Goal: Task Accomplishment & Management: Manage account settings

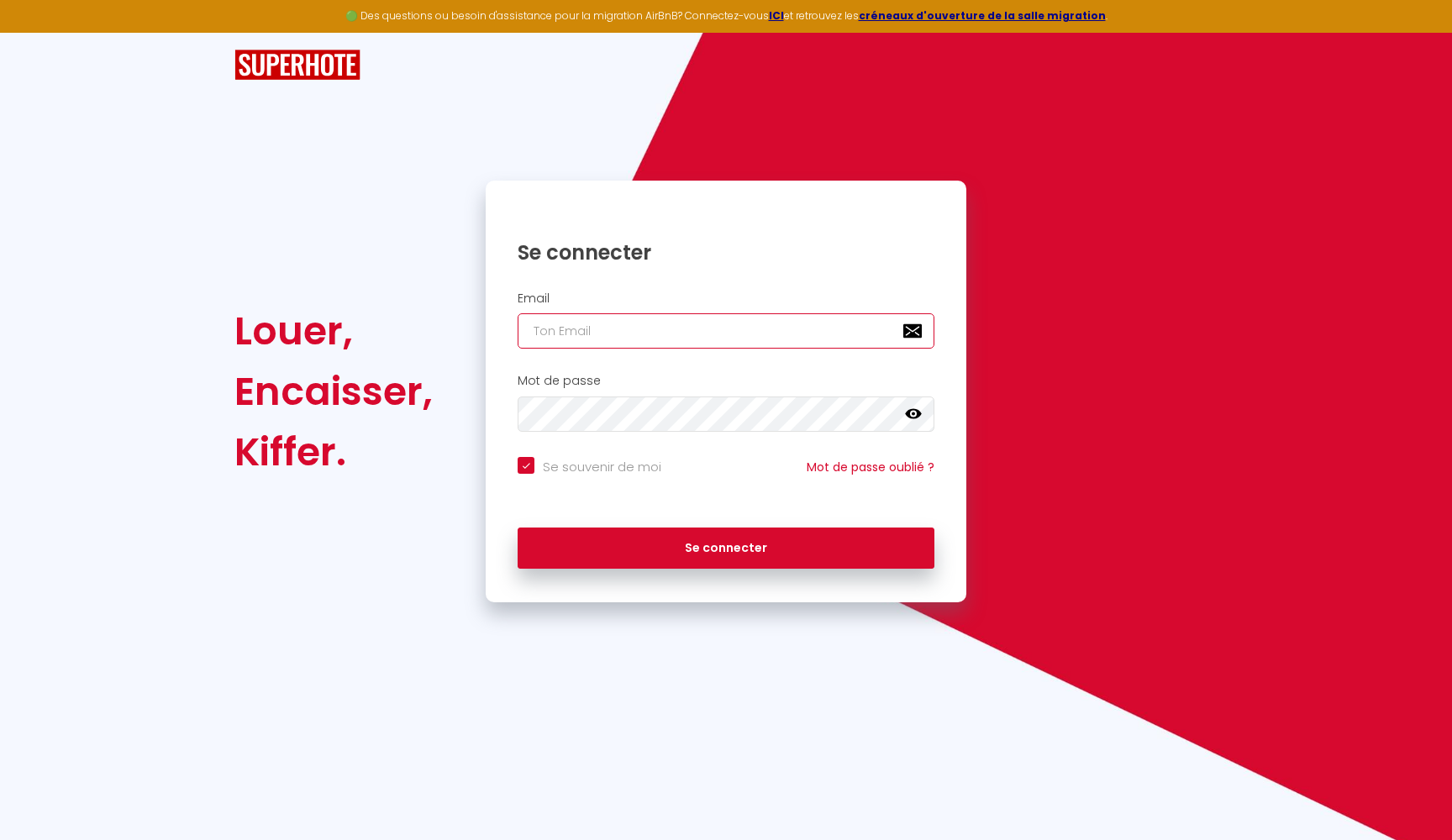
type input "[EMAIL_ADDRESS][DOMAIN_NAME]"
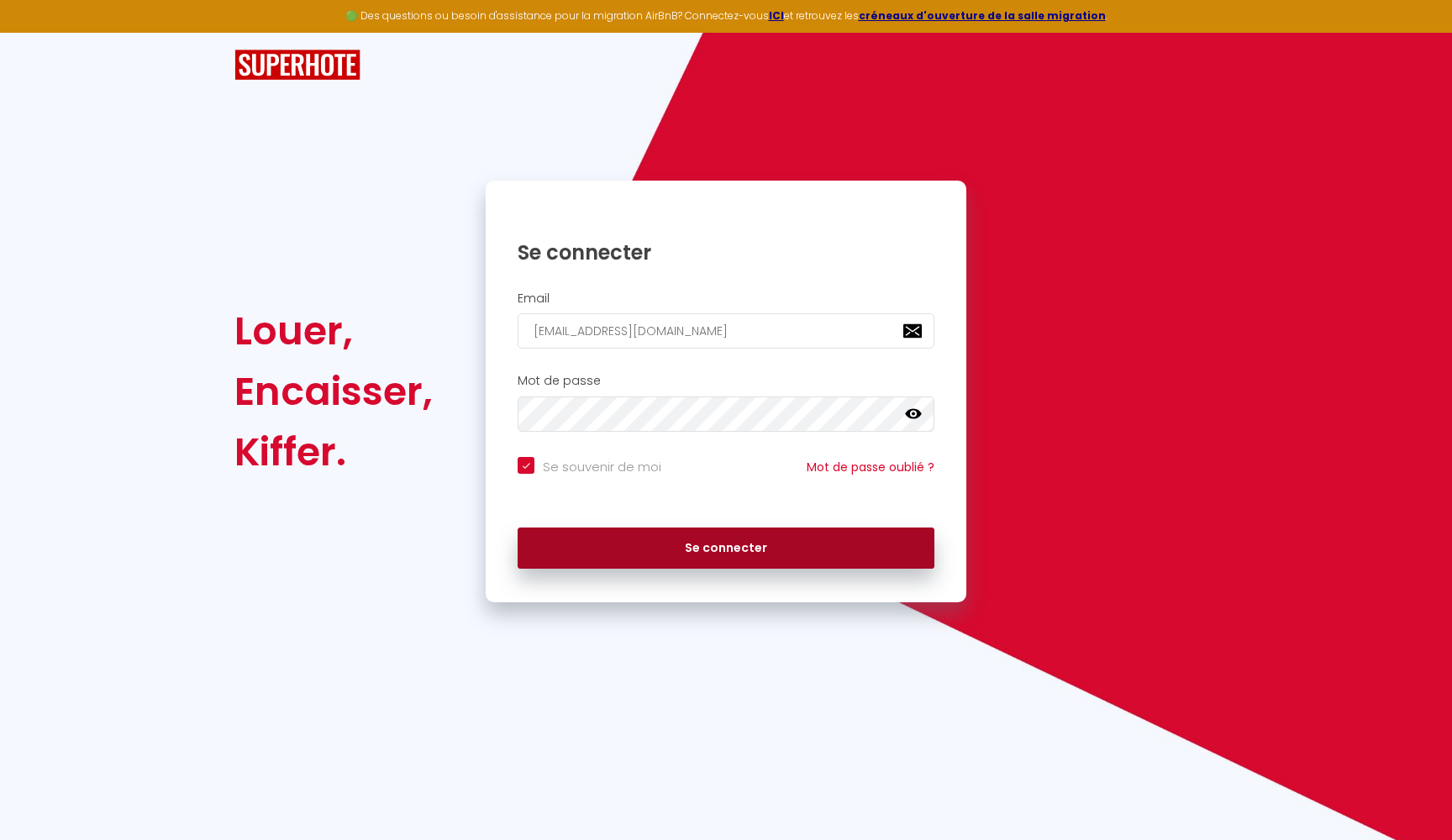
click at [655, 543] on button "Se connecter" at bounding box center [726, 549] width 417 height 42
checkbox input "true"
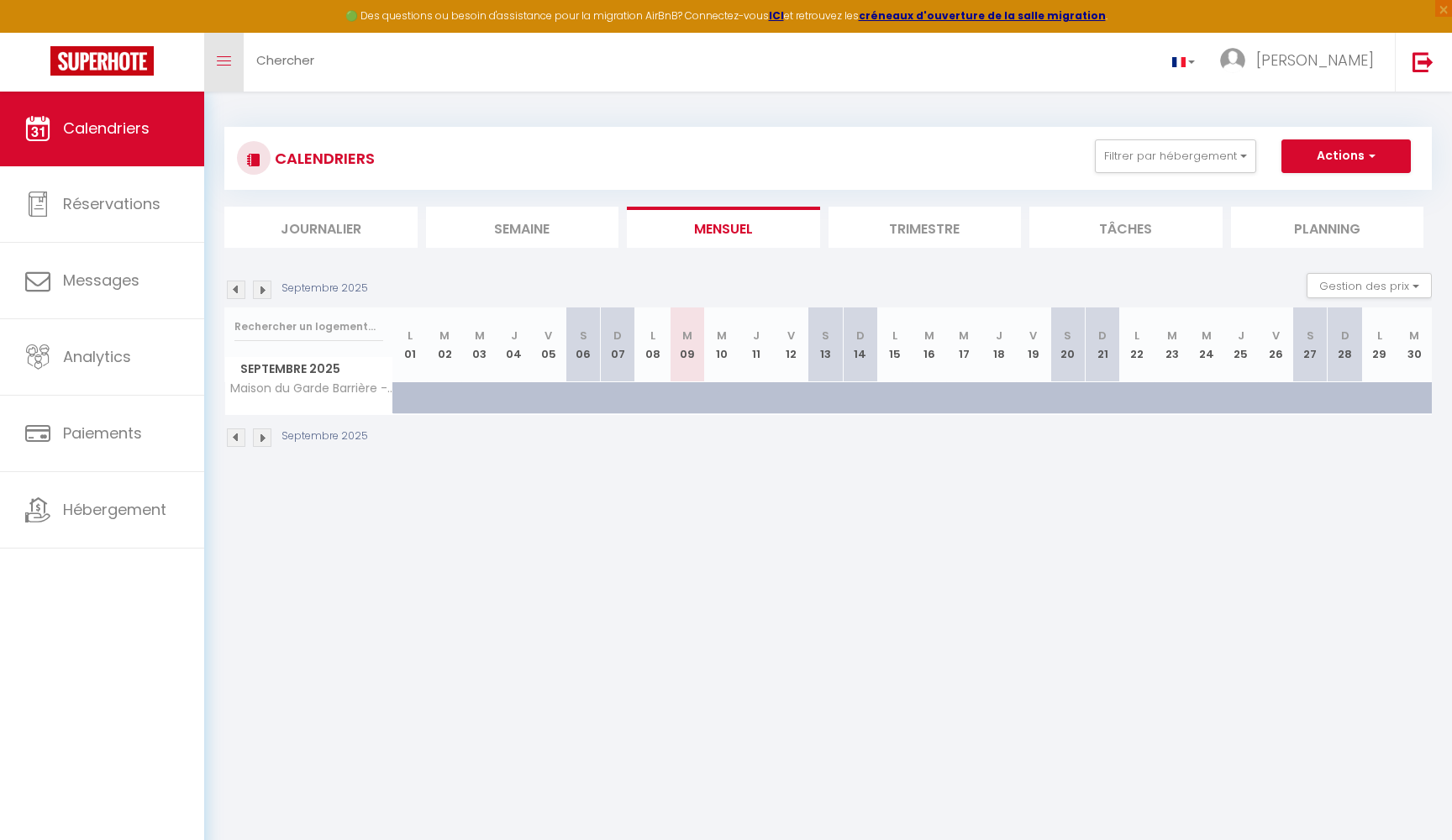
click at [236, 59] on link "Toggle menubar" at bounding box center [224, 62] width 40 height 59
click at [228, 60] on span at bounding box center [223, 61] width 15 height 2
click at [1417, 61] on img at bounding box center [1423, 61] width 21 height 21
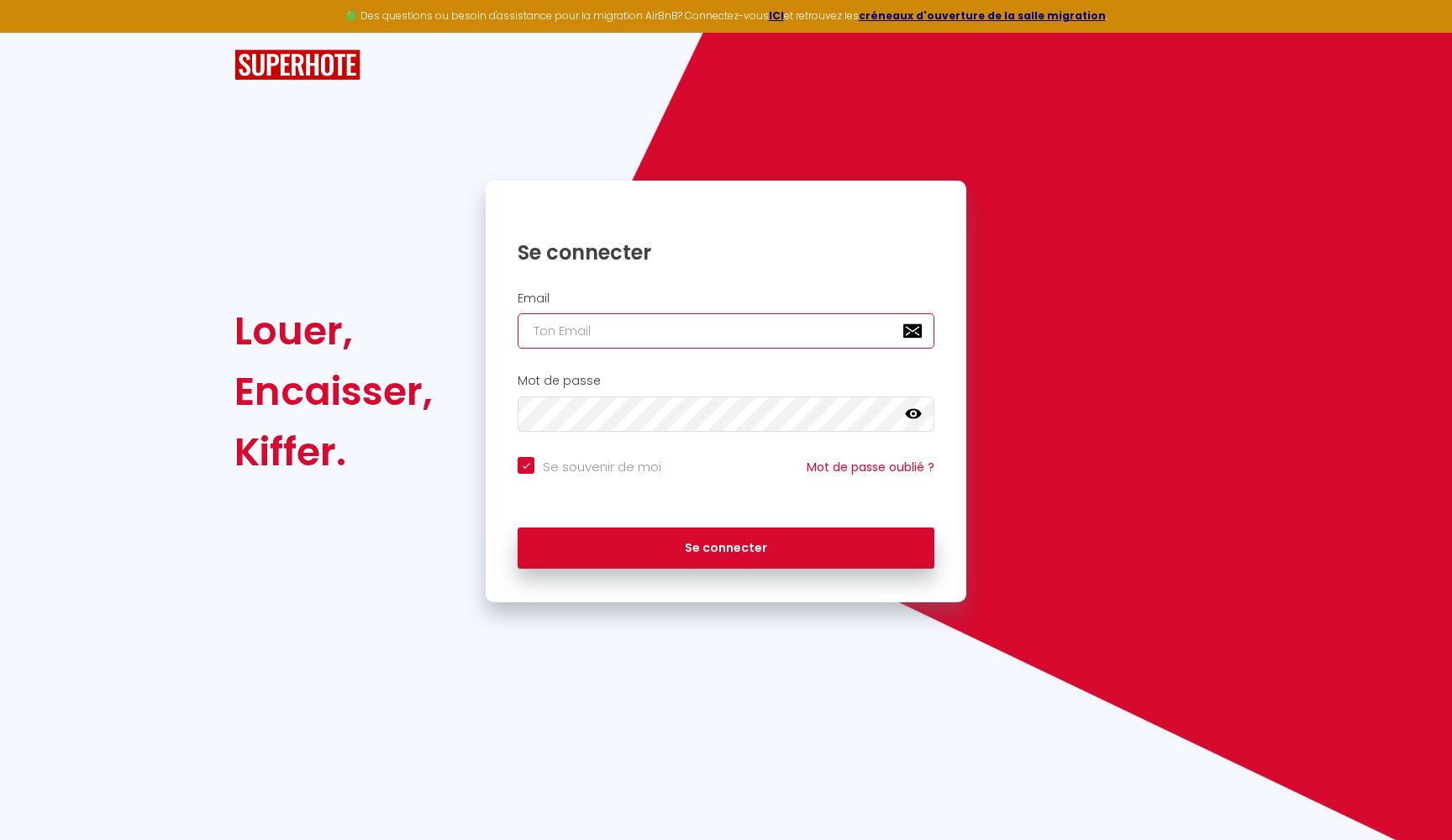
type input "[EMAIL_ADDRESS][DOMAIN_NAME]"
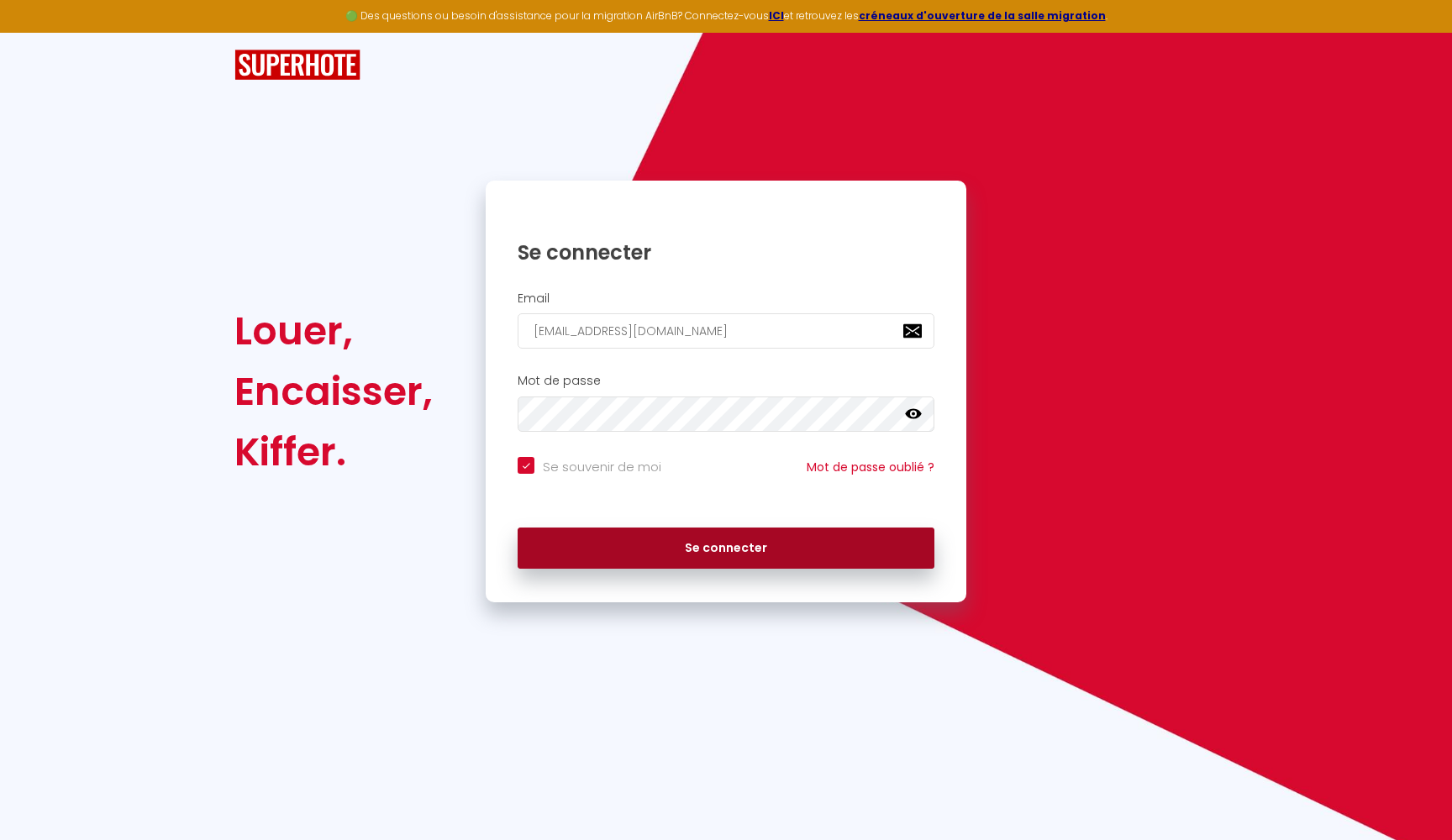
click at [655, 544] on button "Se connecter" at bounding box center [726, 549] width 417 height 42
checkbox input "true"
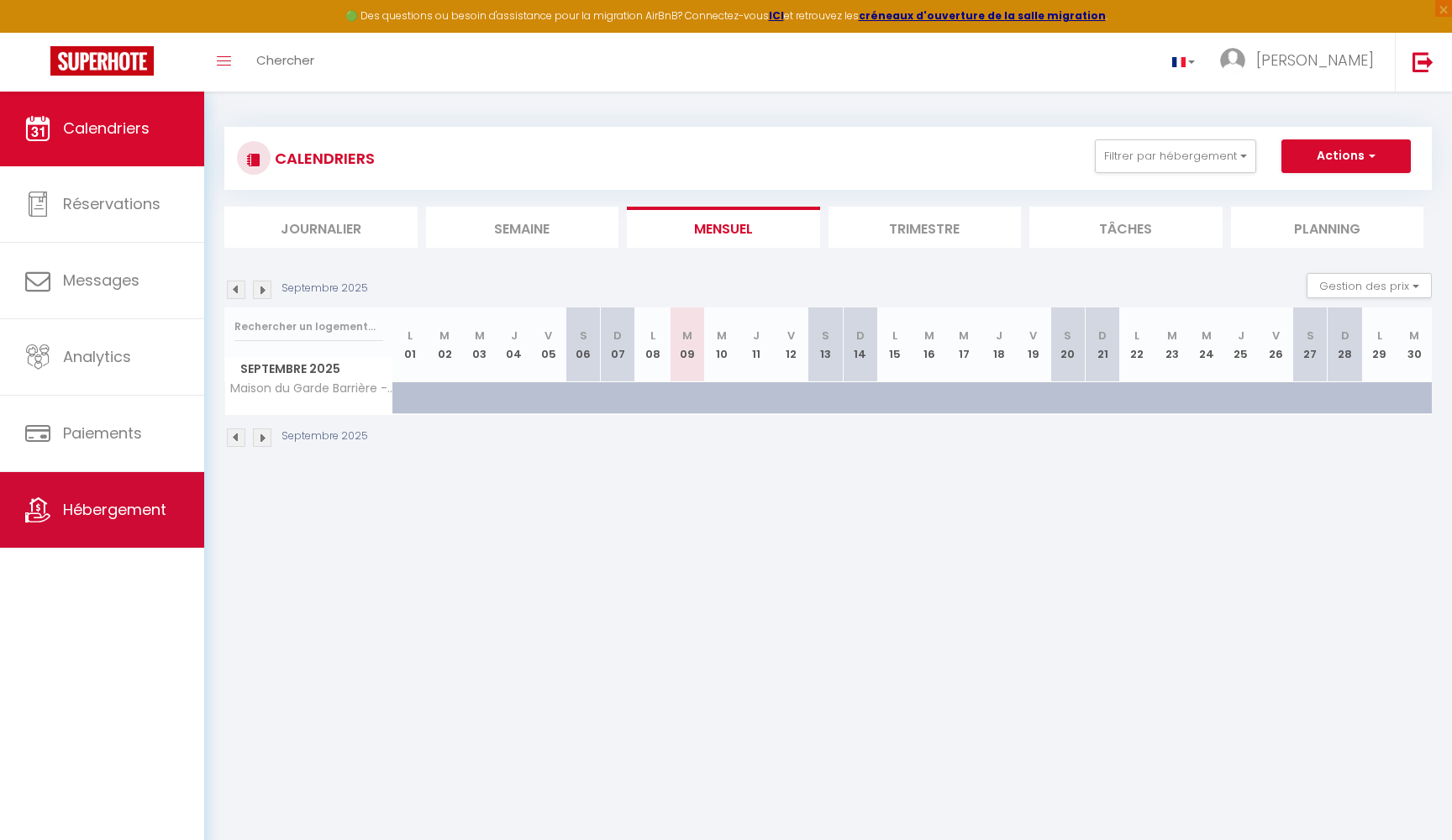
click at [105, 530] on link "Hébergement" at bounding box center [102, 510] width 204 height 76
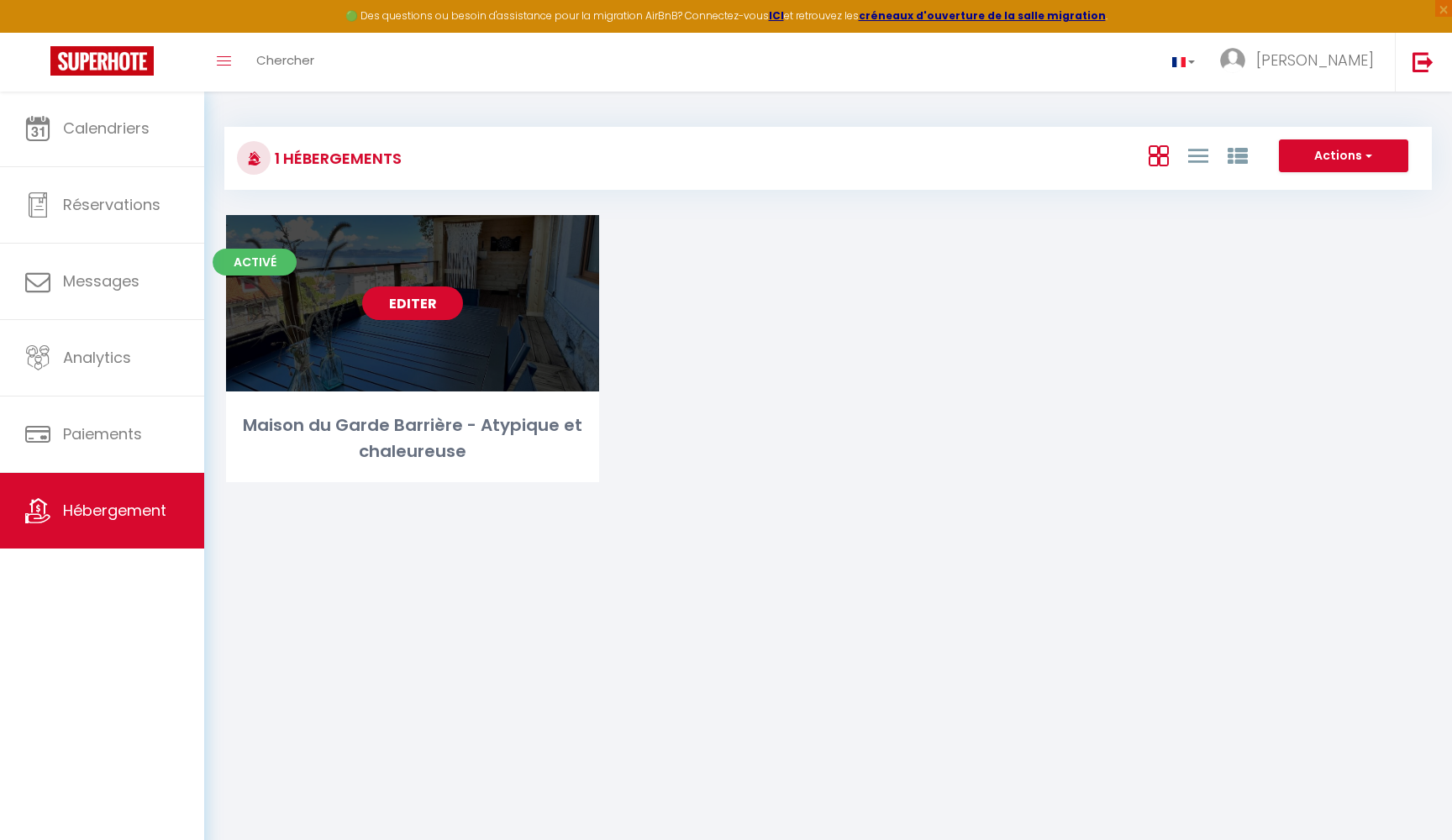
click at [393, 302] on link "Editer" at bounding box center [412, 303] width 101 height 34
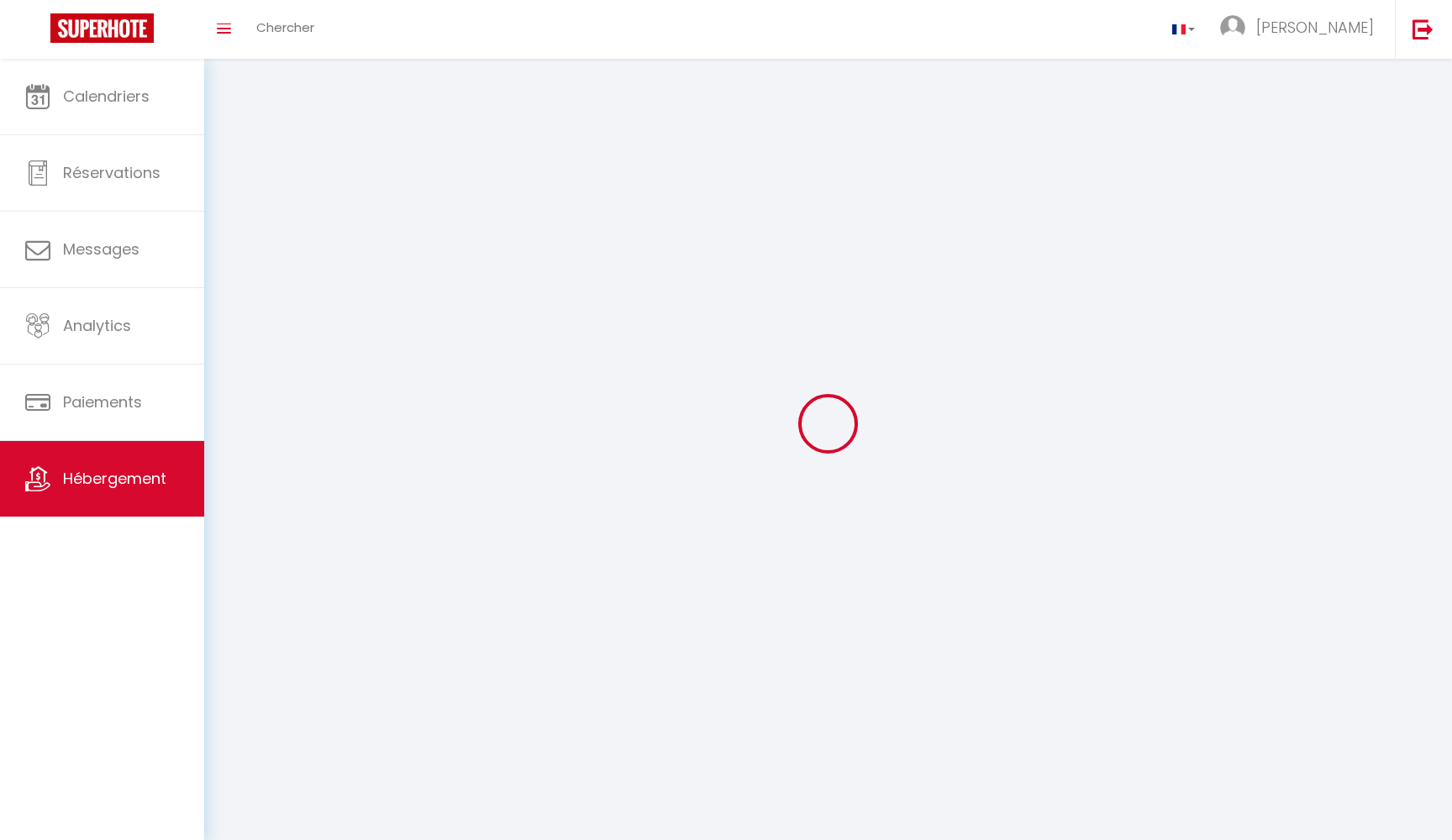
select select "28"
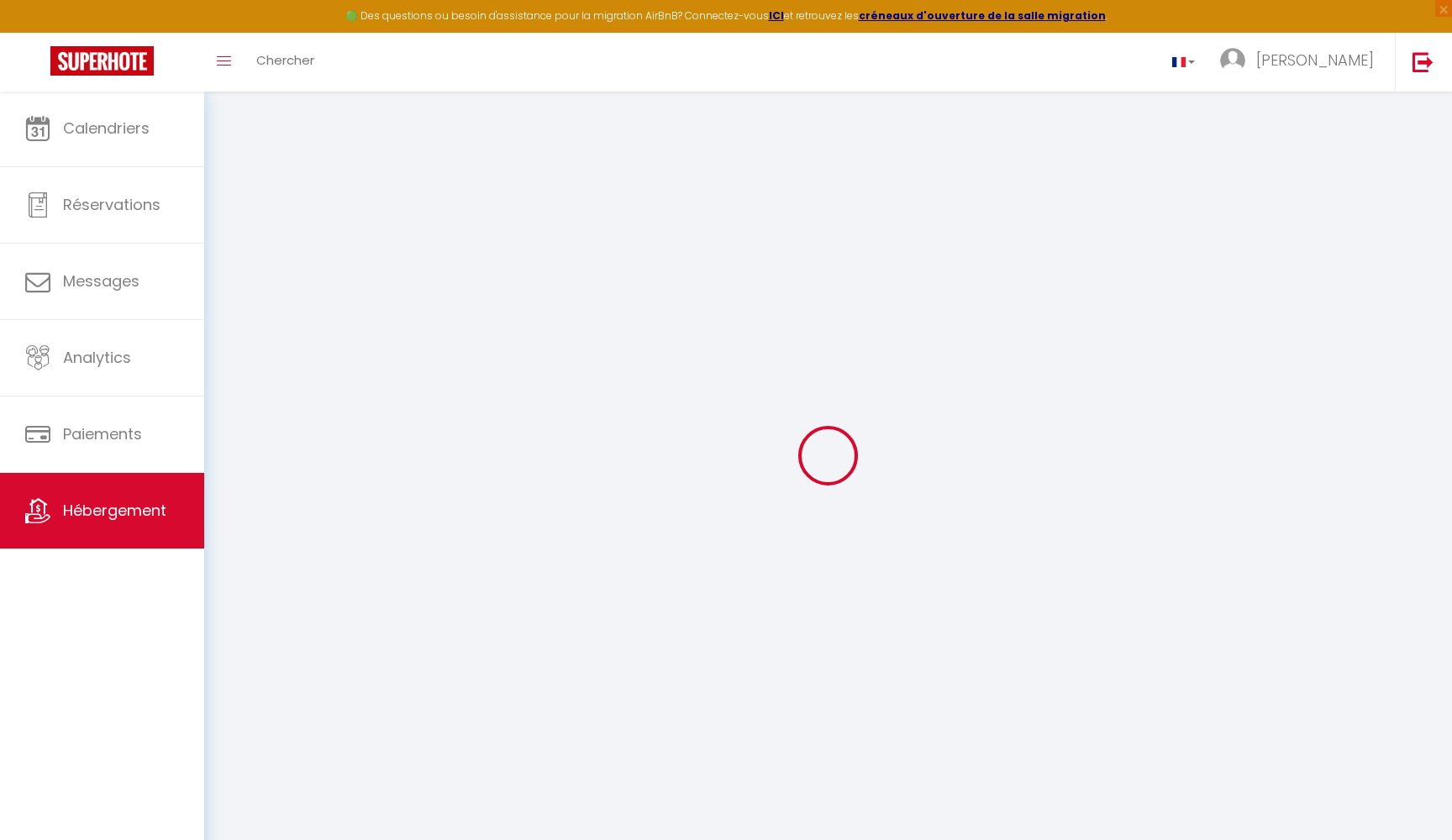
select select
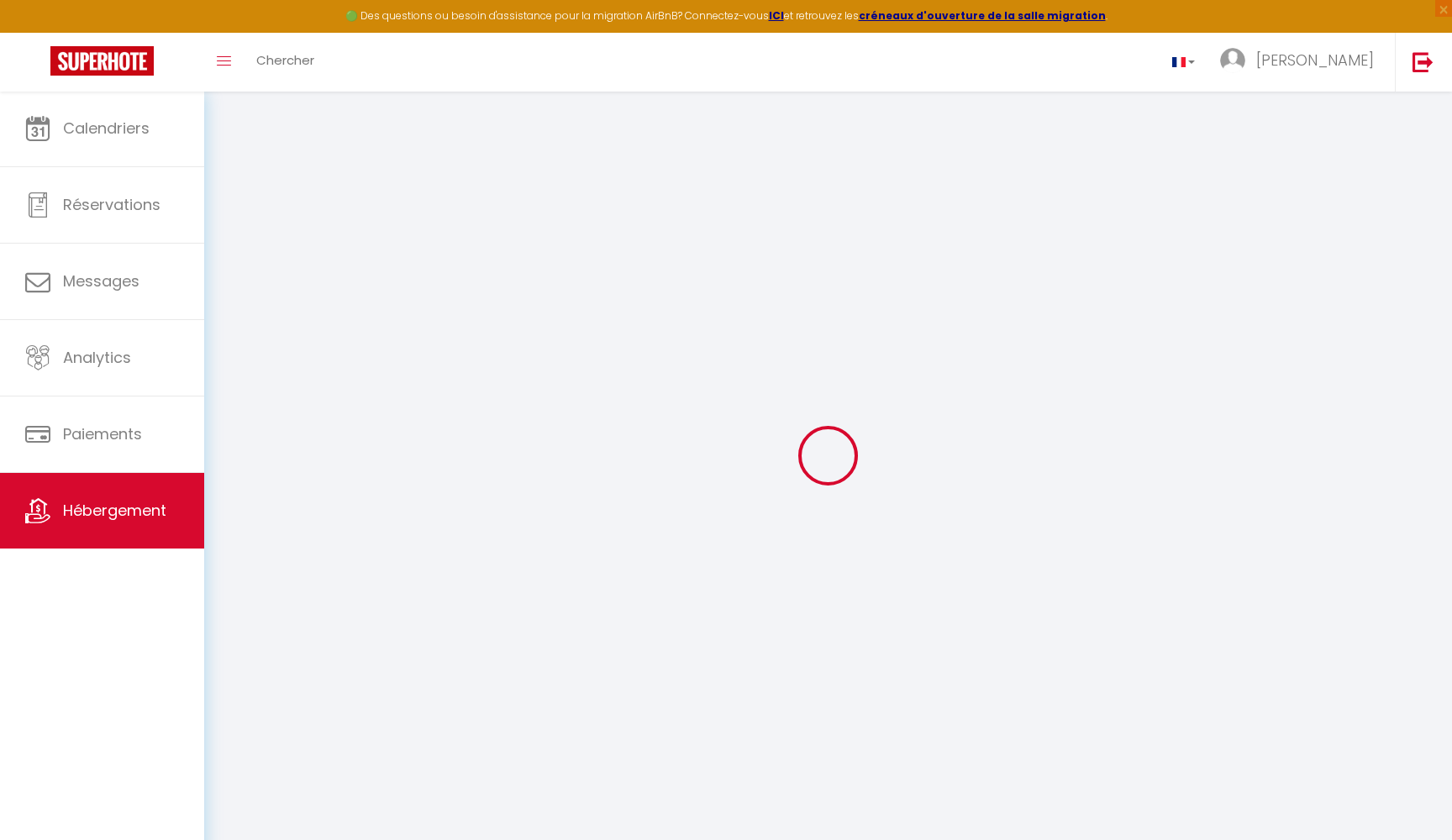
select select
checkbox input "false"
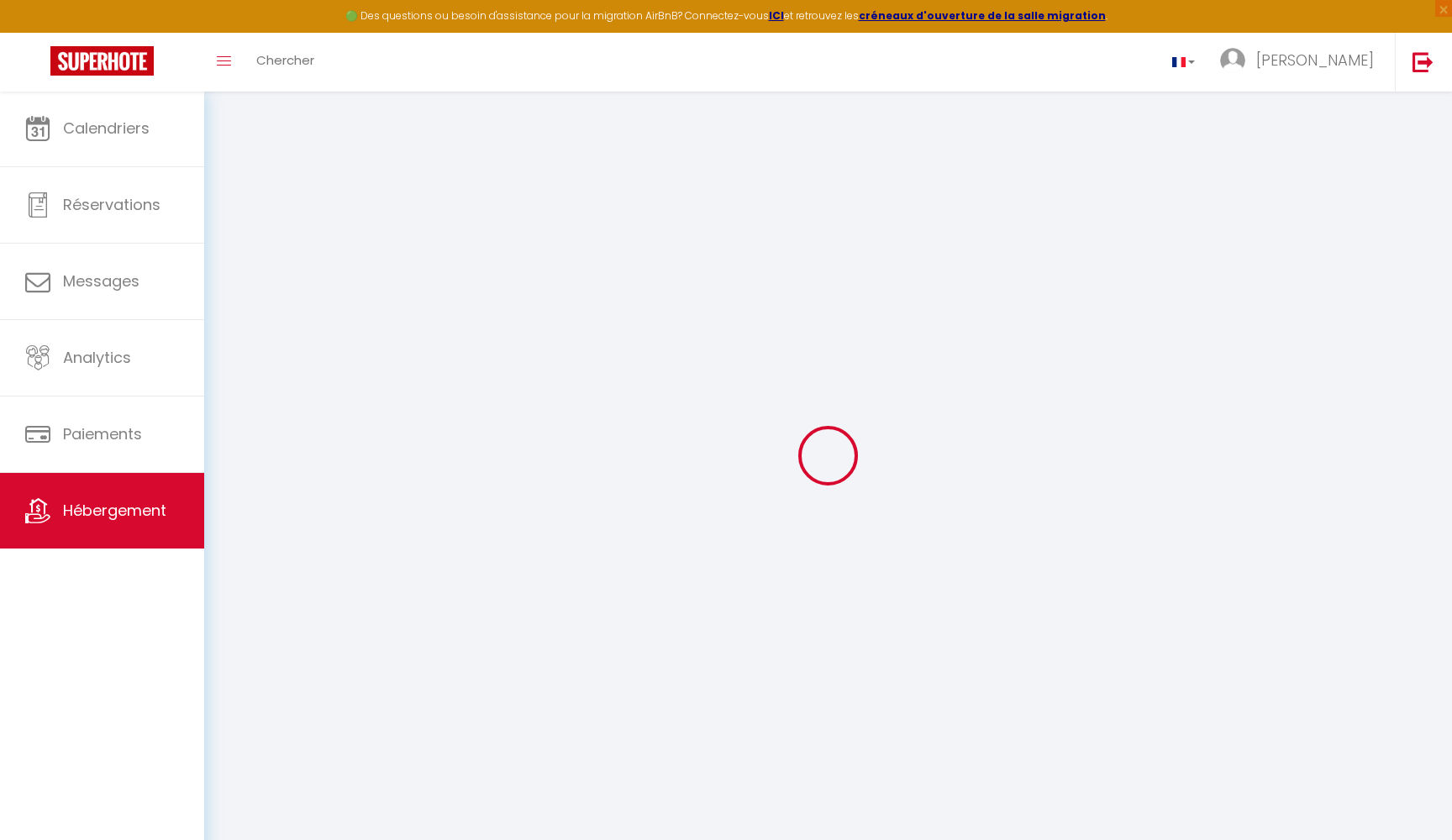
select select
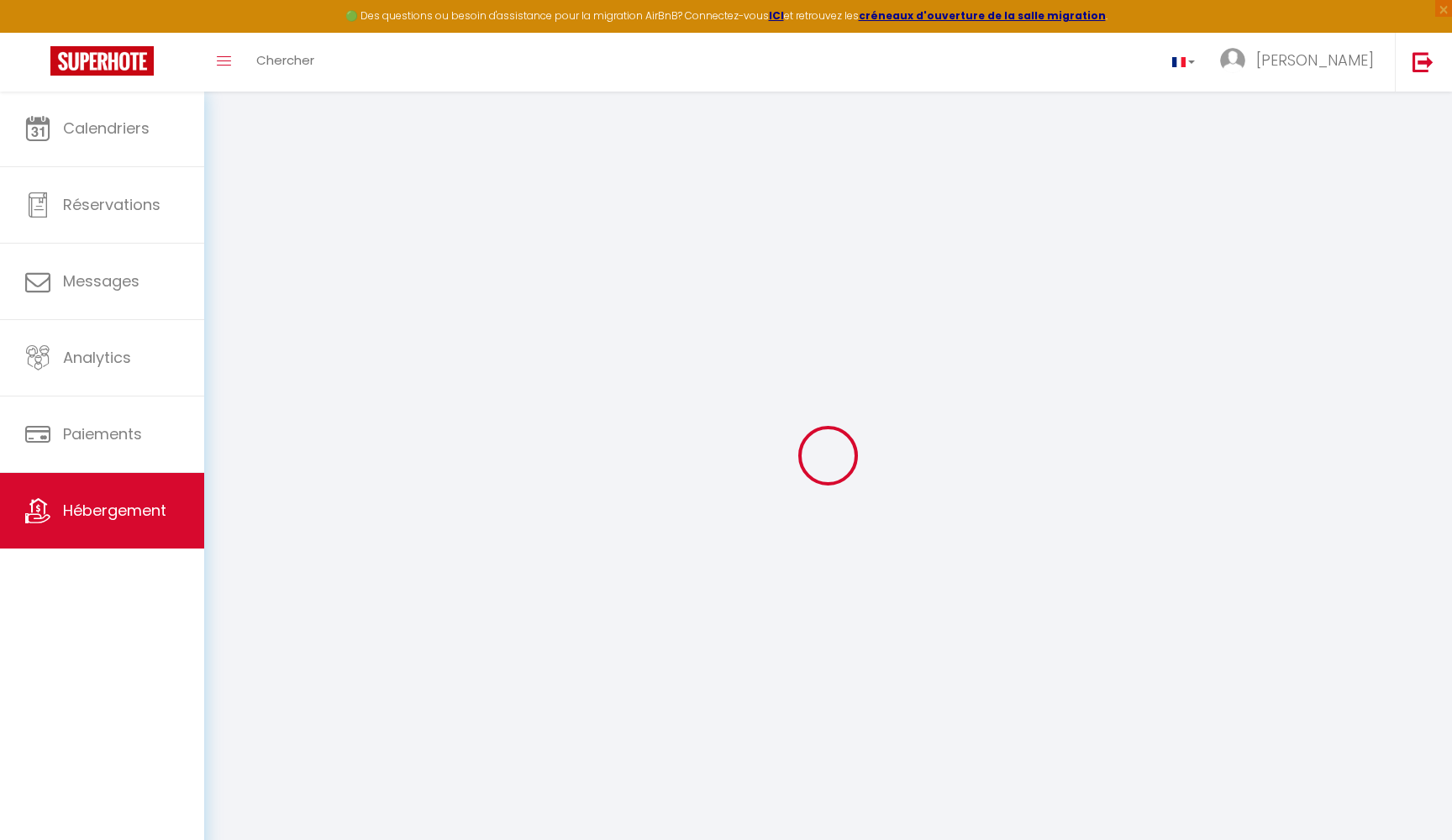
select select
checkbox input "false"
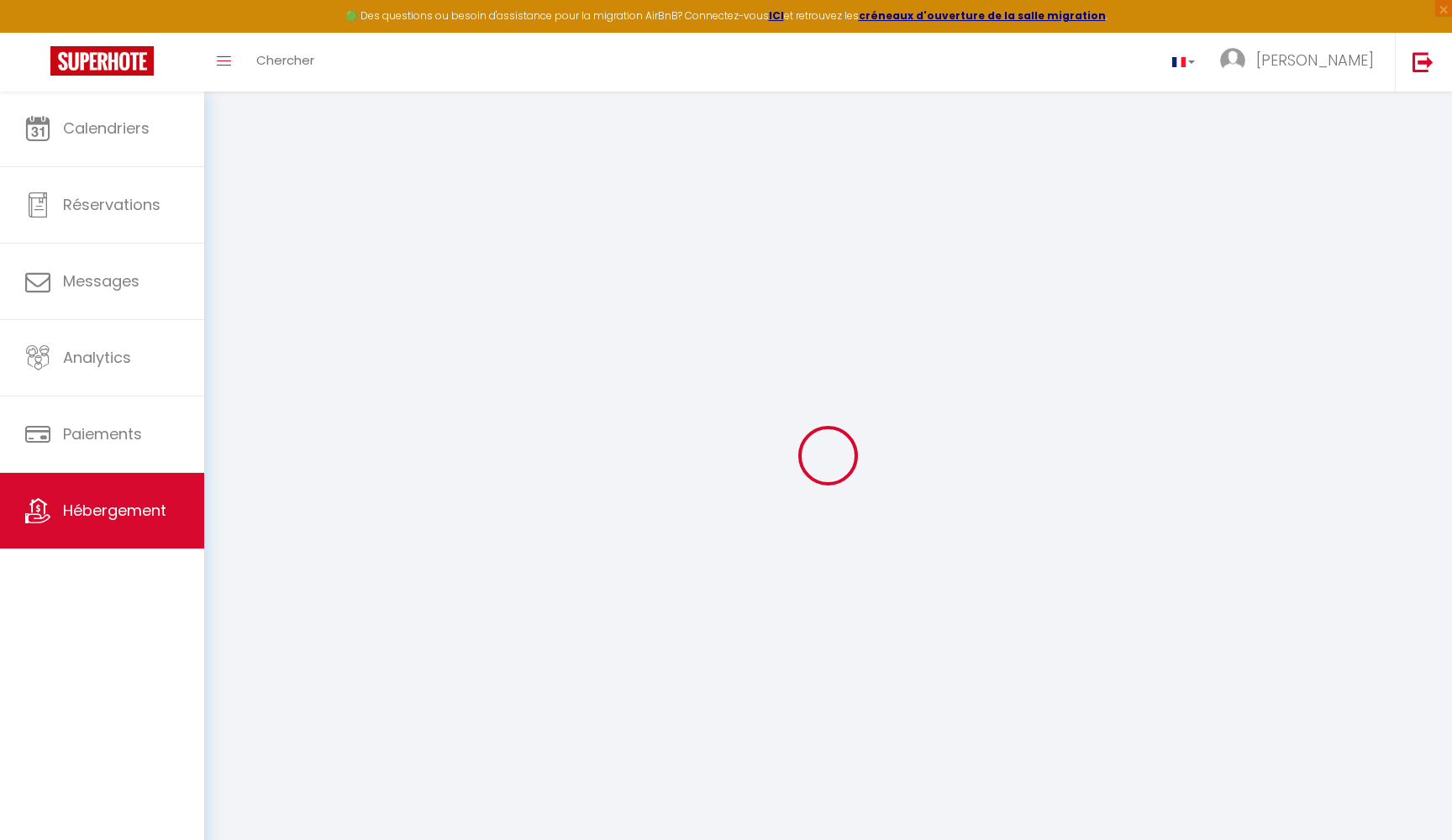
checkbox input "false"
select select
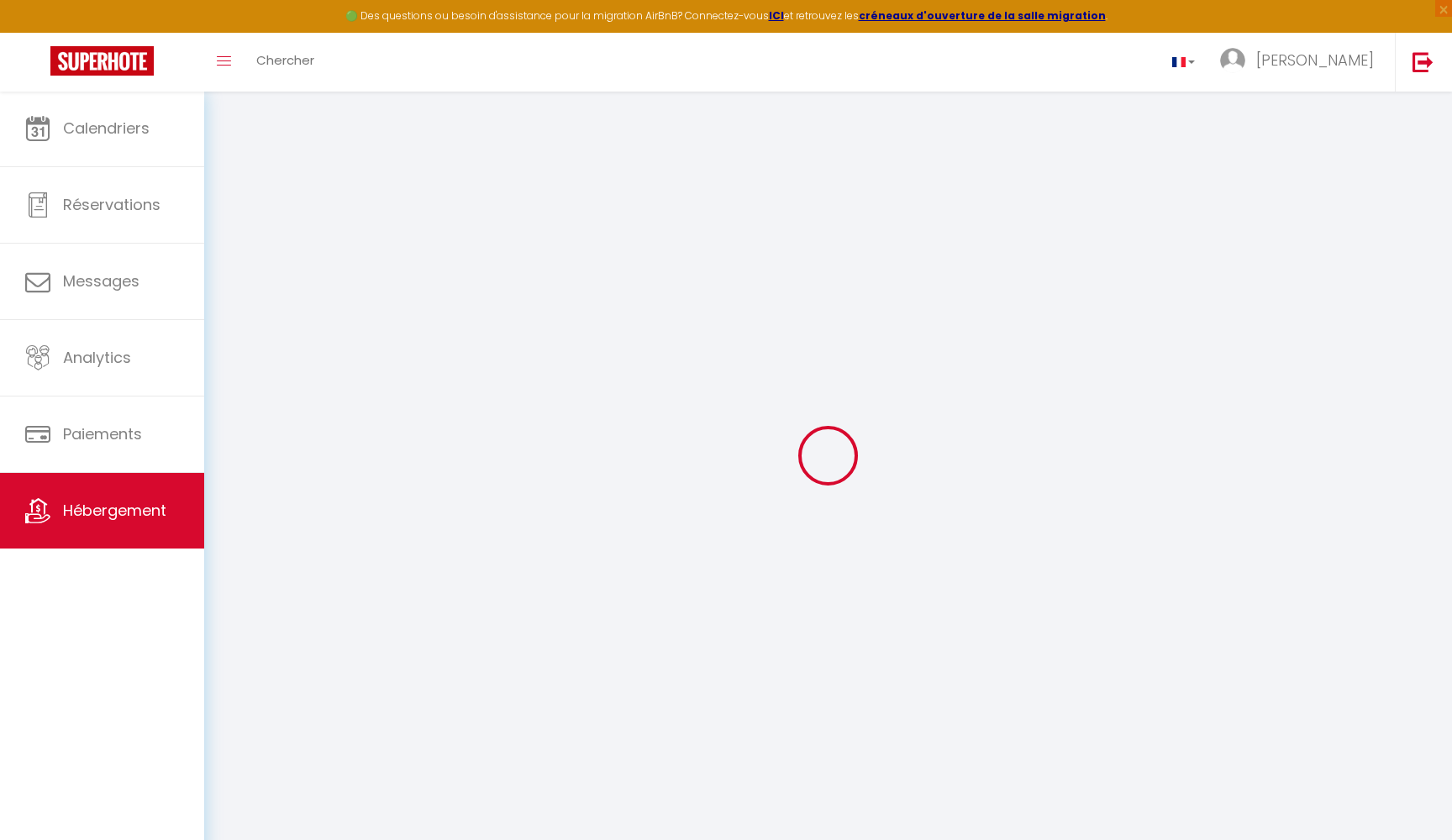
select select
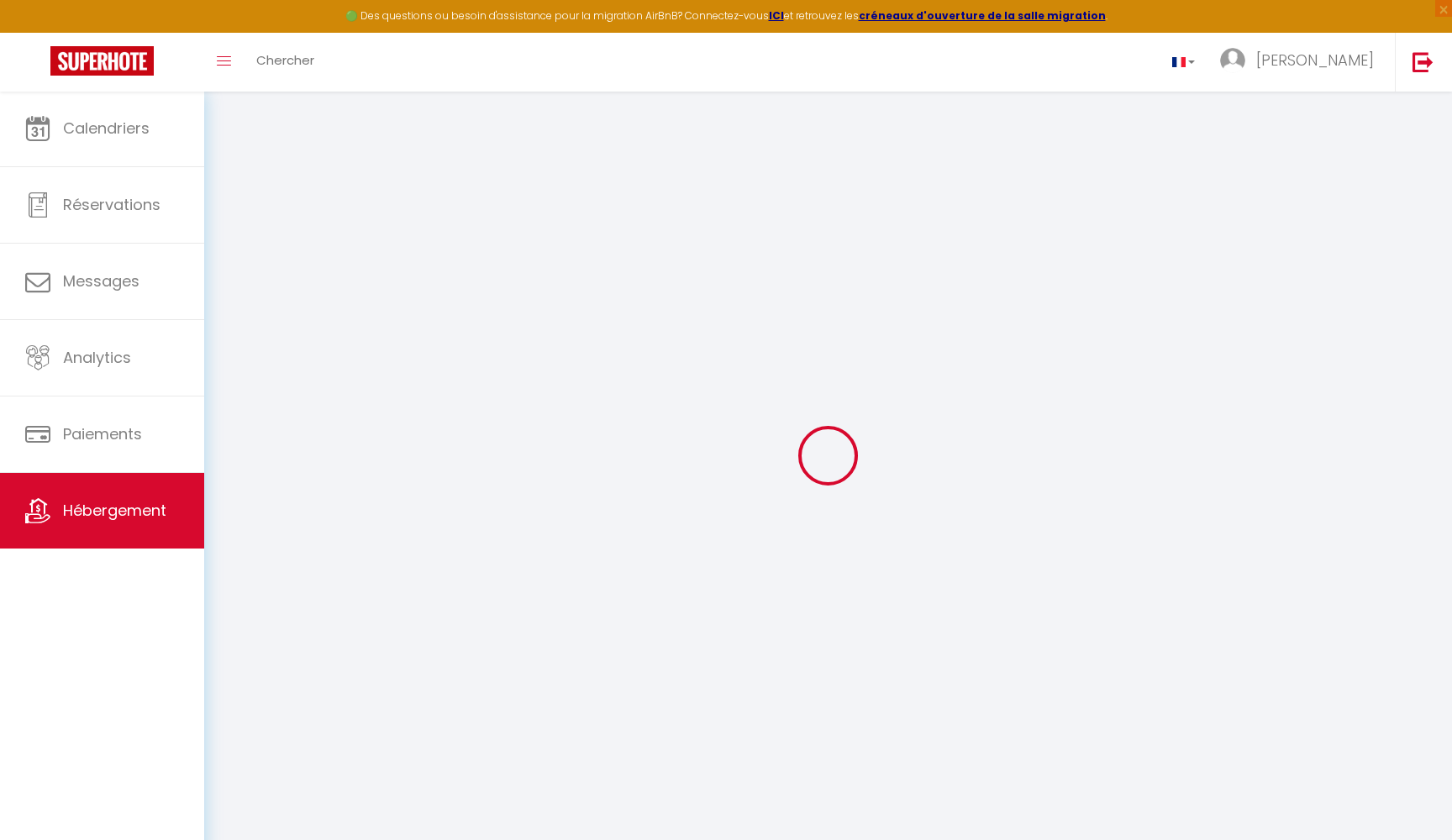
checkbox input "false"
select select
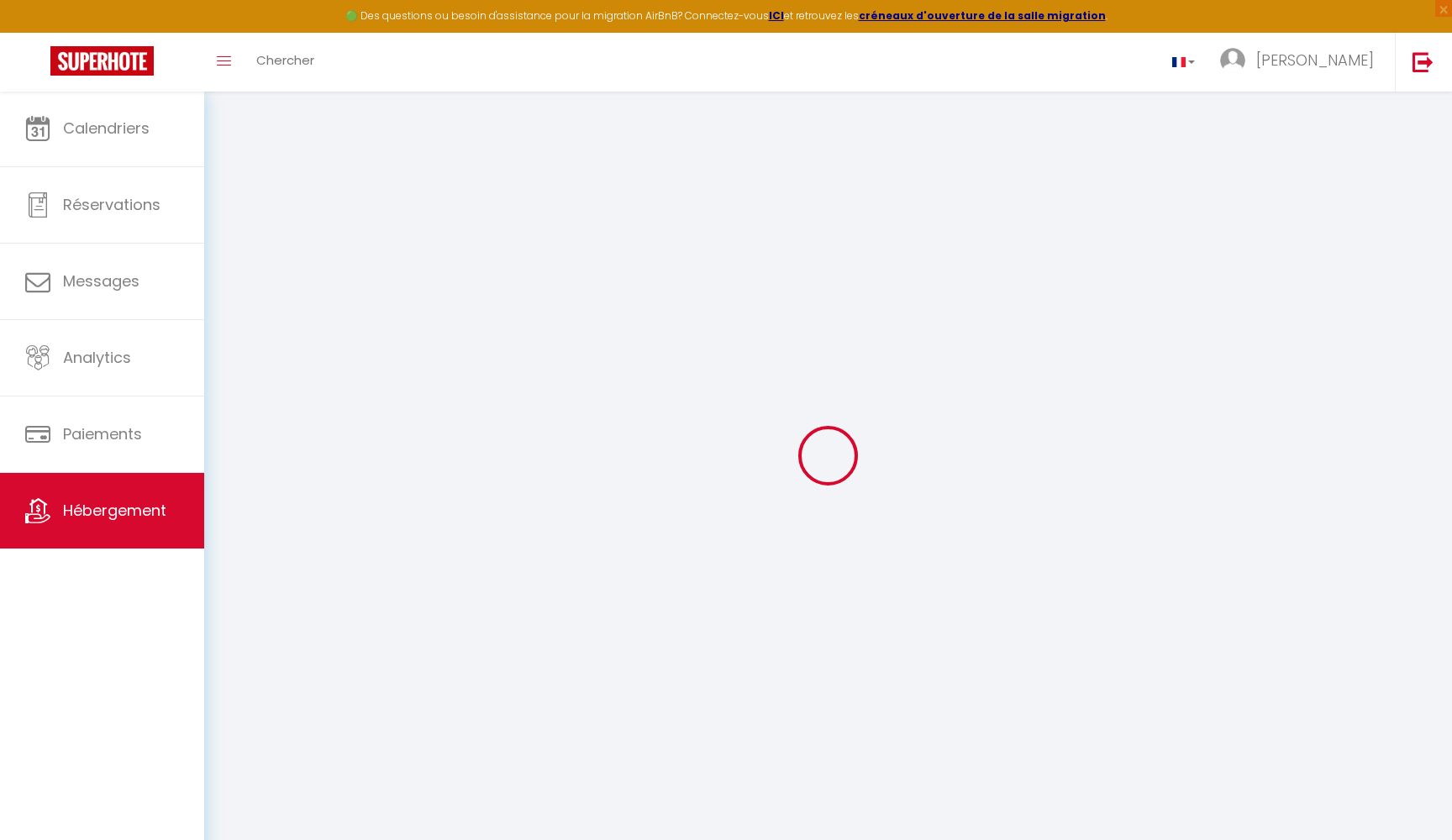
select select
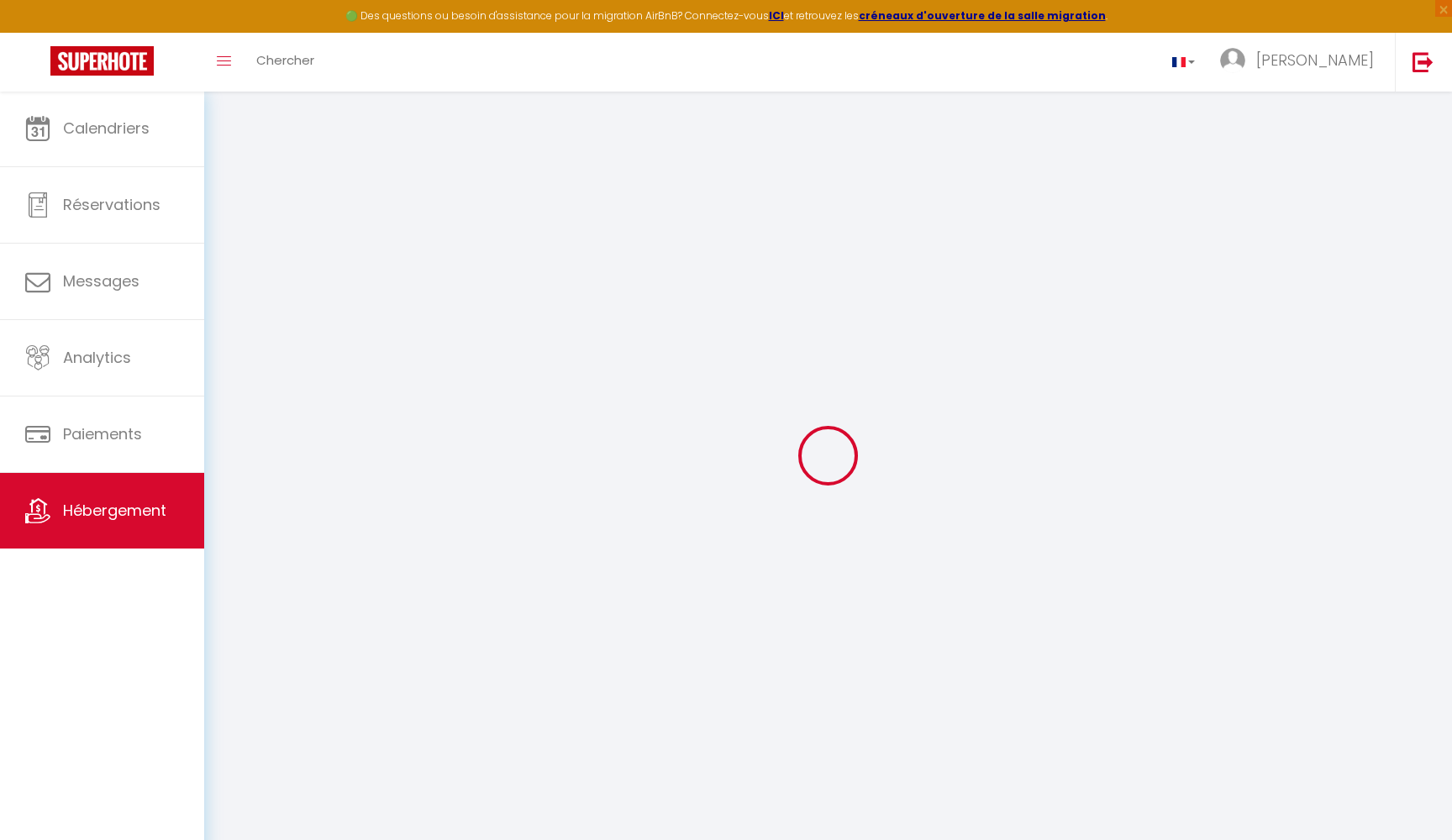
select select
checkbox input "false"
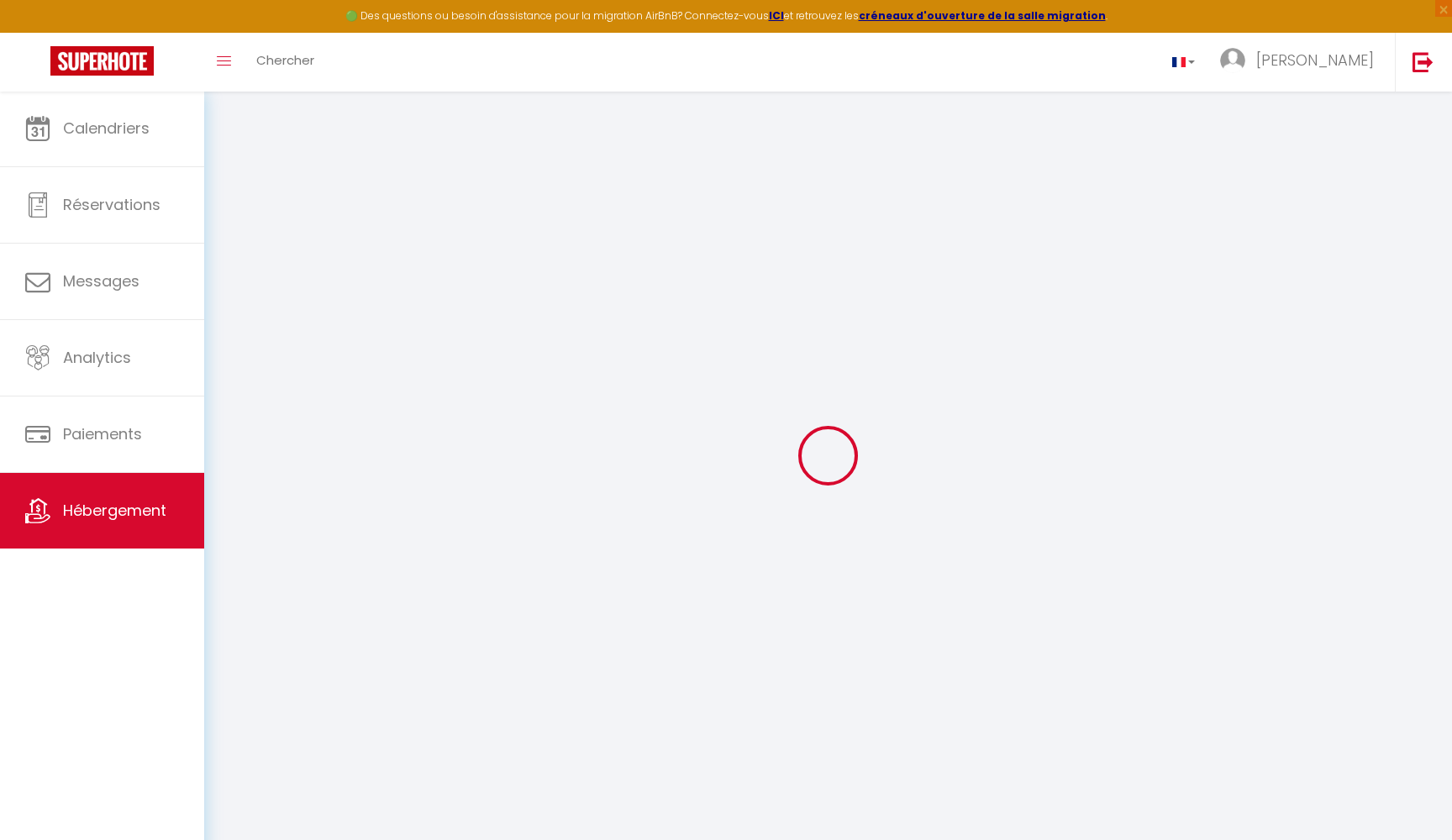
checkbox input "false"
select select
type input "Maison du Garde Barrière - Atypique et chaleureuse"
type input "[PERSON_NAME]"
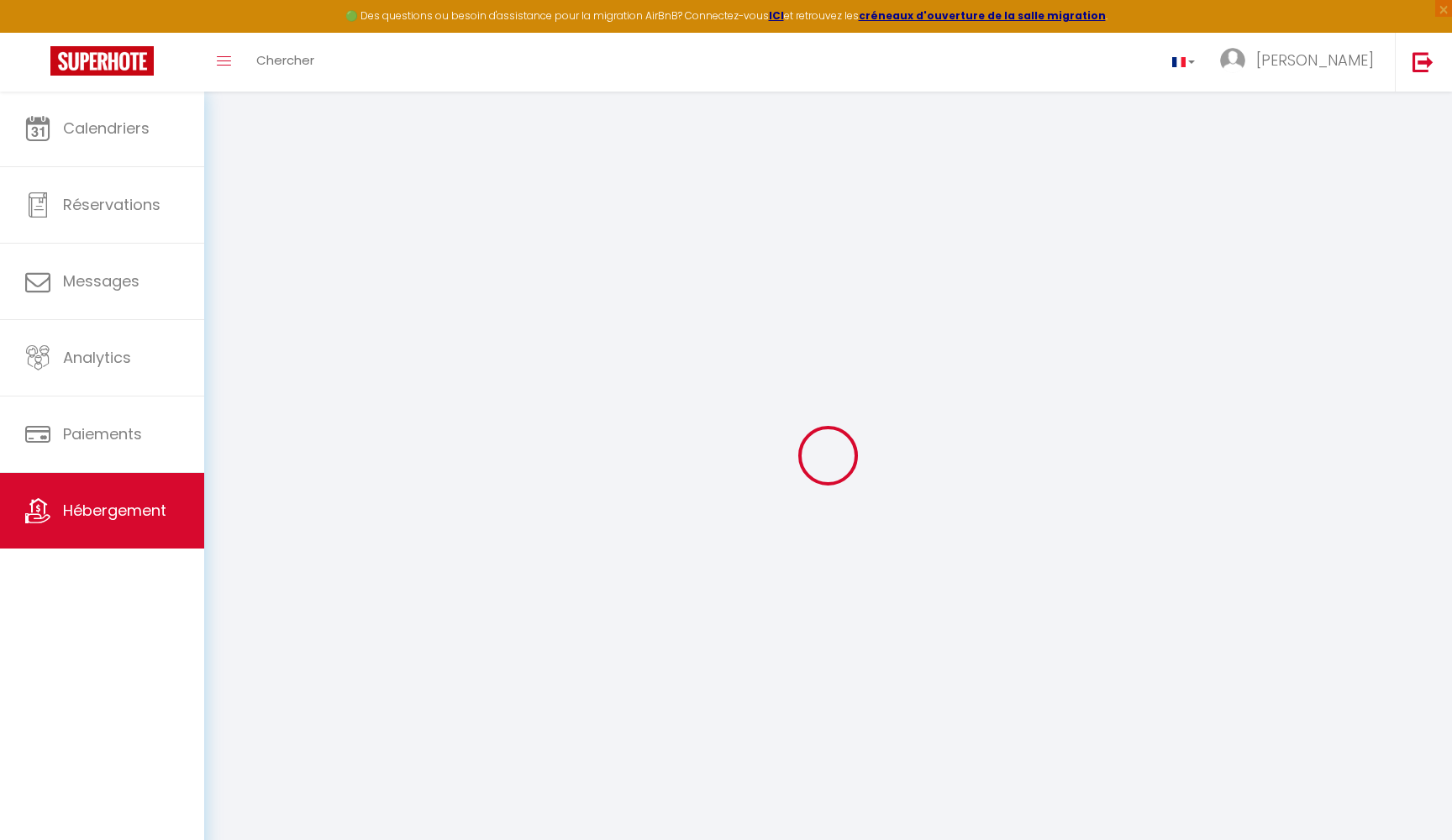
select select "houses"
select select "6"
select select "3"
type input "120"
type input "70"
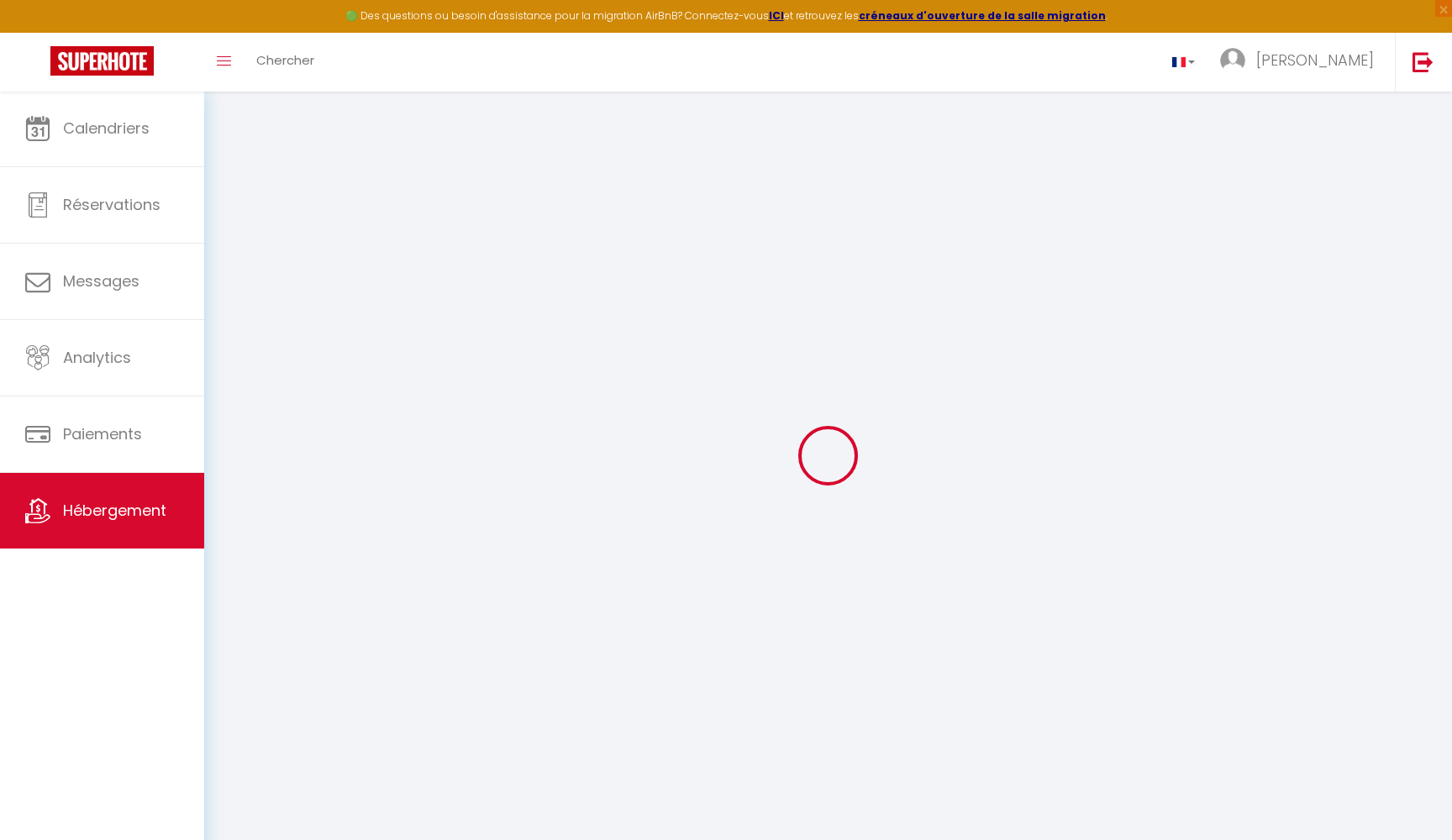
type input "0.48"
select select
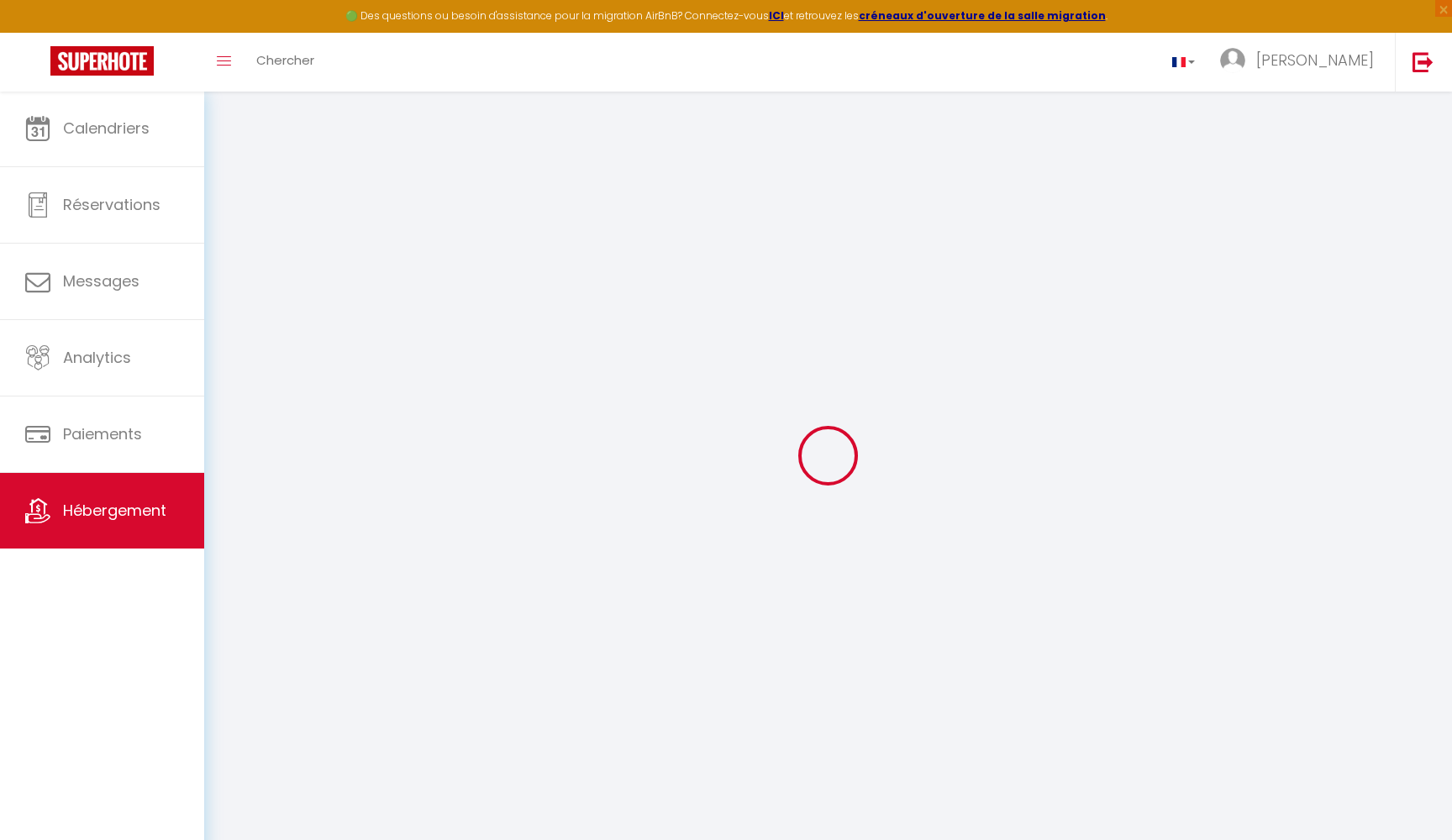
select select
type input "[STREET_ADDRESS]"
type input "74500"
type input "[GEOGRAPHIC_DATA]"
type input "[EMAIL_ADDRESS][DOMAIN_NAME]"
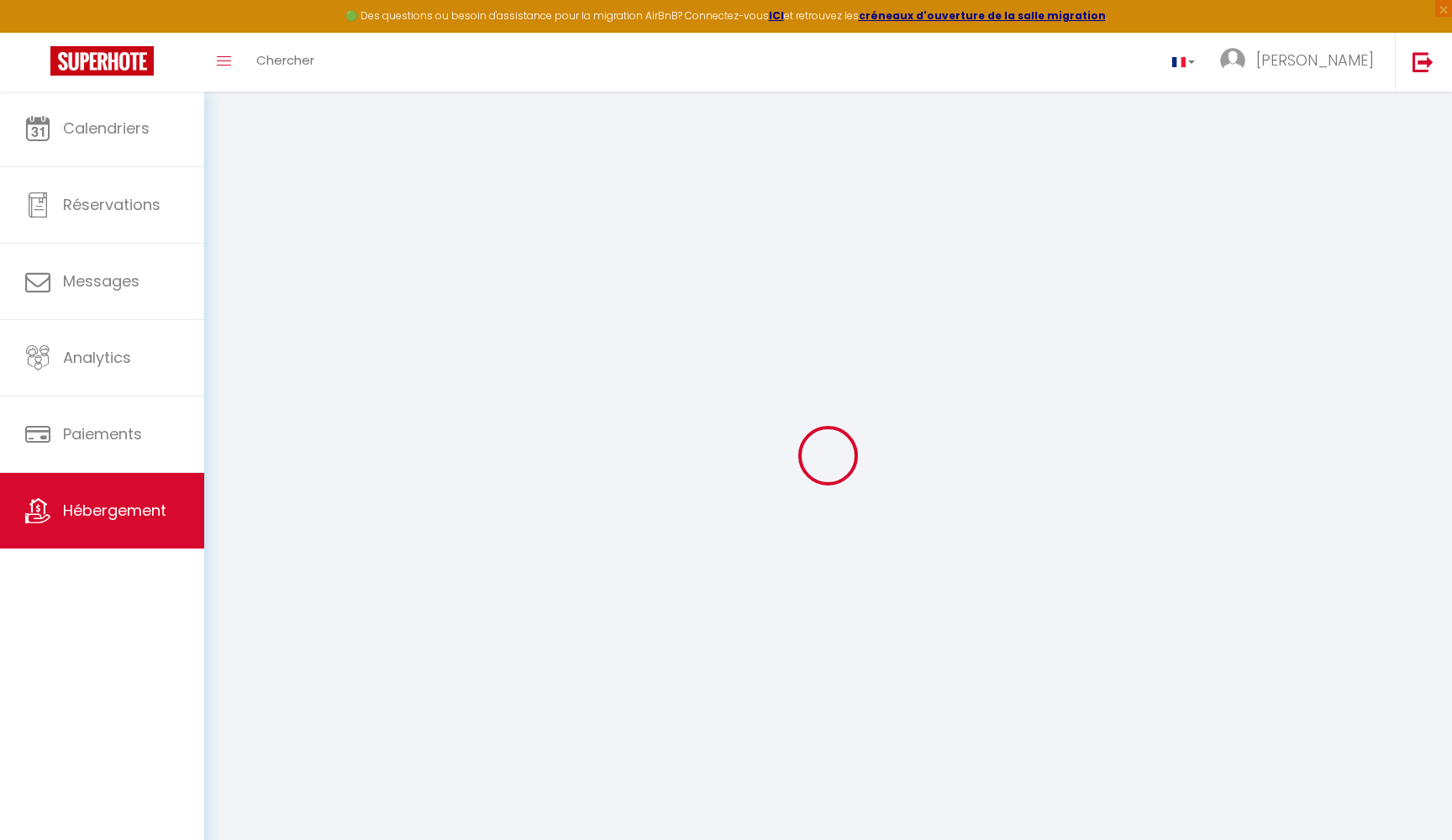
select select
checkbox input "false"
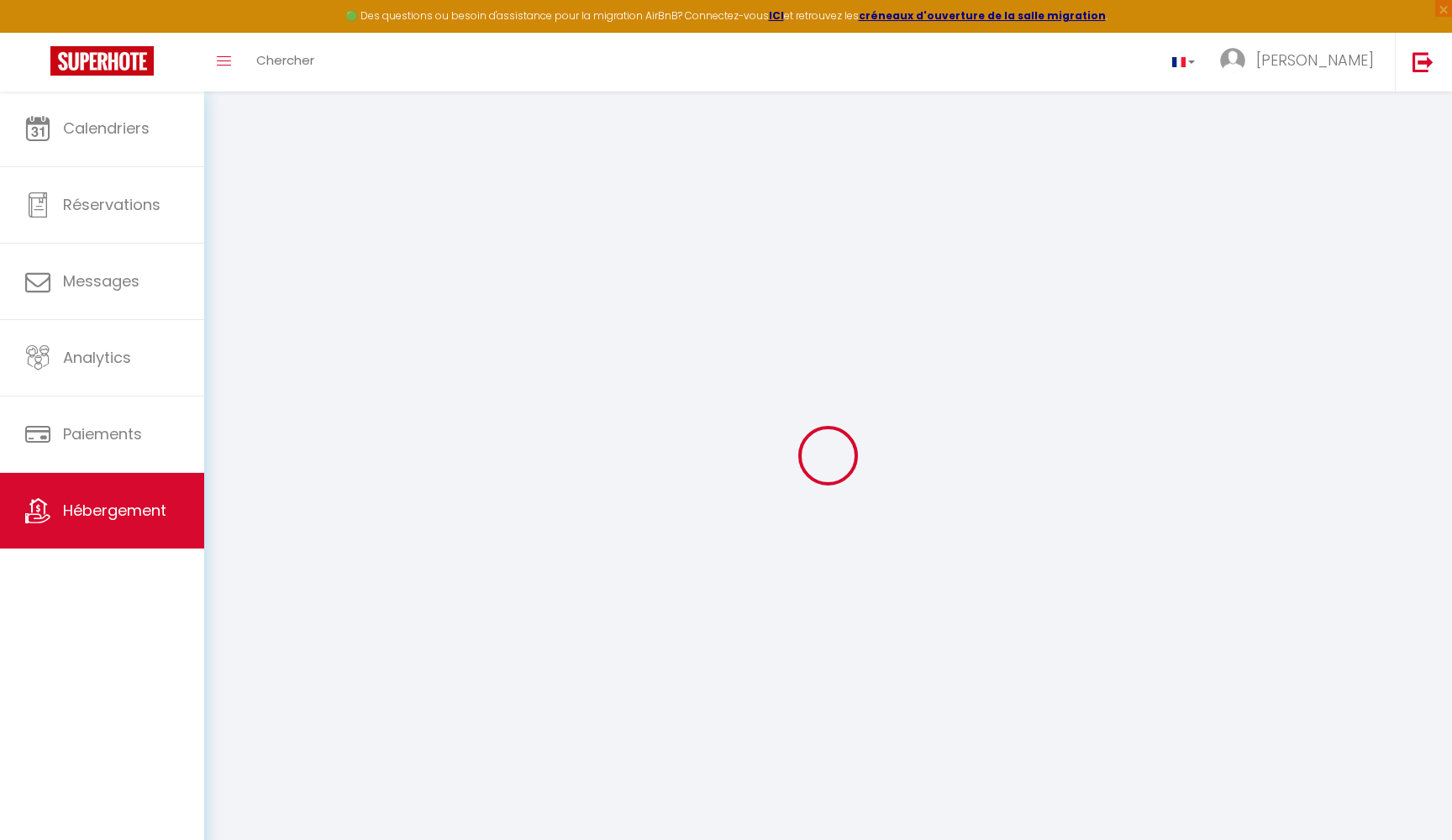
select select
type input "0"
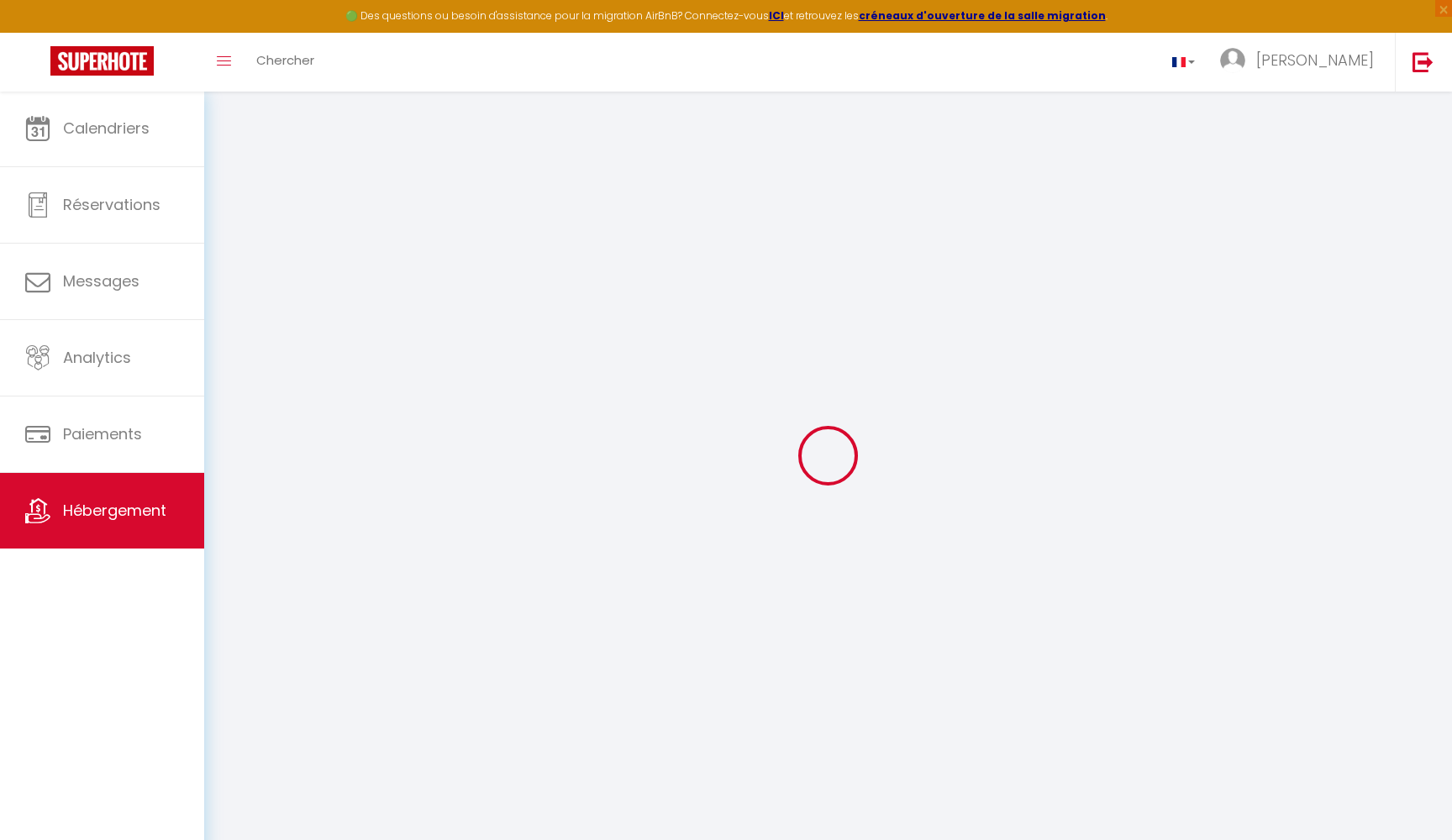
type input "0"
select select "townhouse"
select select
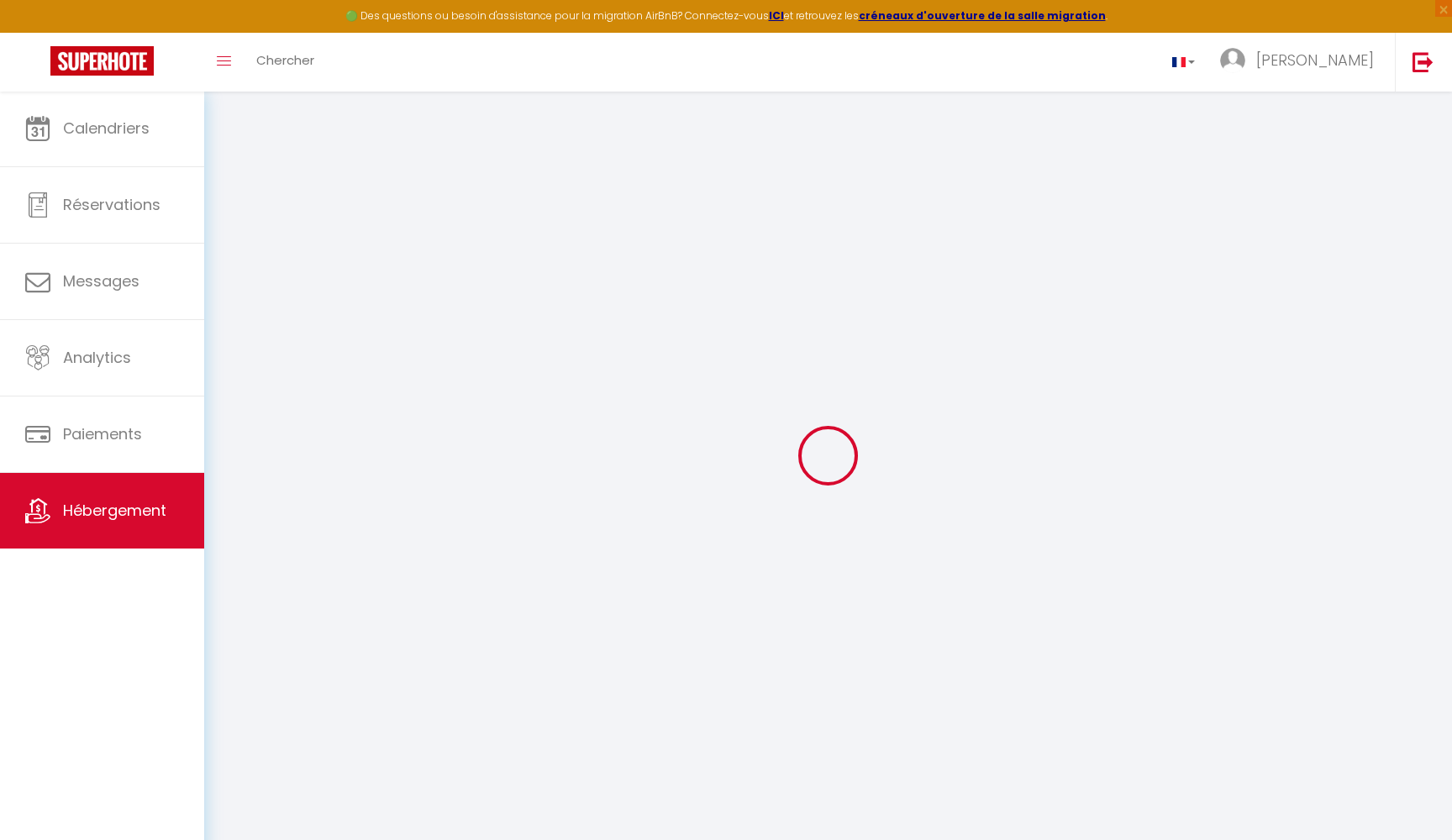
select select
checkbox input "false"
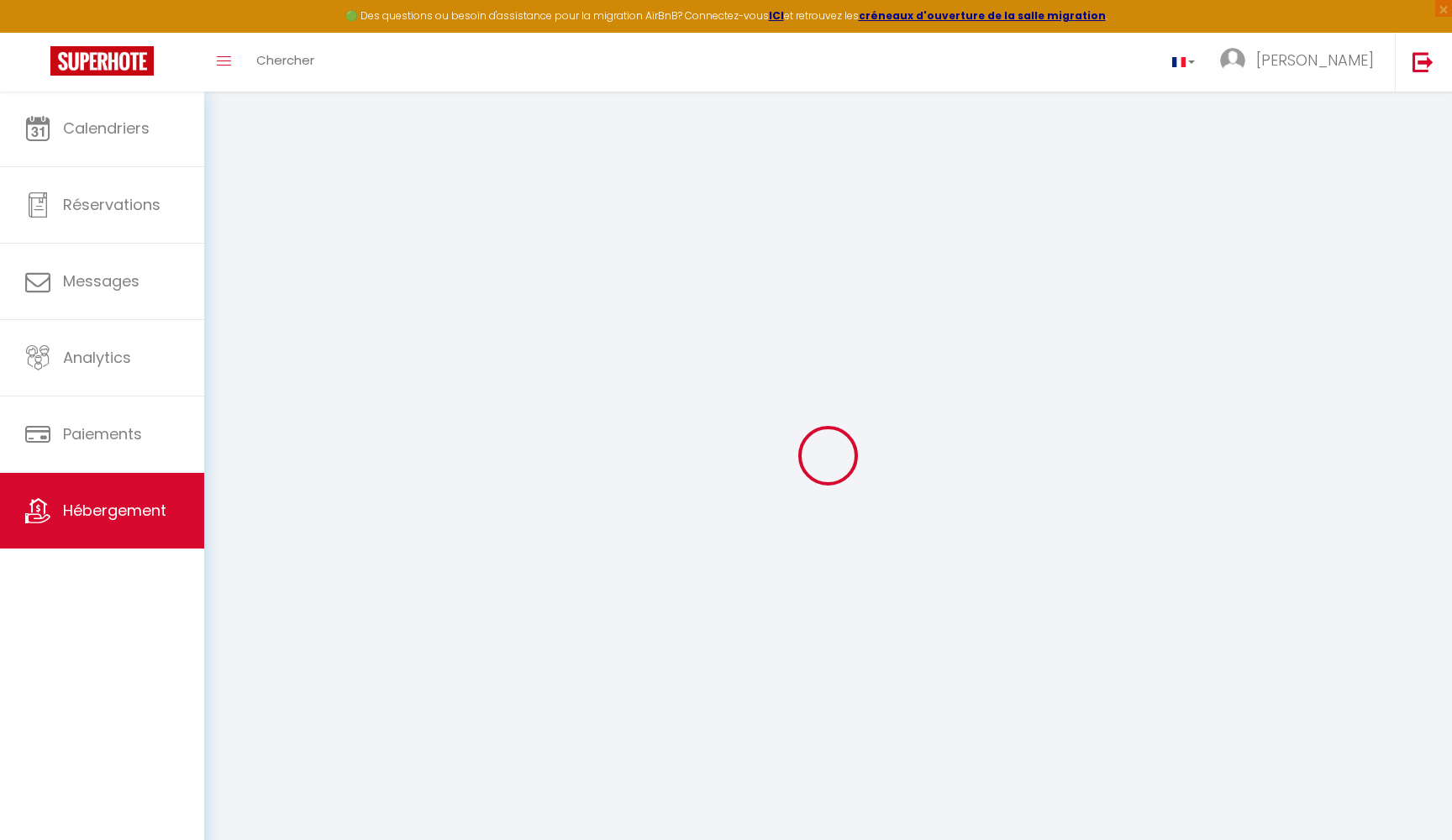
checkbox input "false"
select select
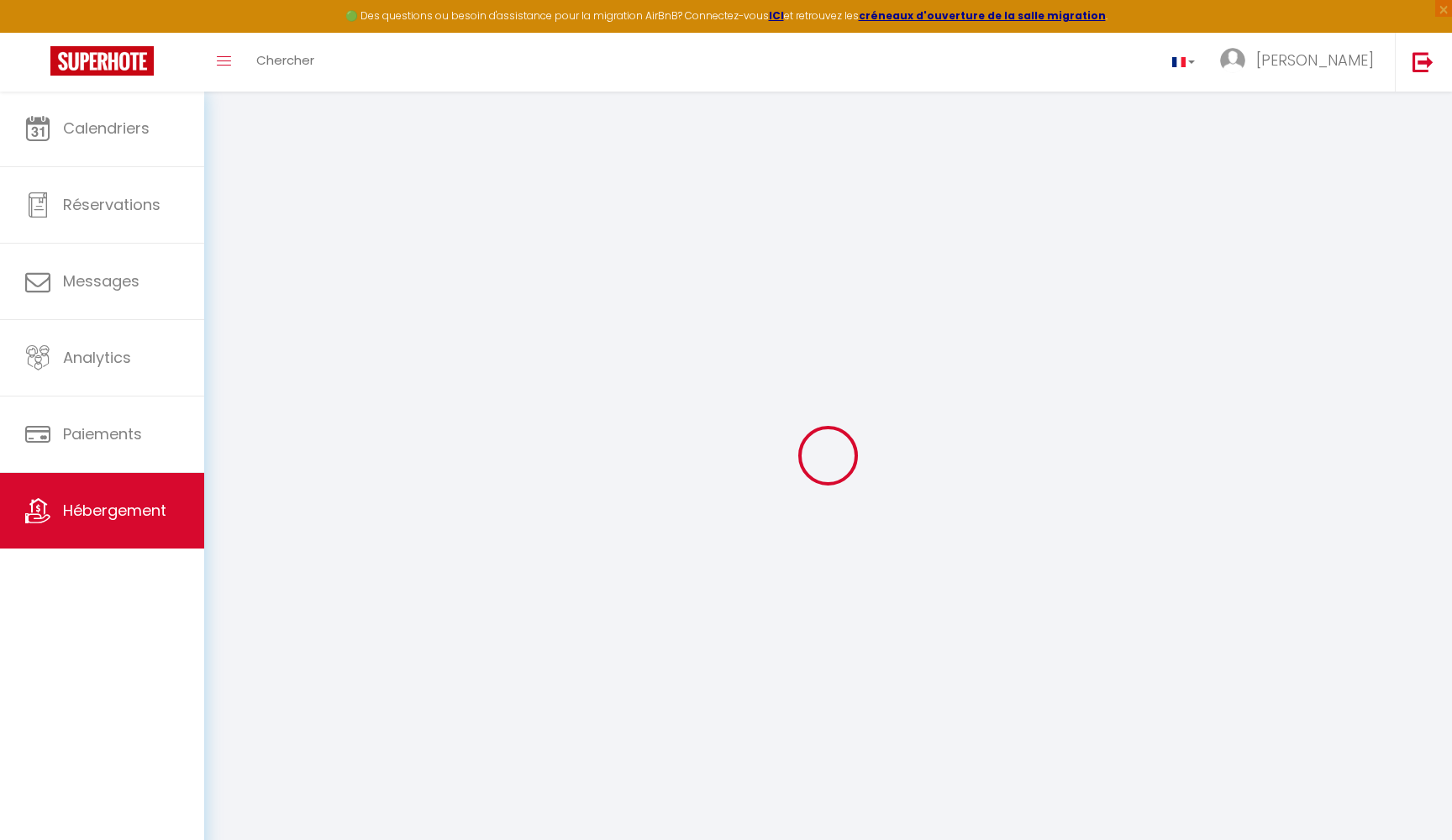
select select
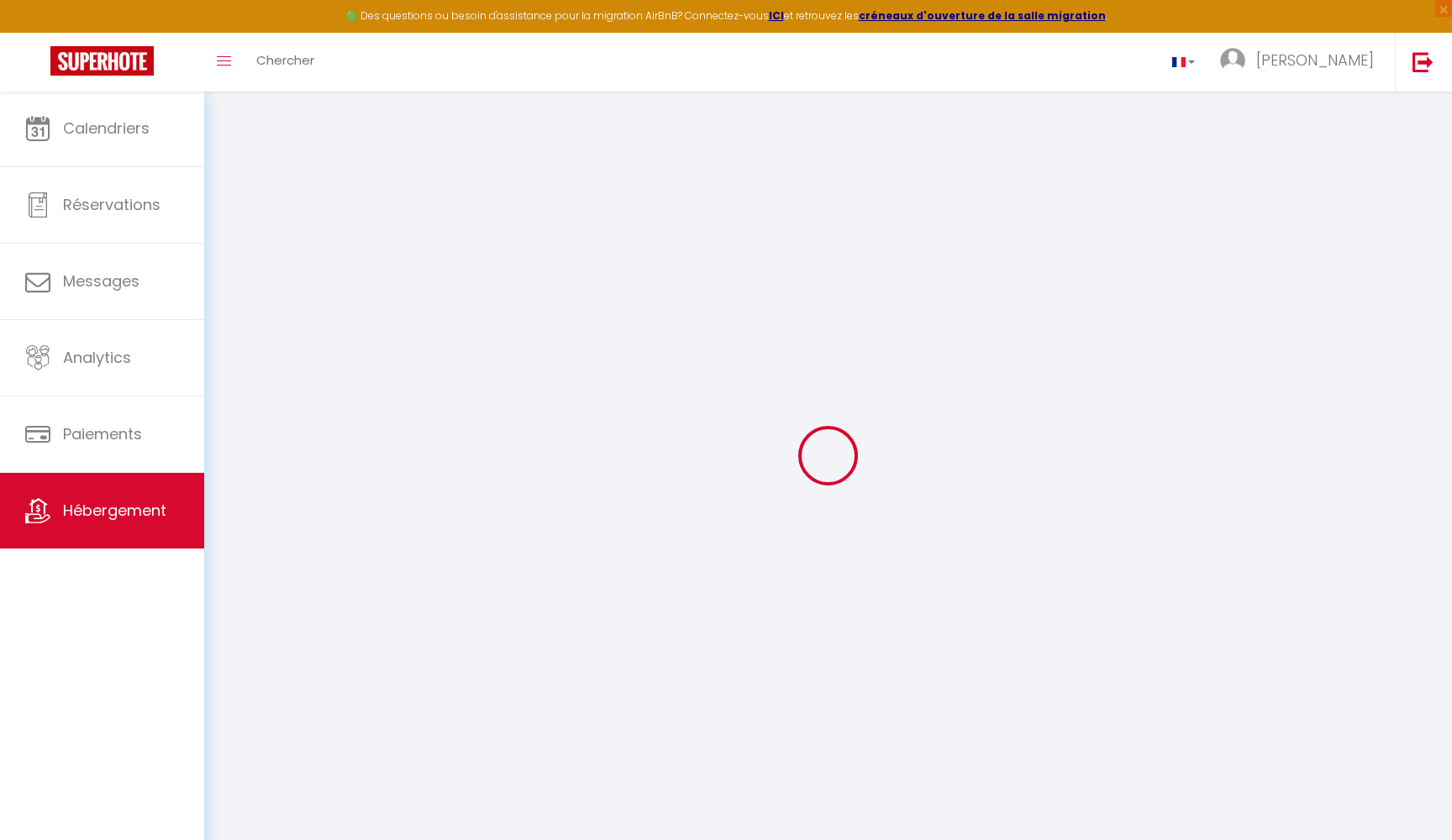
checkbox input "false"
select select
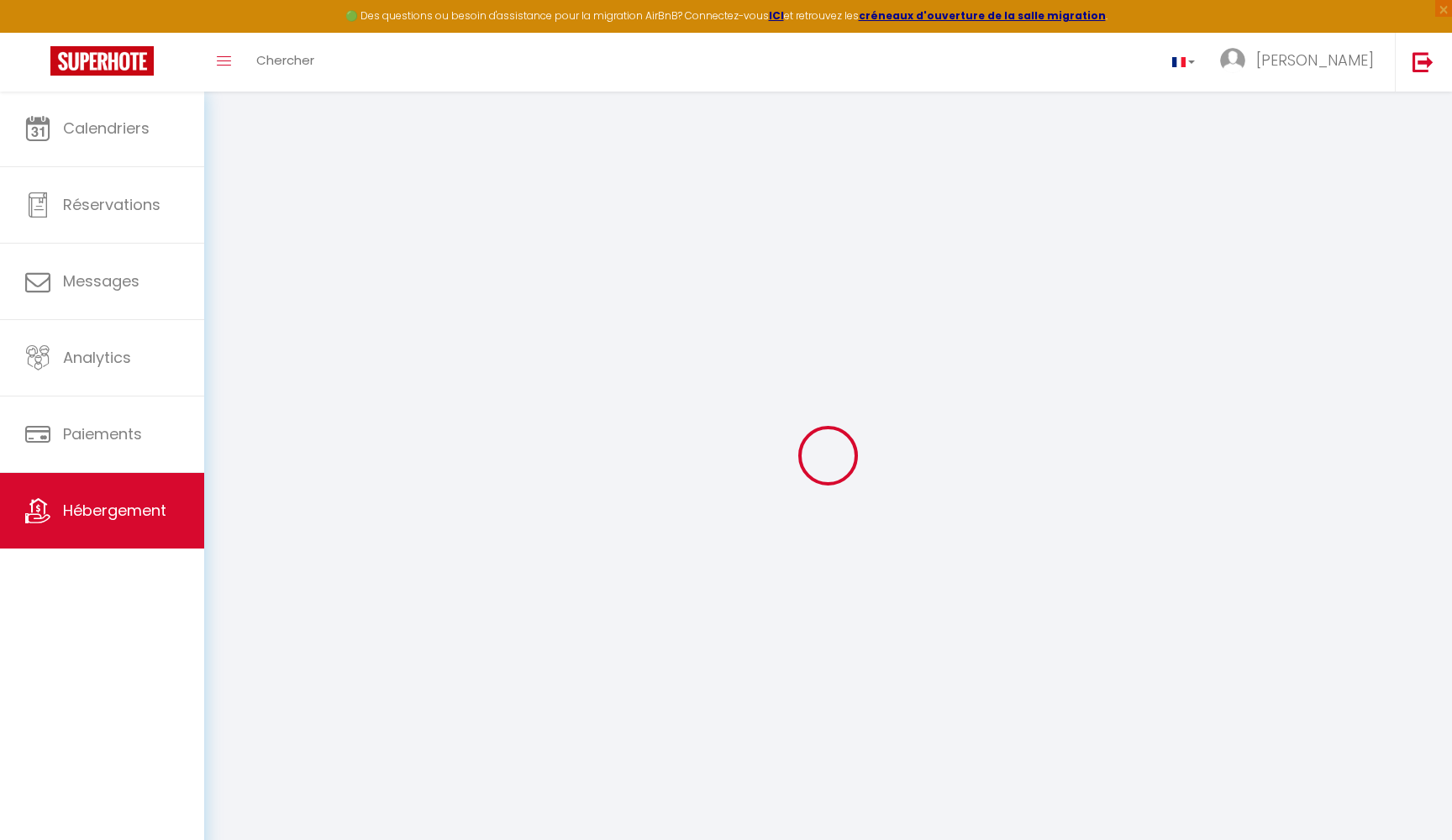
select select
checkbox input "false"
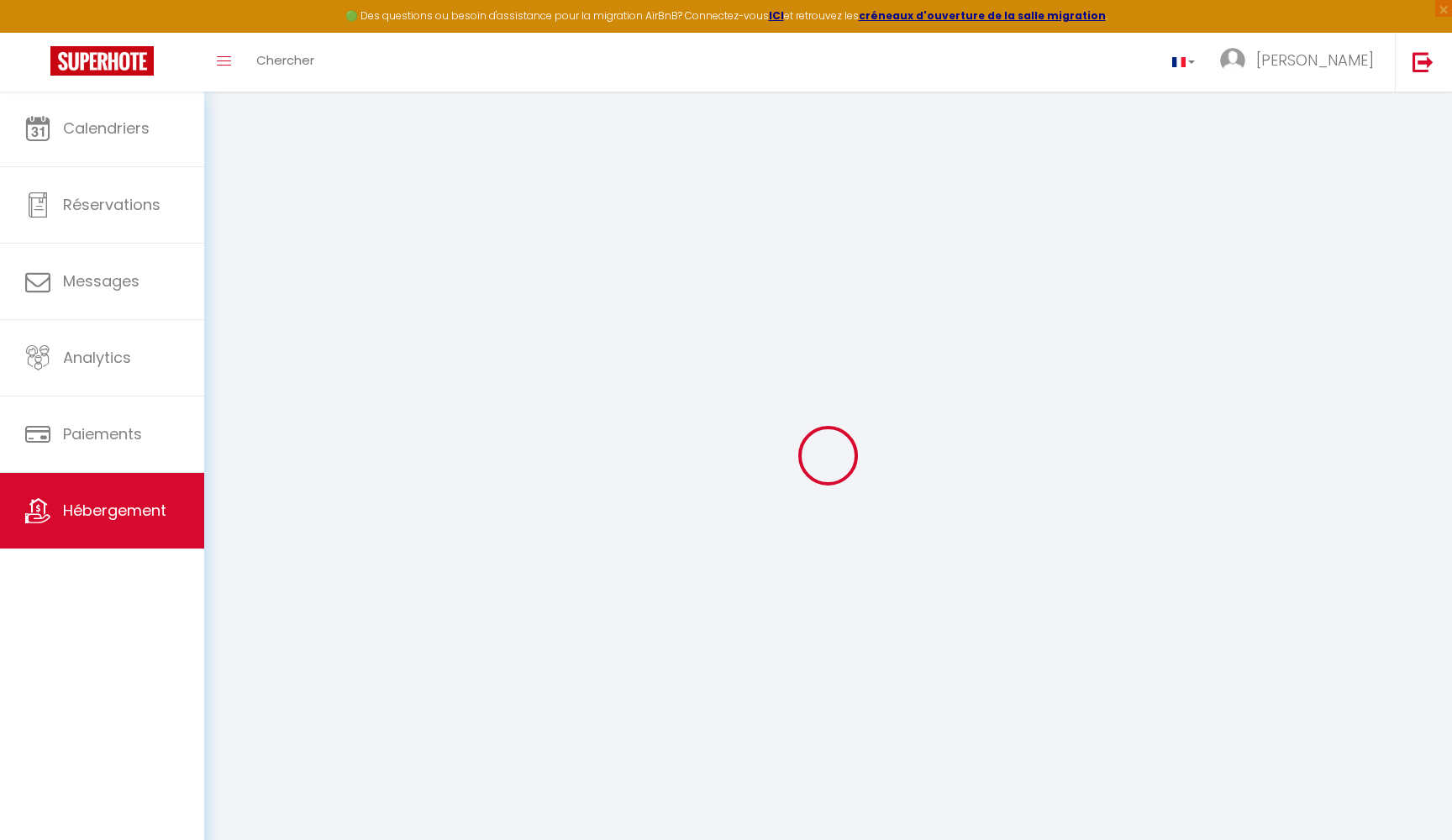
checkbox input "false"
select select
select select "16:00"
select select "22:00"
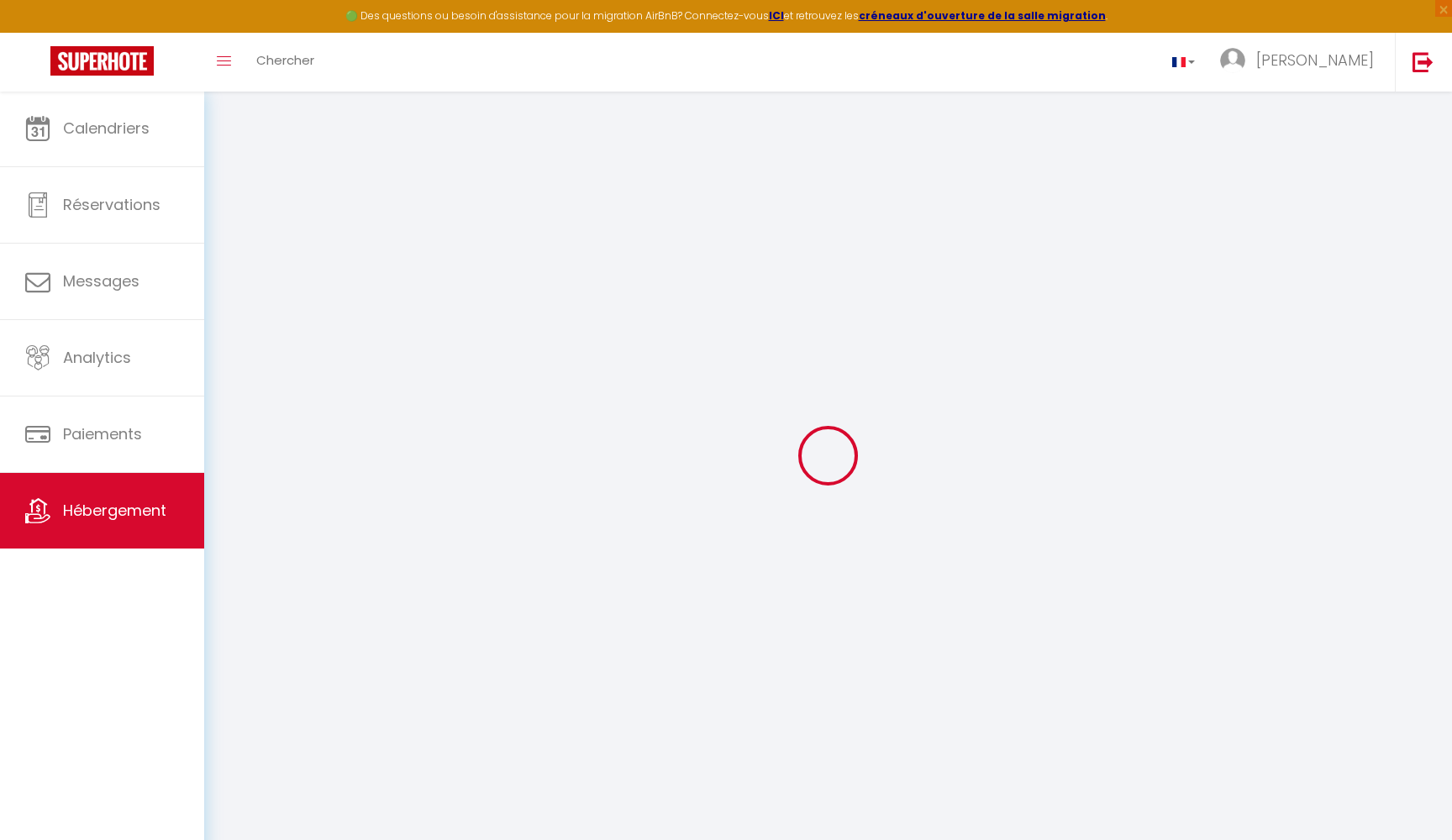
select select "10:00"
select select "30"
select select "120"
select select
checkbox input "false"
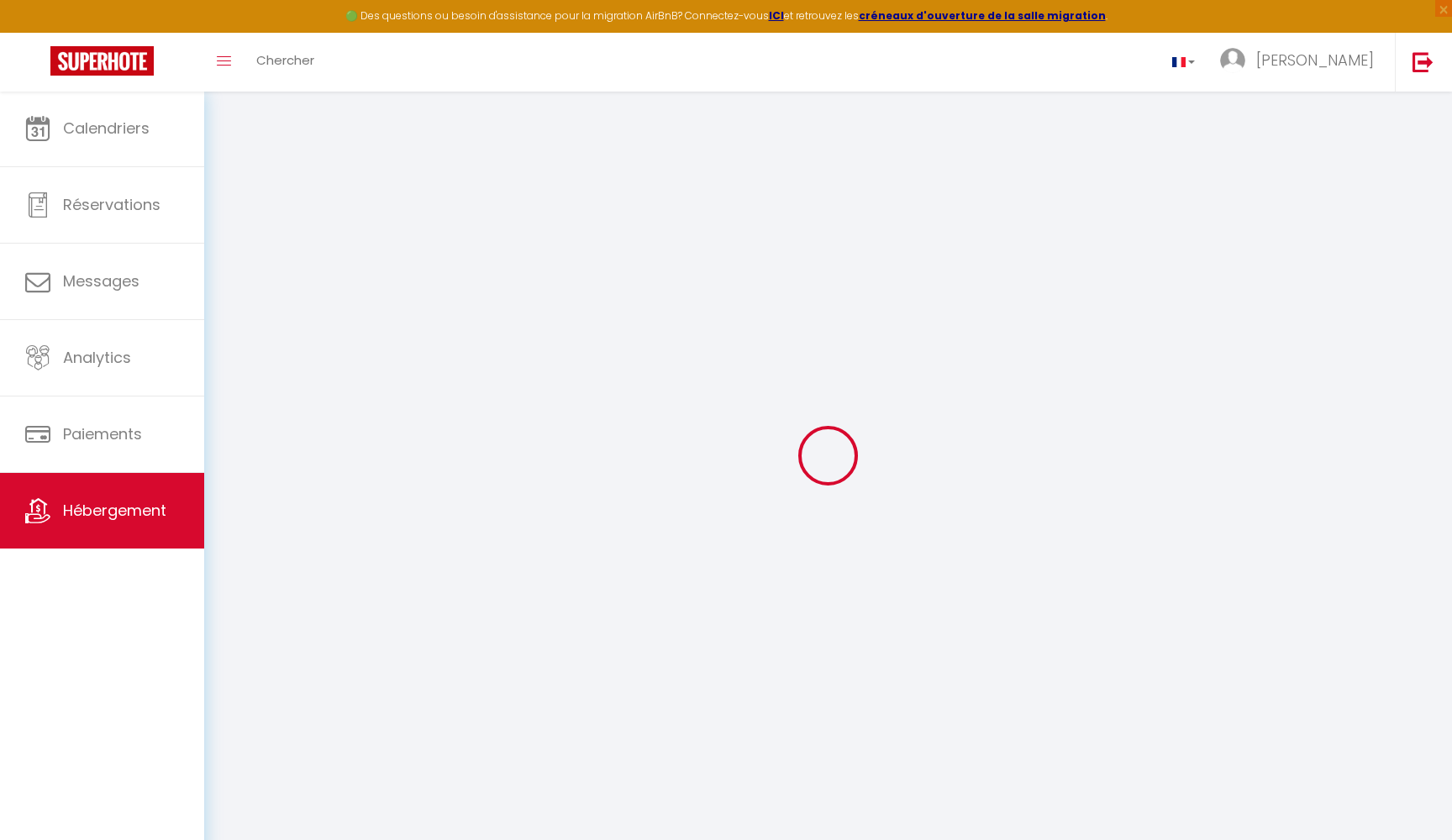
checkbox input "false"
select select
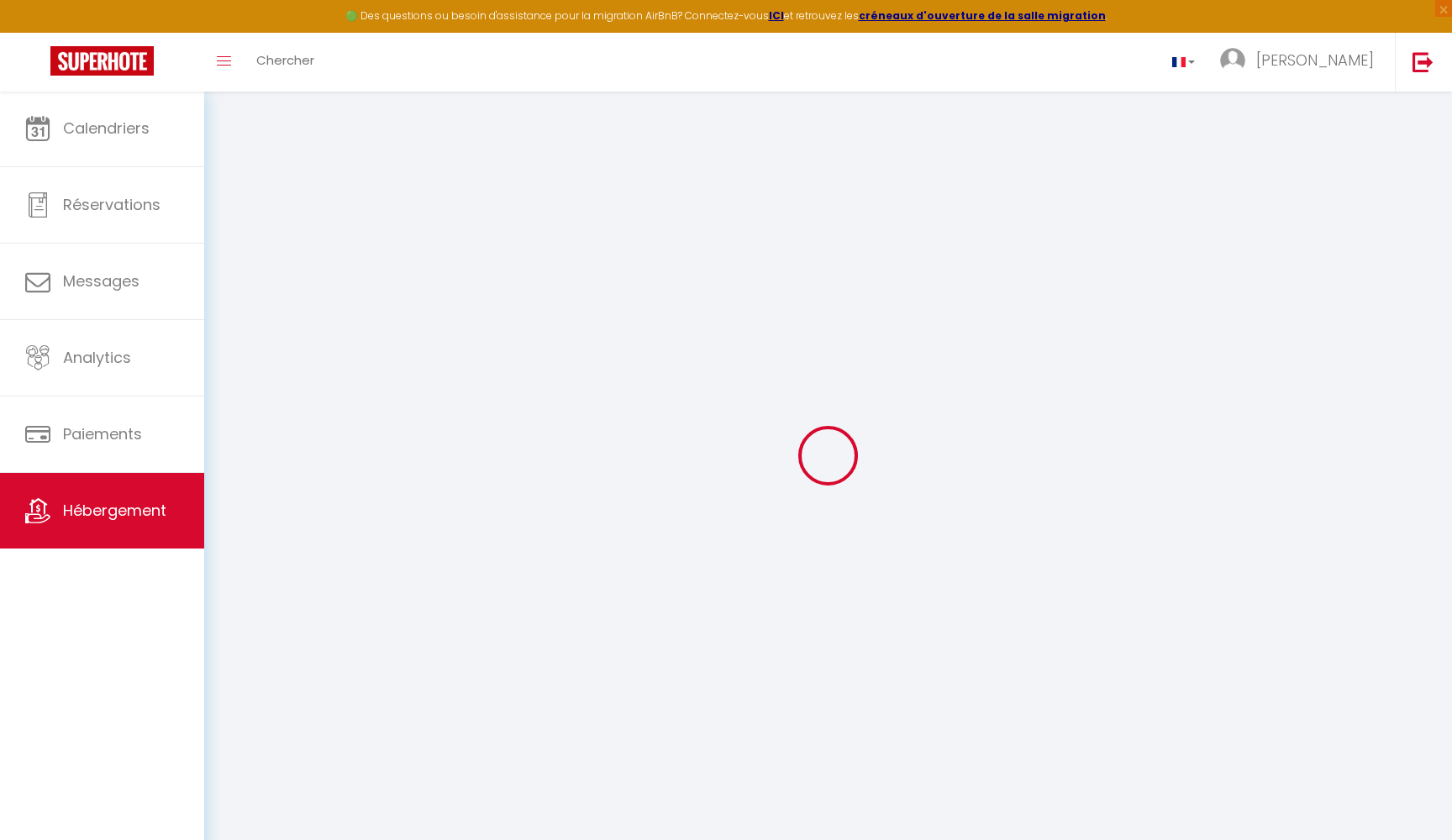
select select
checkbox input "false"
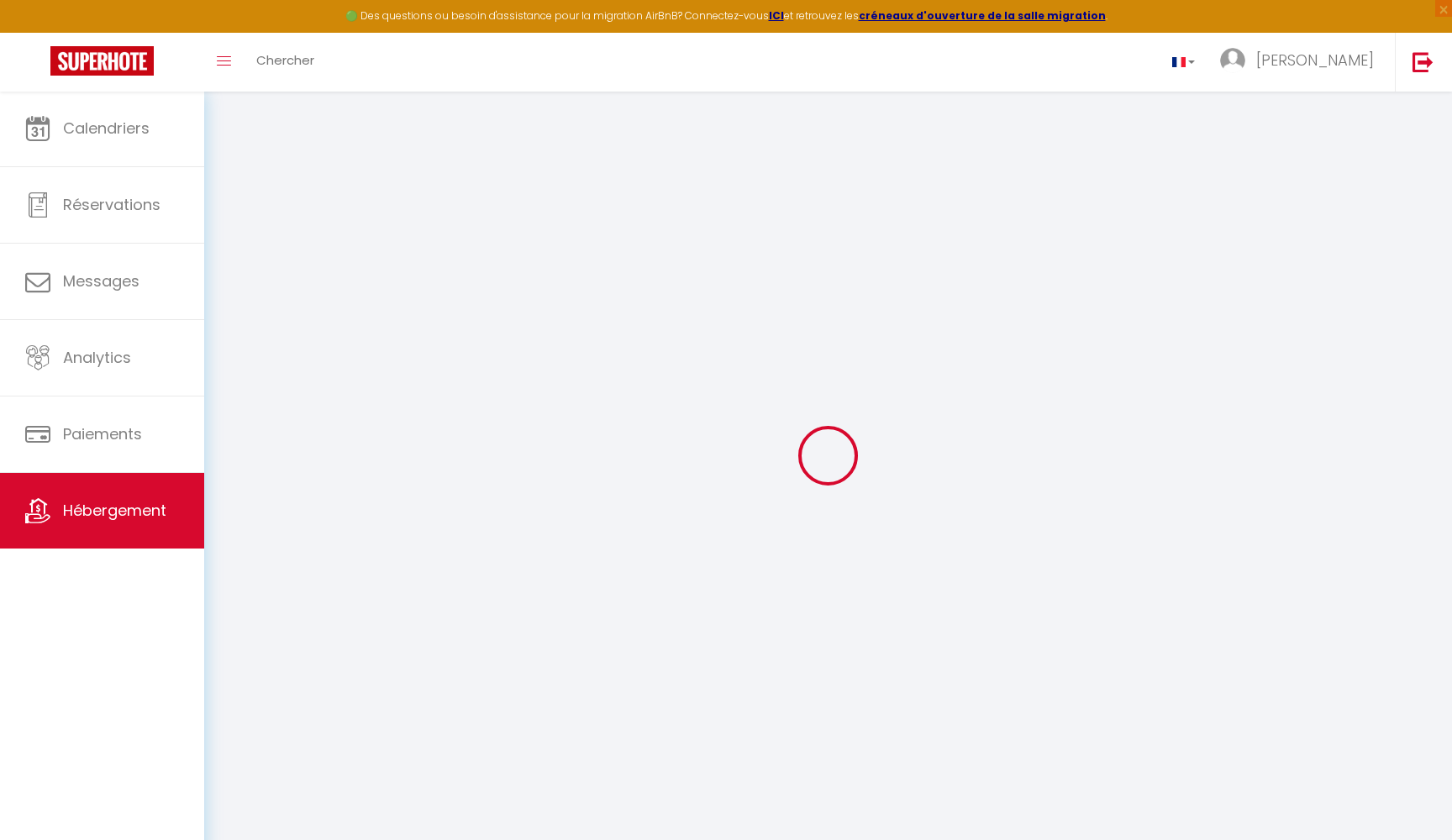
select select
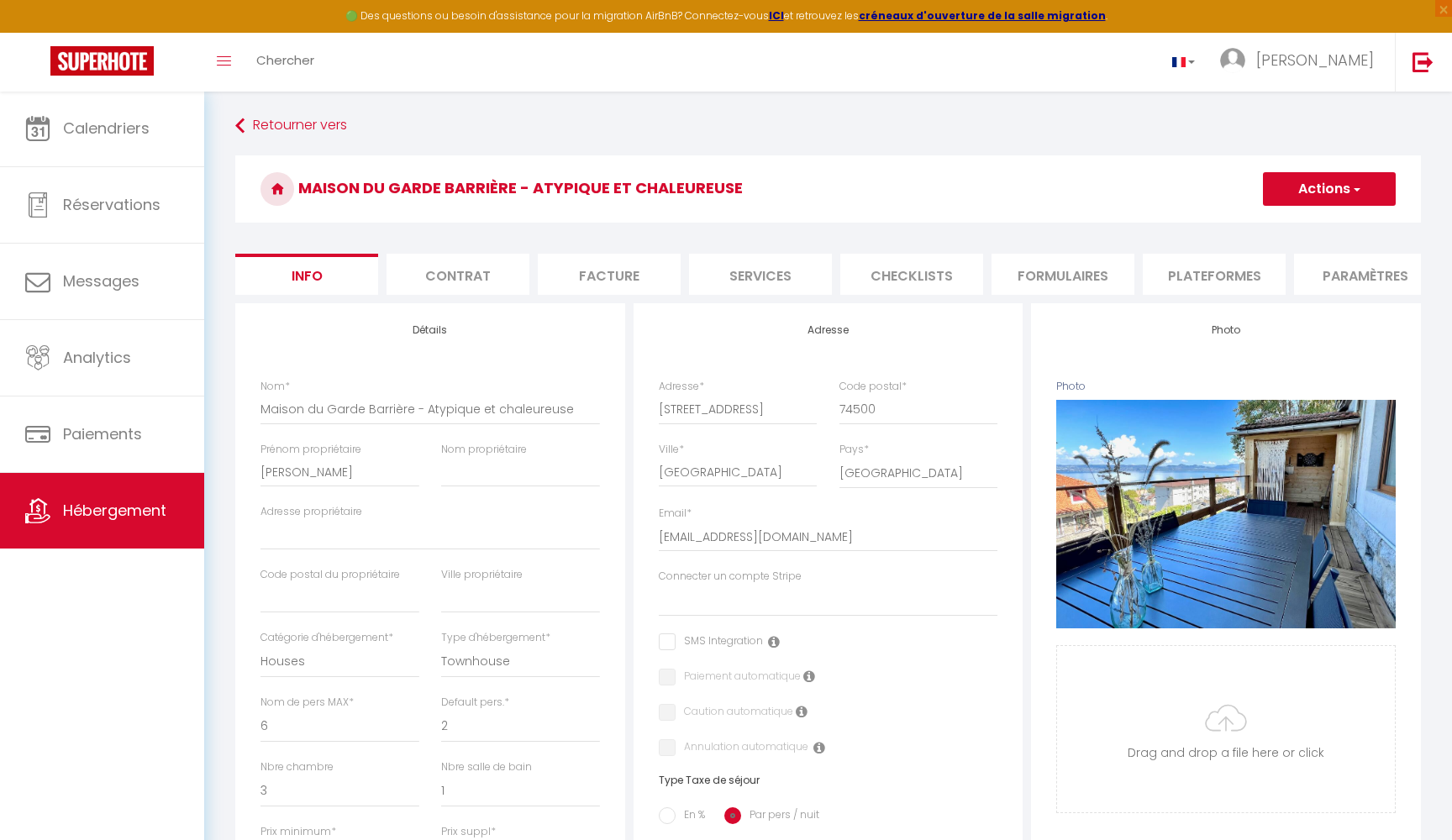
click at [1204, 277] on li "Plateformes" at bounding box center [1215, 274] width 143 height 41
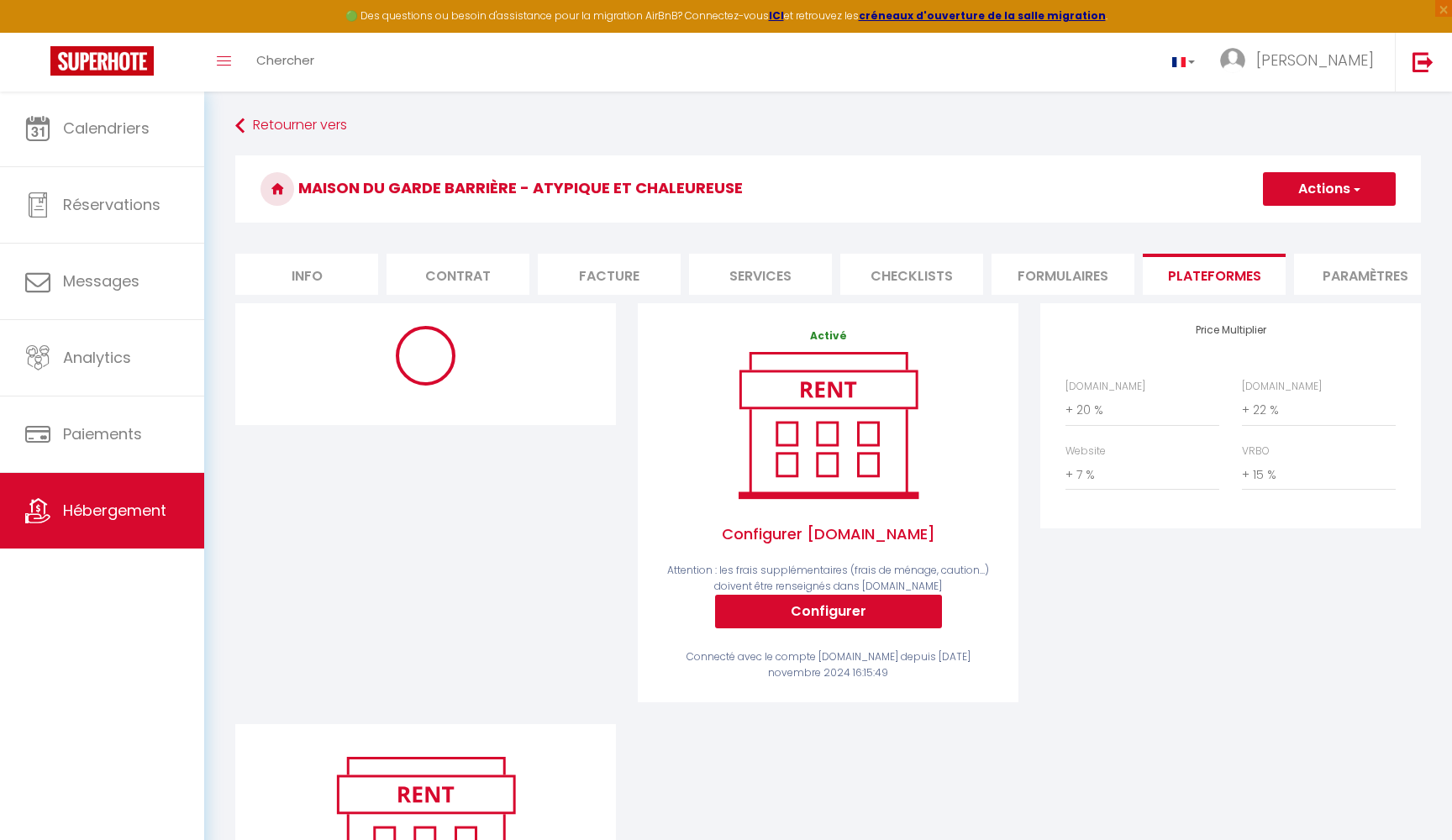
click at [1345, 270] on li "Paramètres" at bounding box center [1366, 274] width 143 height 41
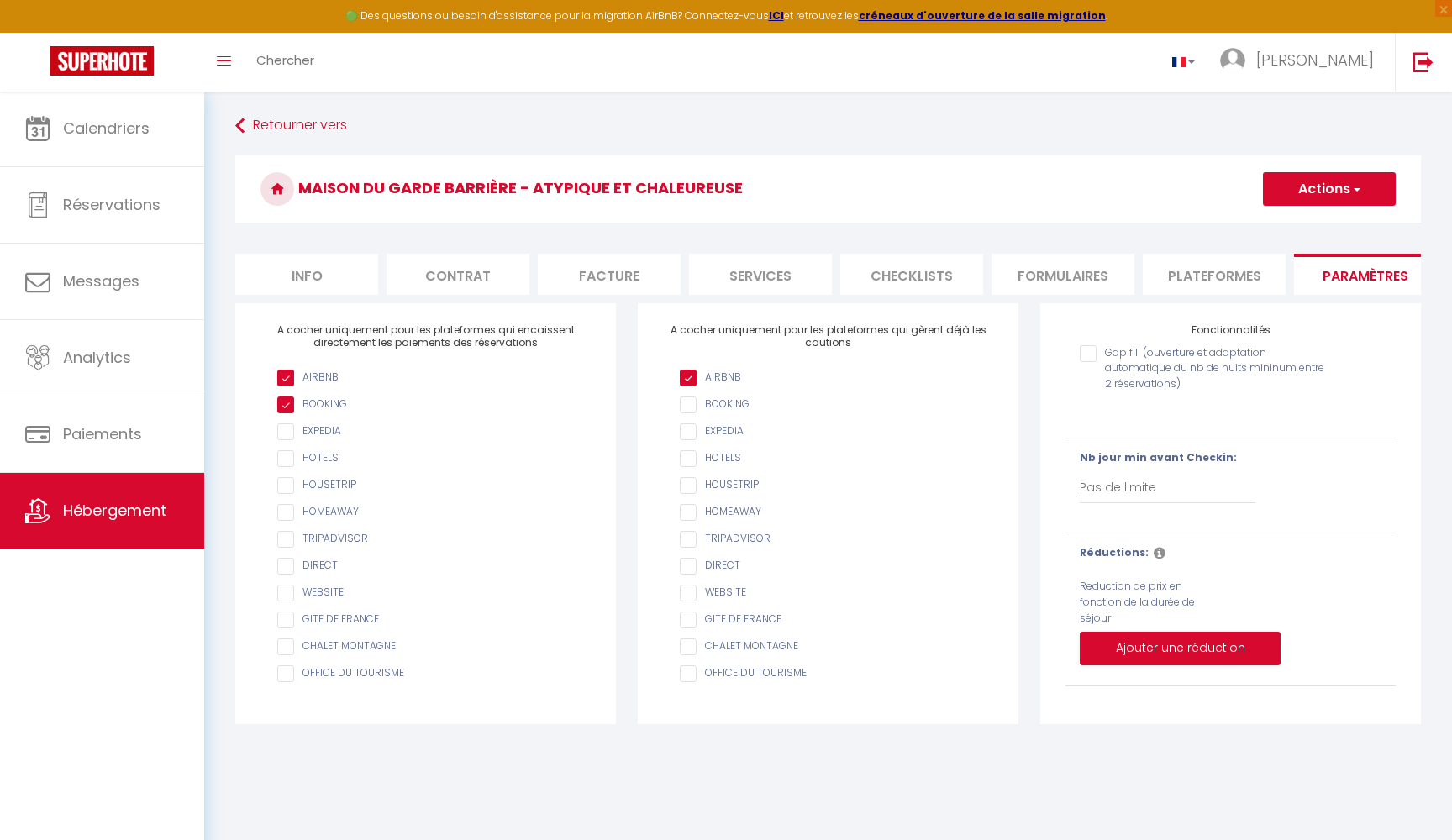
click at [1210, 277] on li "Plateformes" at bounding box center [1215, 274] width 143 height 41
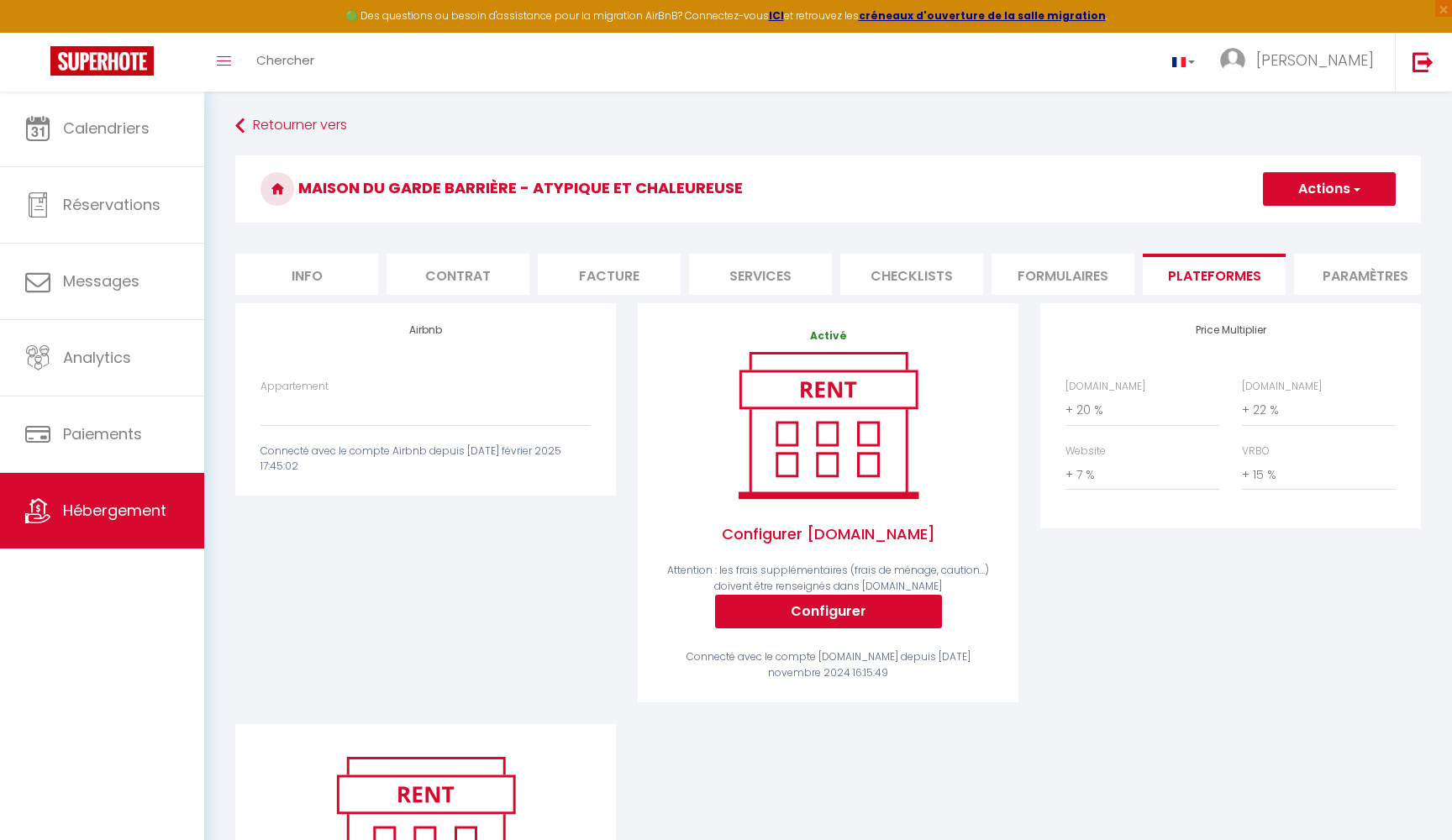
click at [815, 617] on button "Configurer" at bounding box center [828, 611] width 227 height 34
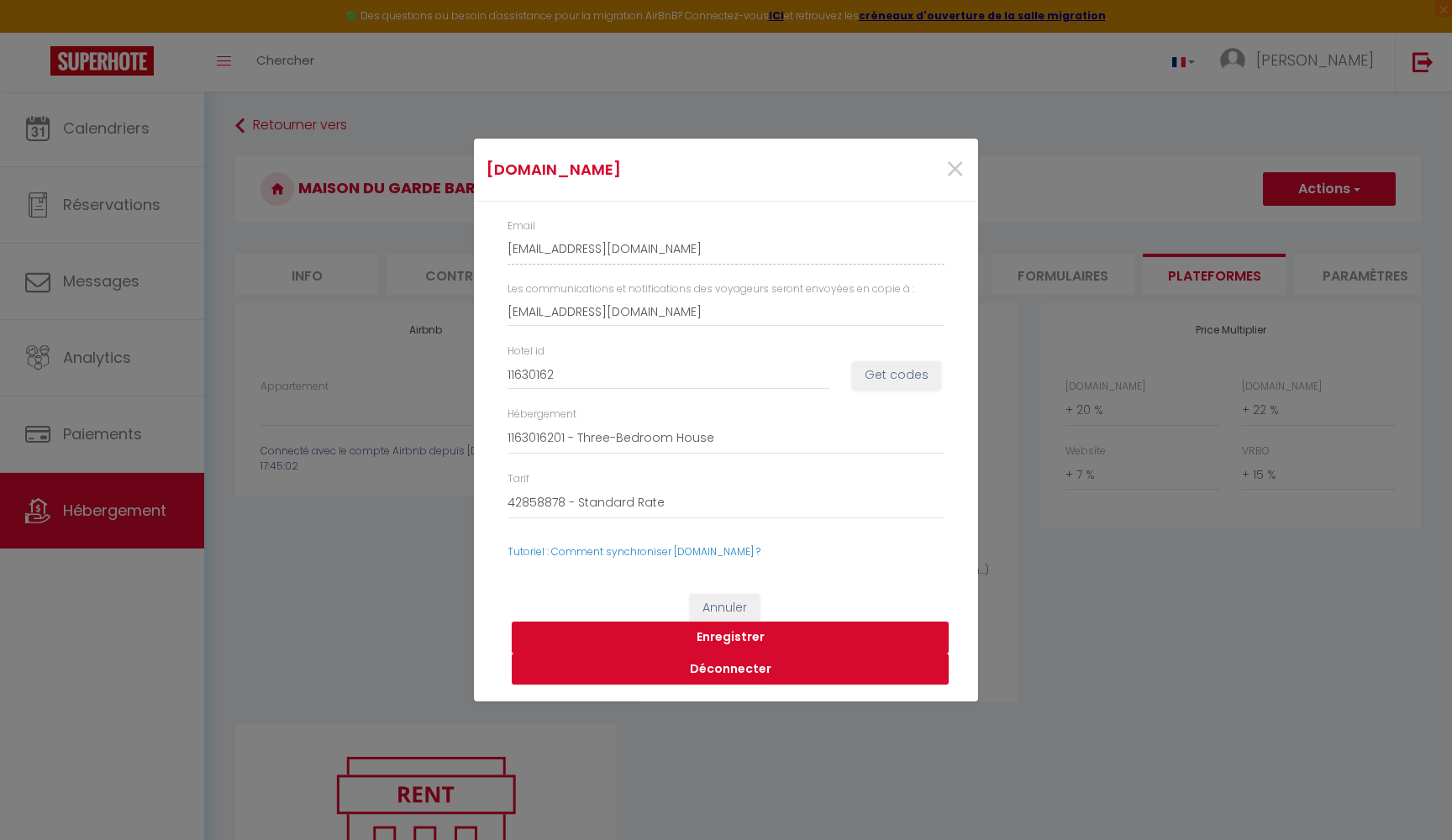
click at [722, 668] on button "Déconnecter" at bounding box center [730, 669] width 437 height 32
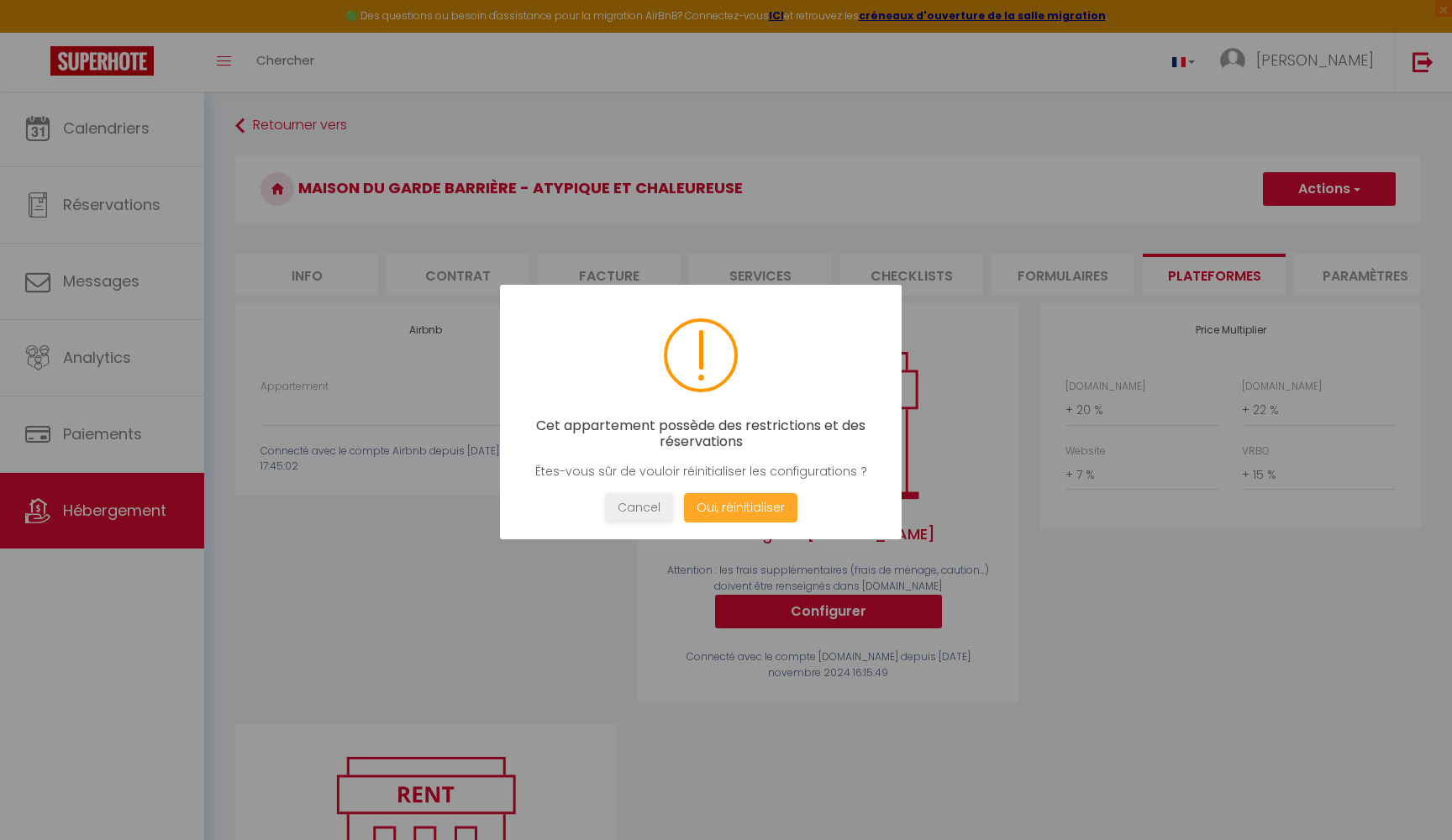
click at [738, 503] on button "Oui, réinitialiser" at bounding box center [740, 508] width 113 height 29
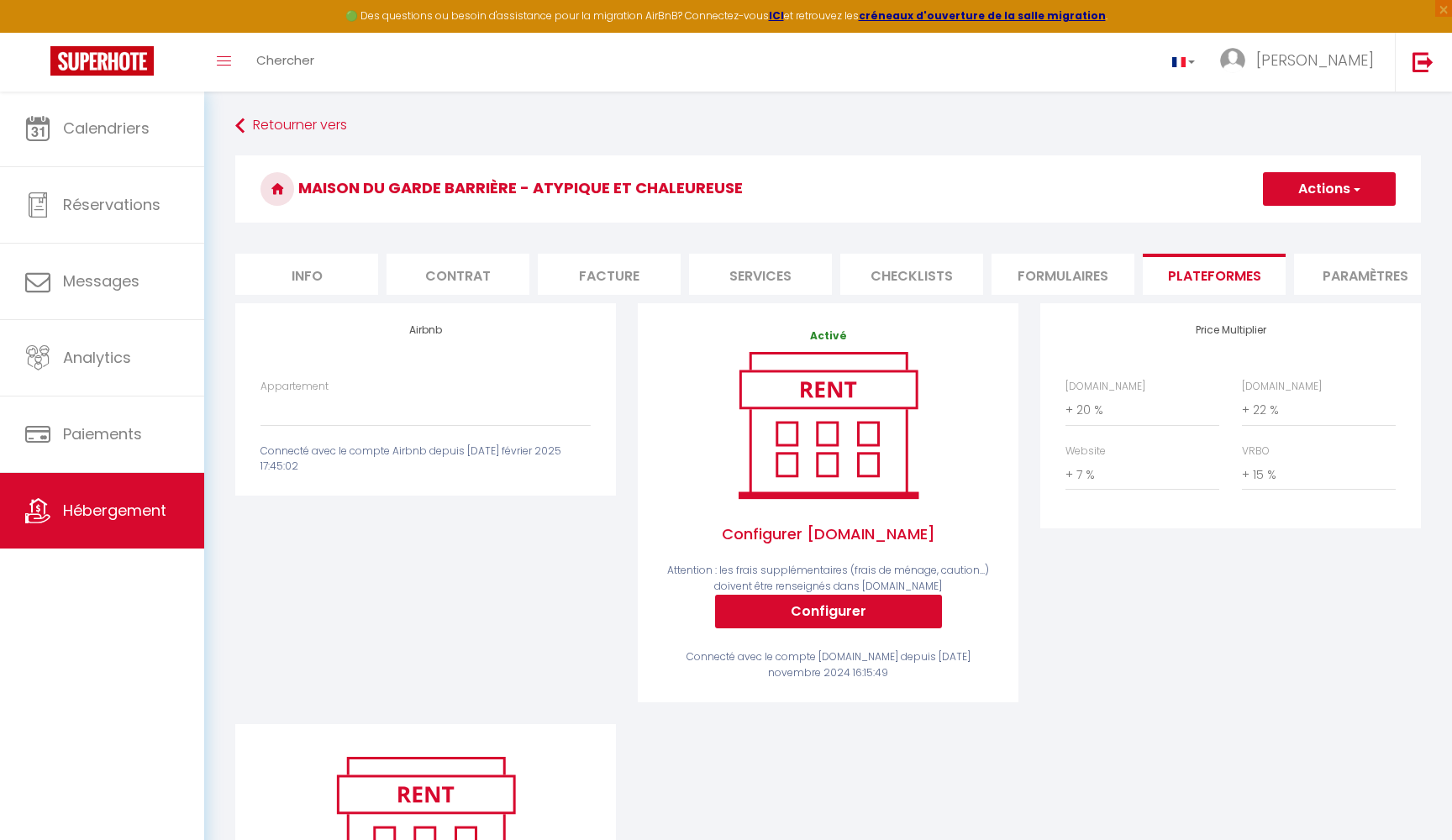
click at [456, 454] on div "Connecté avec le compte Airbnb depuis [DATE] février 2025 17:45:02" at bounding box center [425, 459] width 330 height 32
click at [457, 380] on div "Appartement Le [GEOGRAPHIC_DATA] - [EMAIL_ADDRESS][DOMAIN_NAME] [GEOGRAPHIC_DAT…" at bounding box center [425, 403] width 330 height 48
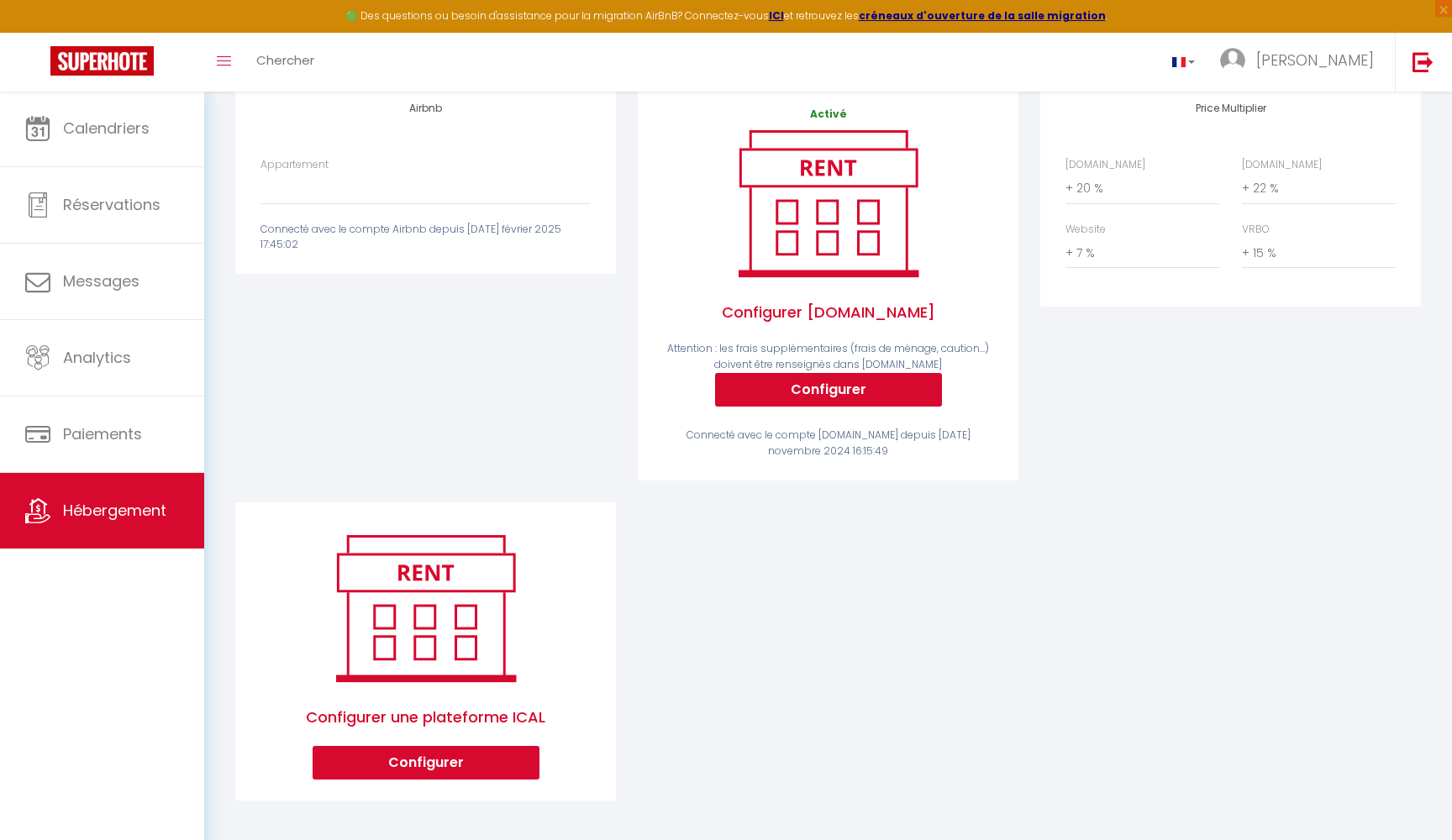
scroll to position [221, 0]
click at [437, 757] on button "Configurer" at bounding box center [425, 763] width 227 height 34
select select "1"
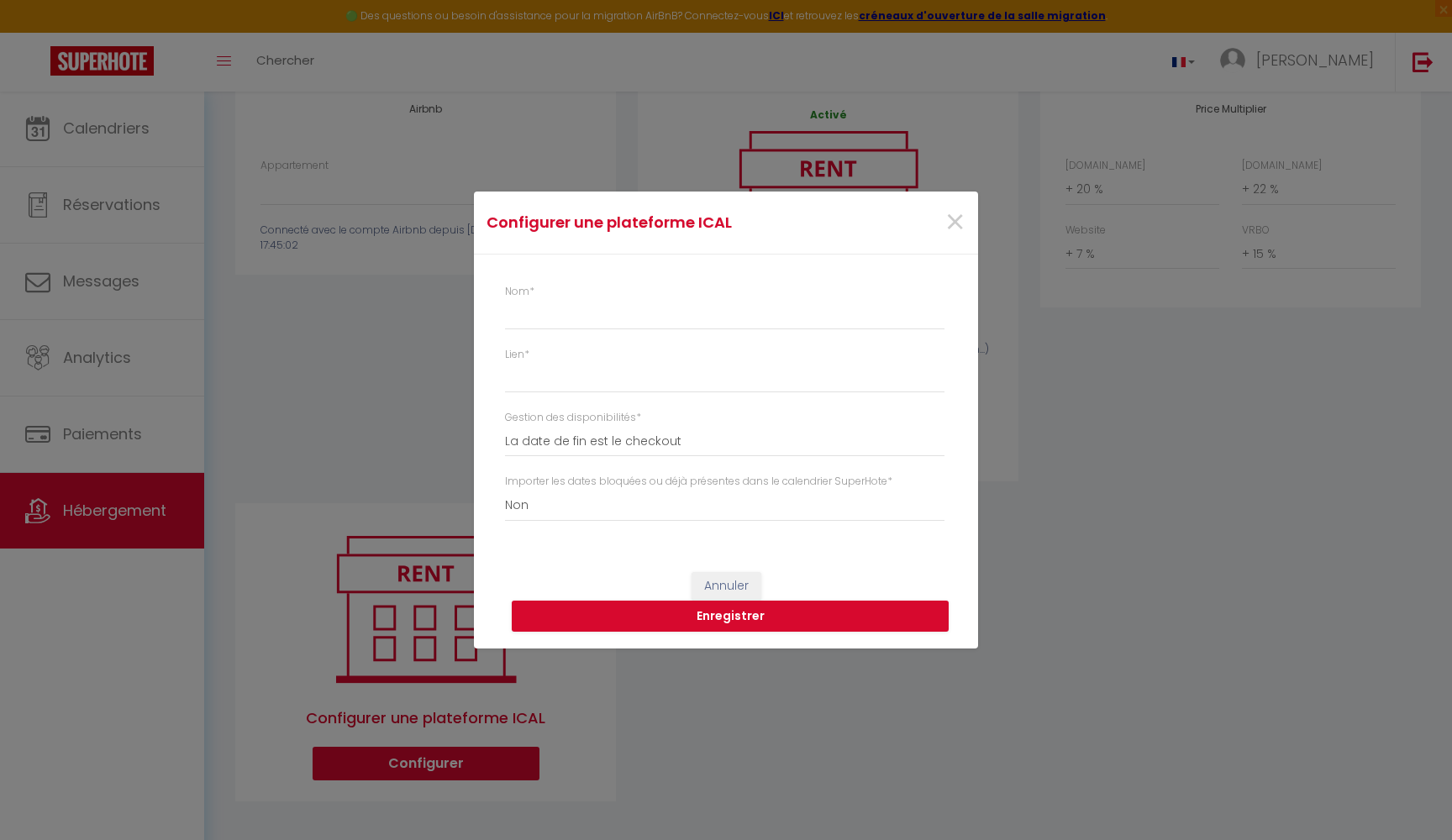
click at [728, 579] on button "Annuler" at bounding box center [726, 586] width 70 height 28
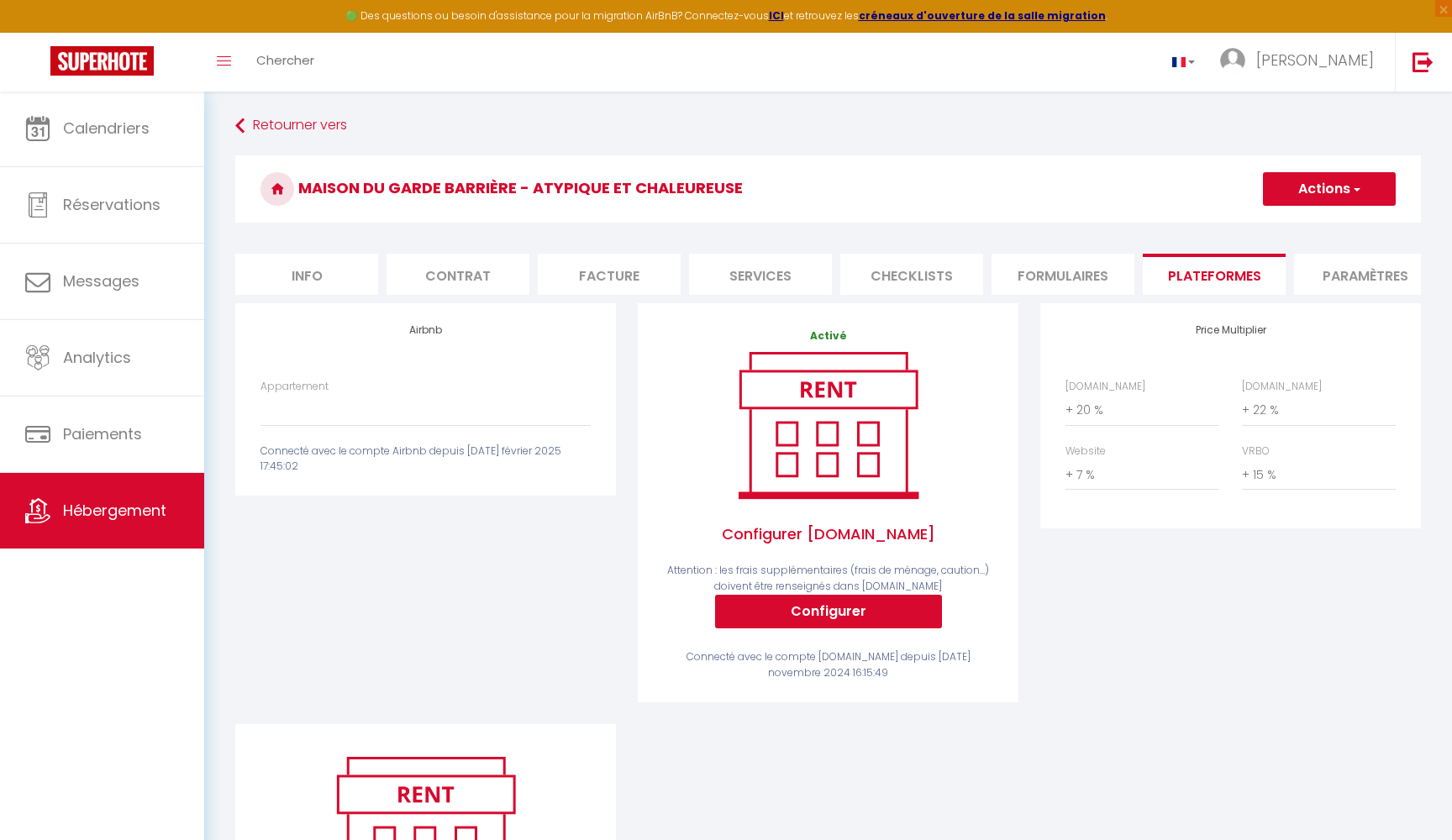
scroll to position [0, 0]
click at [838, 605] on button "Configurer" at bounding box center [828, 611] width 227 height 34
select select
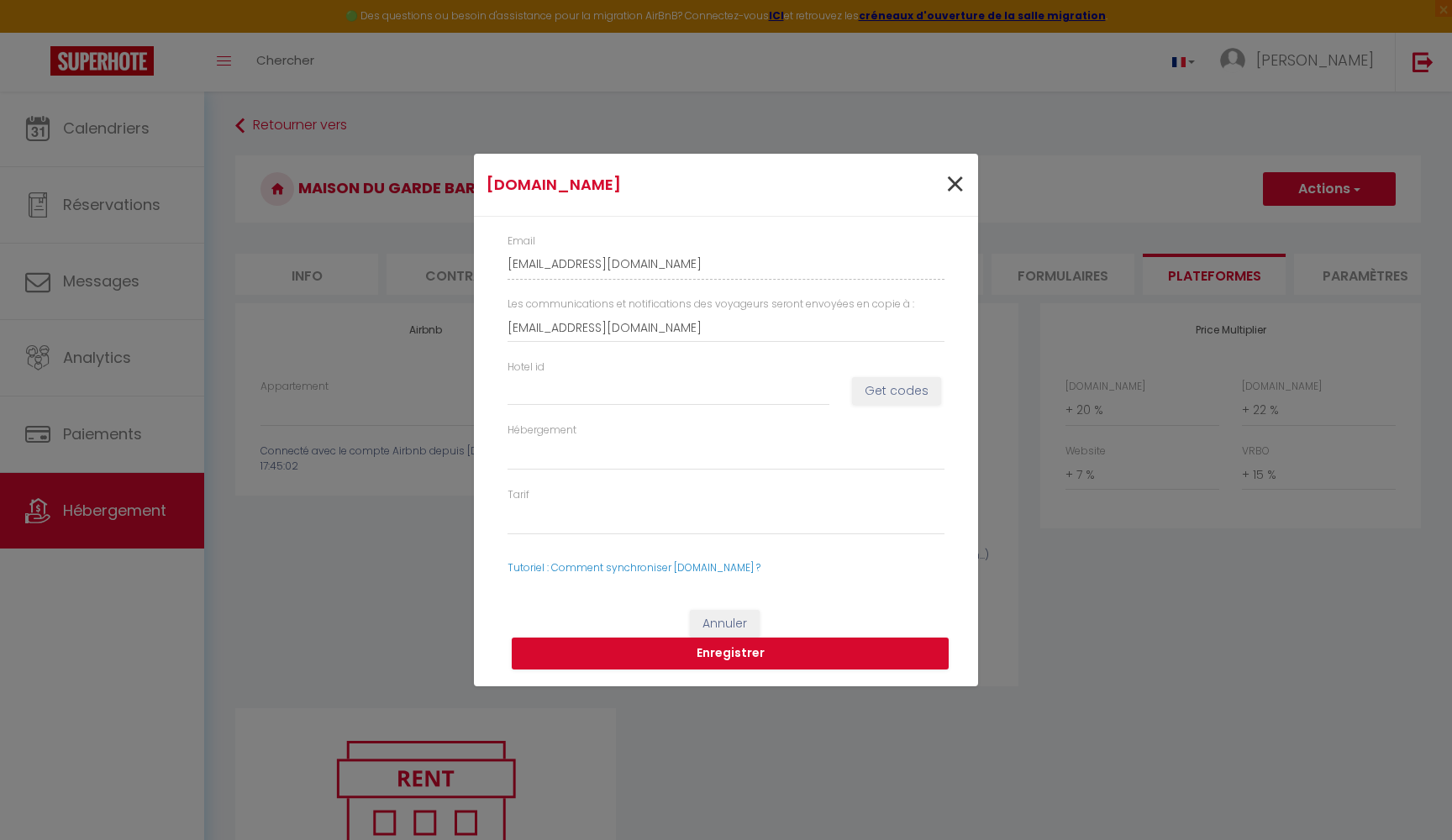
click at [953, 183] on span "×" at bounding box center [955, 185] width 21 height 50
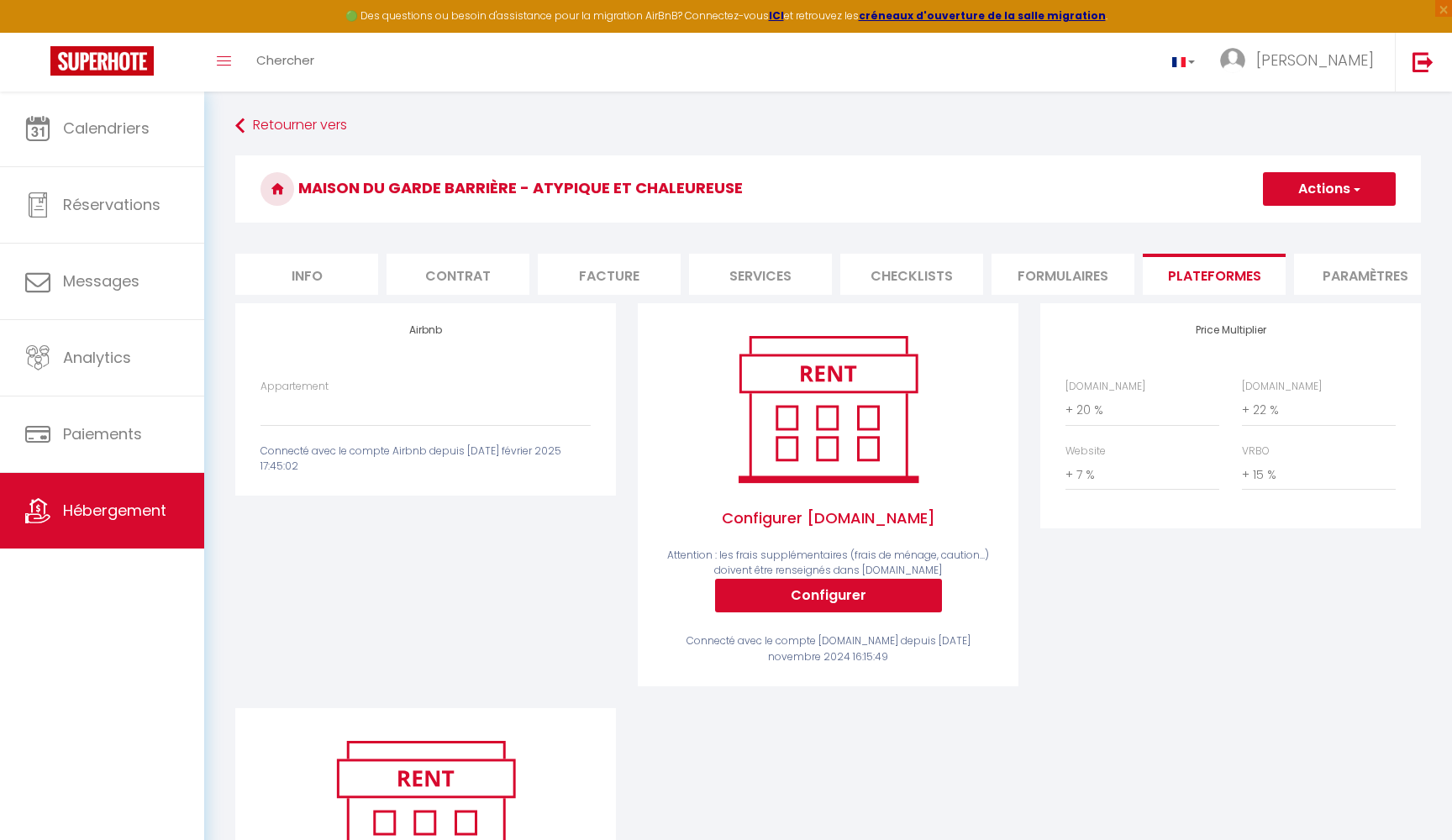
click at [810, 584] on button "Configurer" at bounding box center [828, 595] width 227 height 34
type input "[EMAIL_ADDRESS][DOMAIN_NAME]"
select select
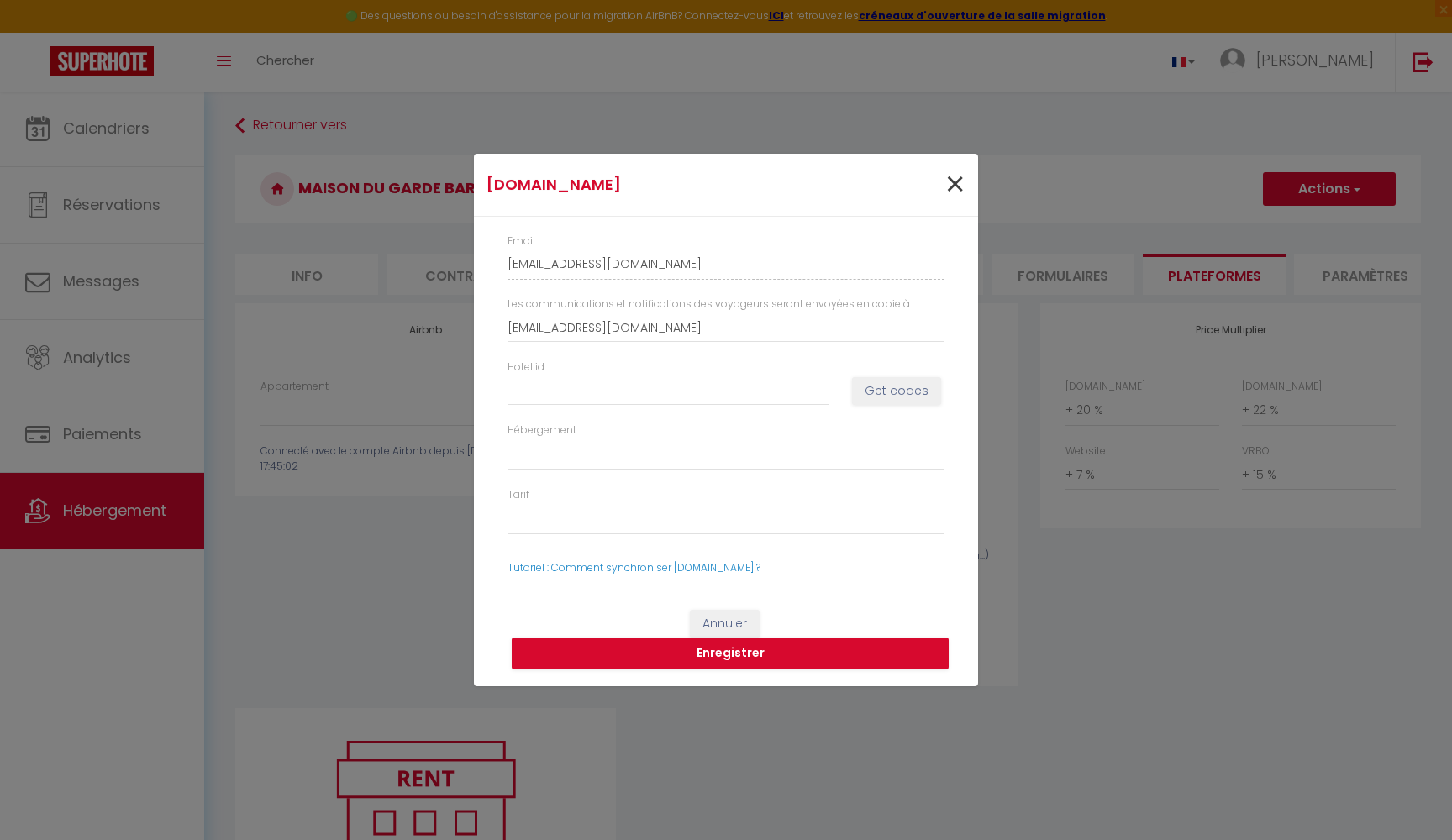
click at [954, 186] on span "×" at bounding box center [955, 185] width 21 height 50
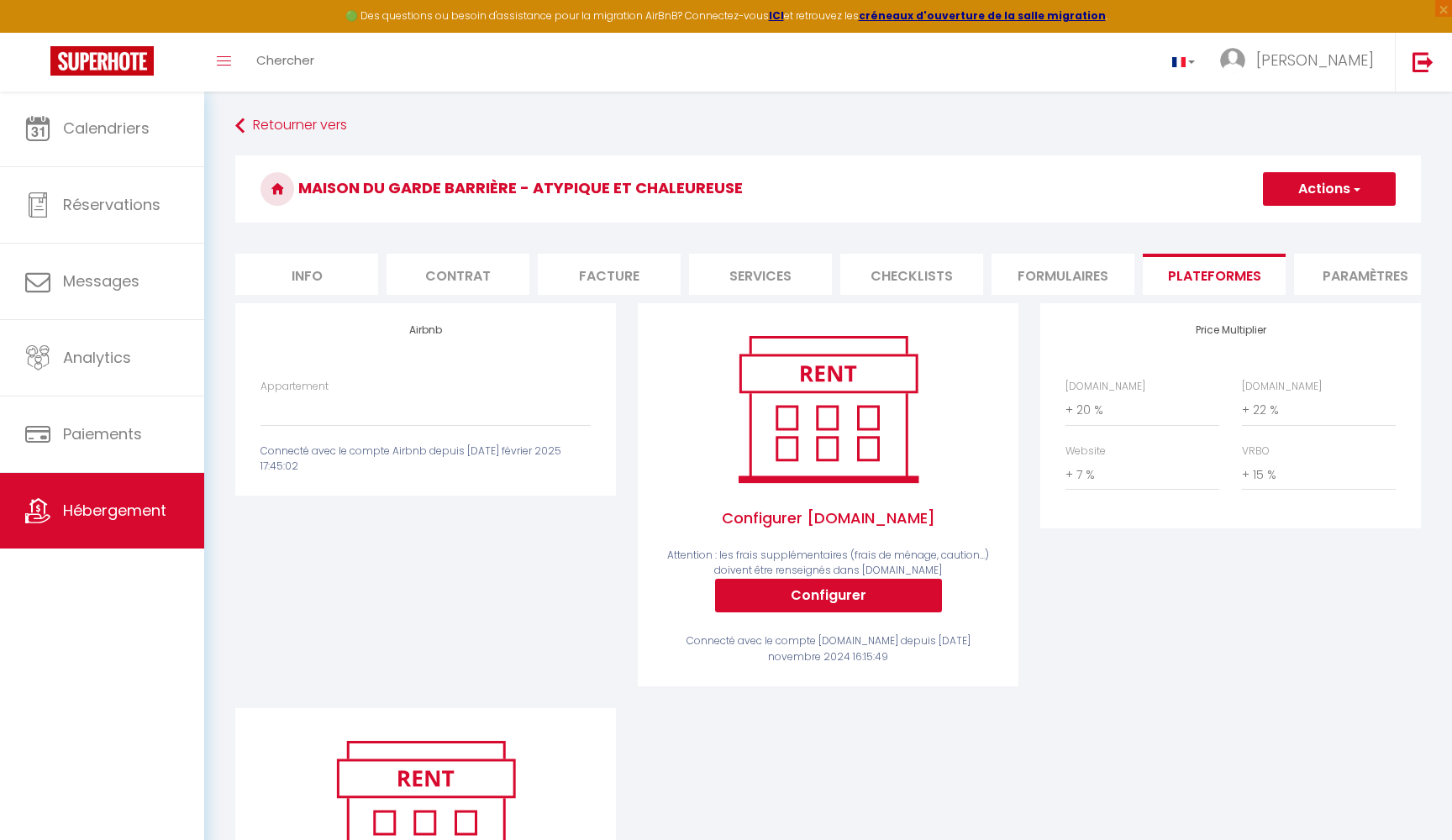
click at [449, 366] on div "Airbnb Appartement Le [GEOGRAPHIC_DATA] - [EMAIL_ADDRESS][DOMAIN_NAME] [GEOGRAP…" at bounding box center [425, 399] width 380 height 192
click at [418, 449] on div "Connecté avec le compte Airbnb depuis [DATE] février 2025 17:45:02" at bounding box center [425, 459] width 330 height 32
click at [419, 762] on img at bounding box center [425, 813] width 214 height 161
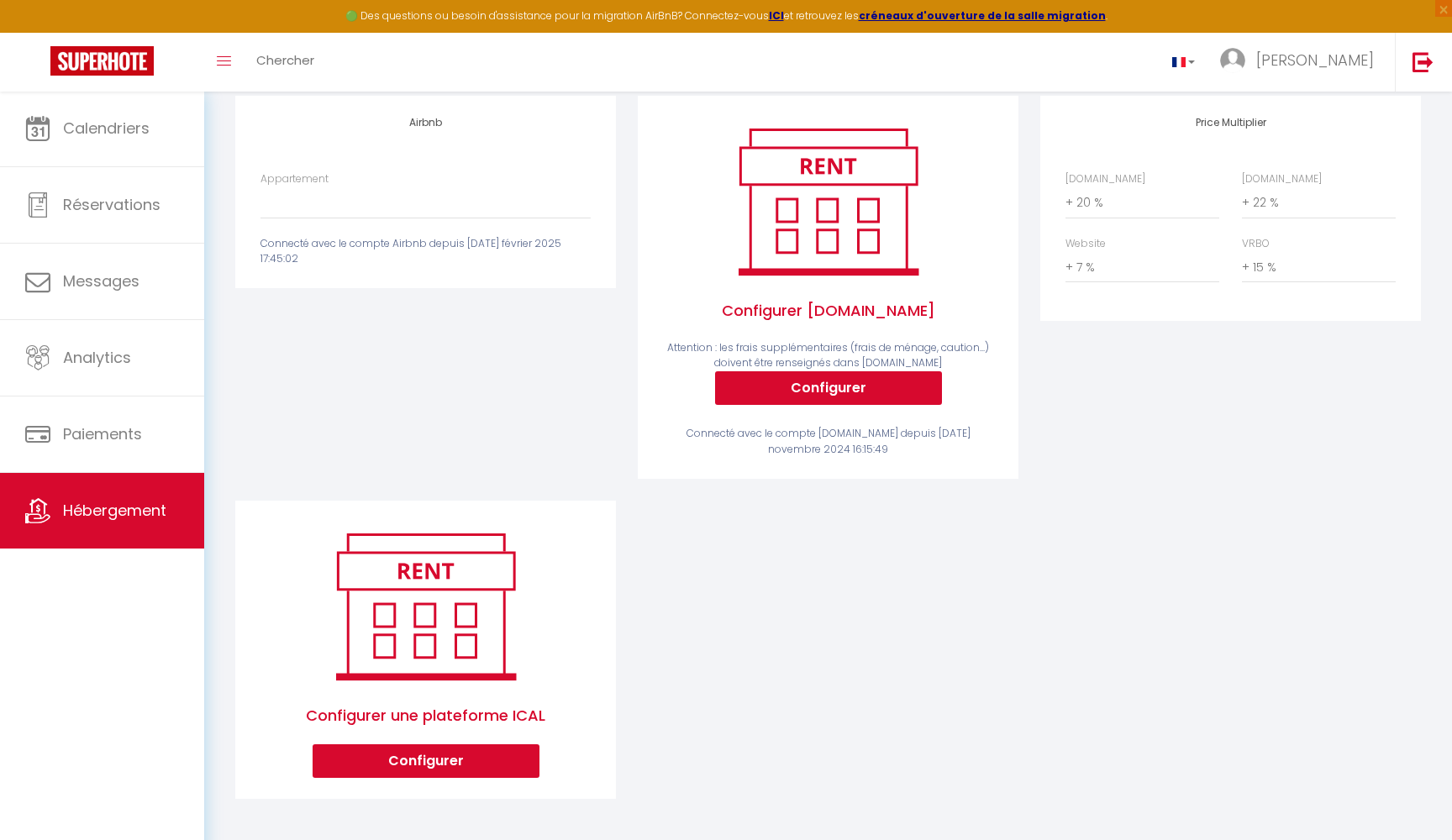
scroll to position [206, 0]
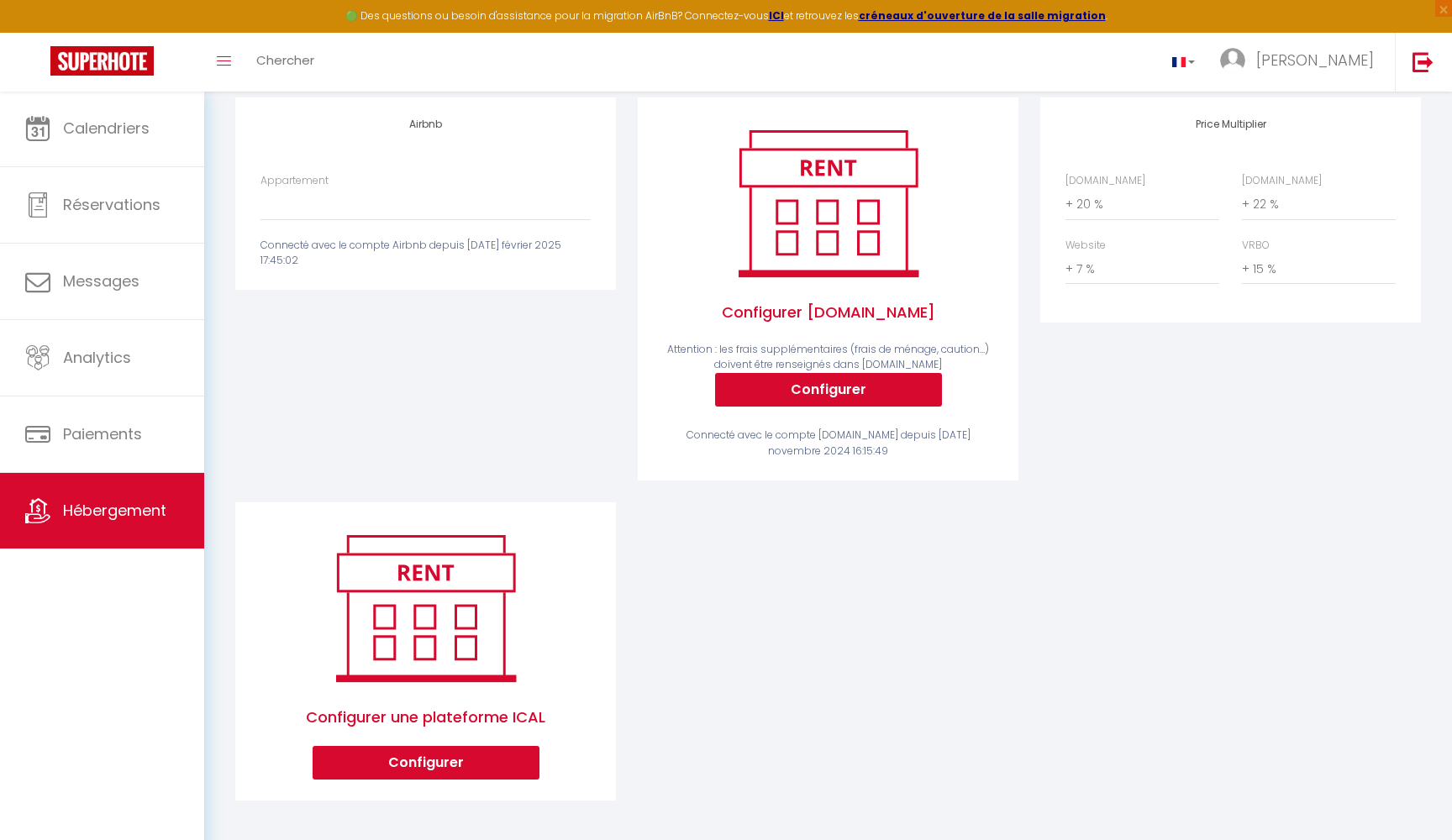
click at [420, 761] on button "Configurer" at bounding box center [425, 762] width 227 height 34
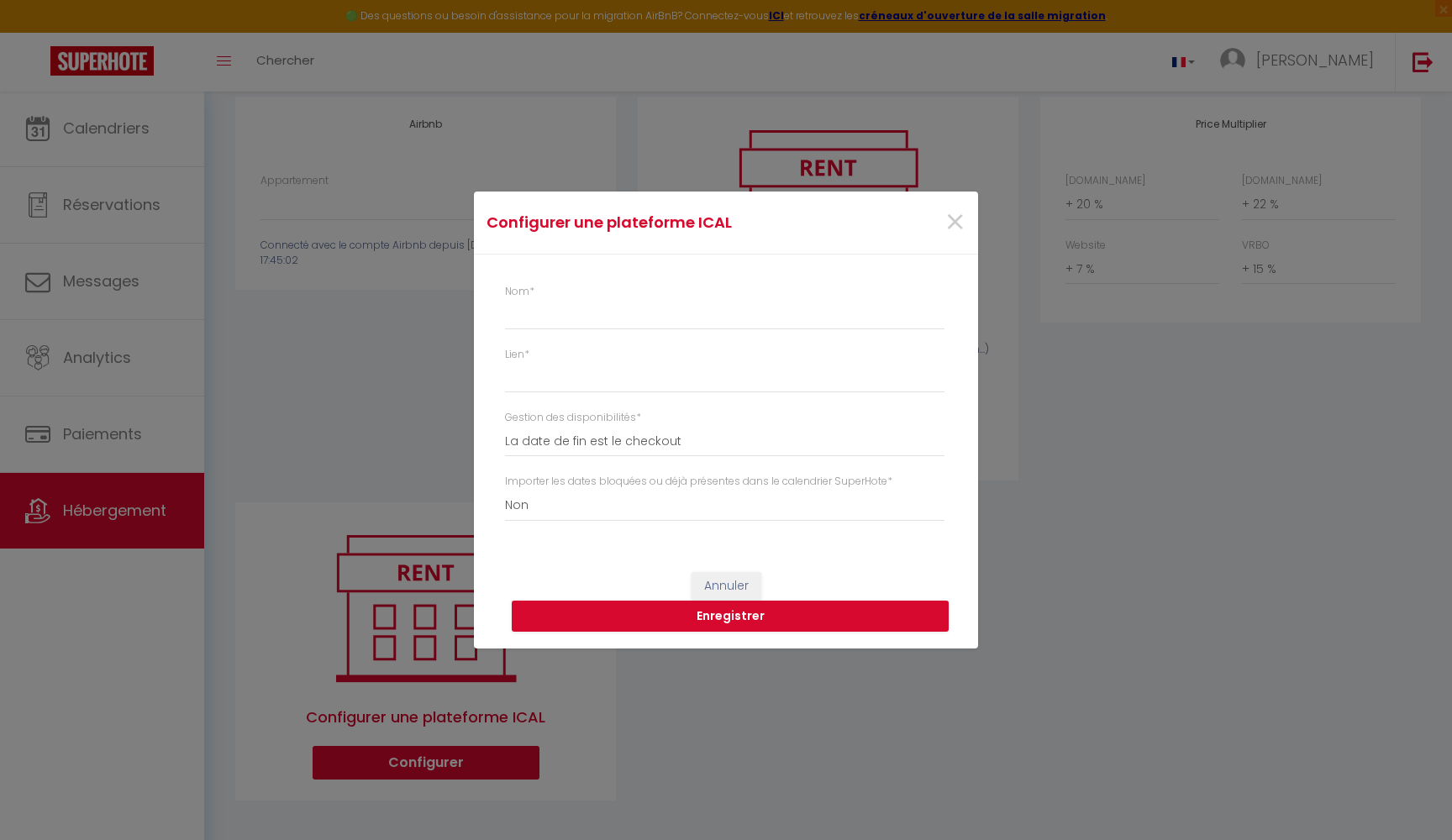
click at [721, 577] on button "Annuler" at bounding box center [726, 586] width 70 height 28
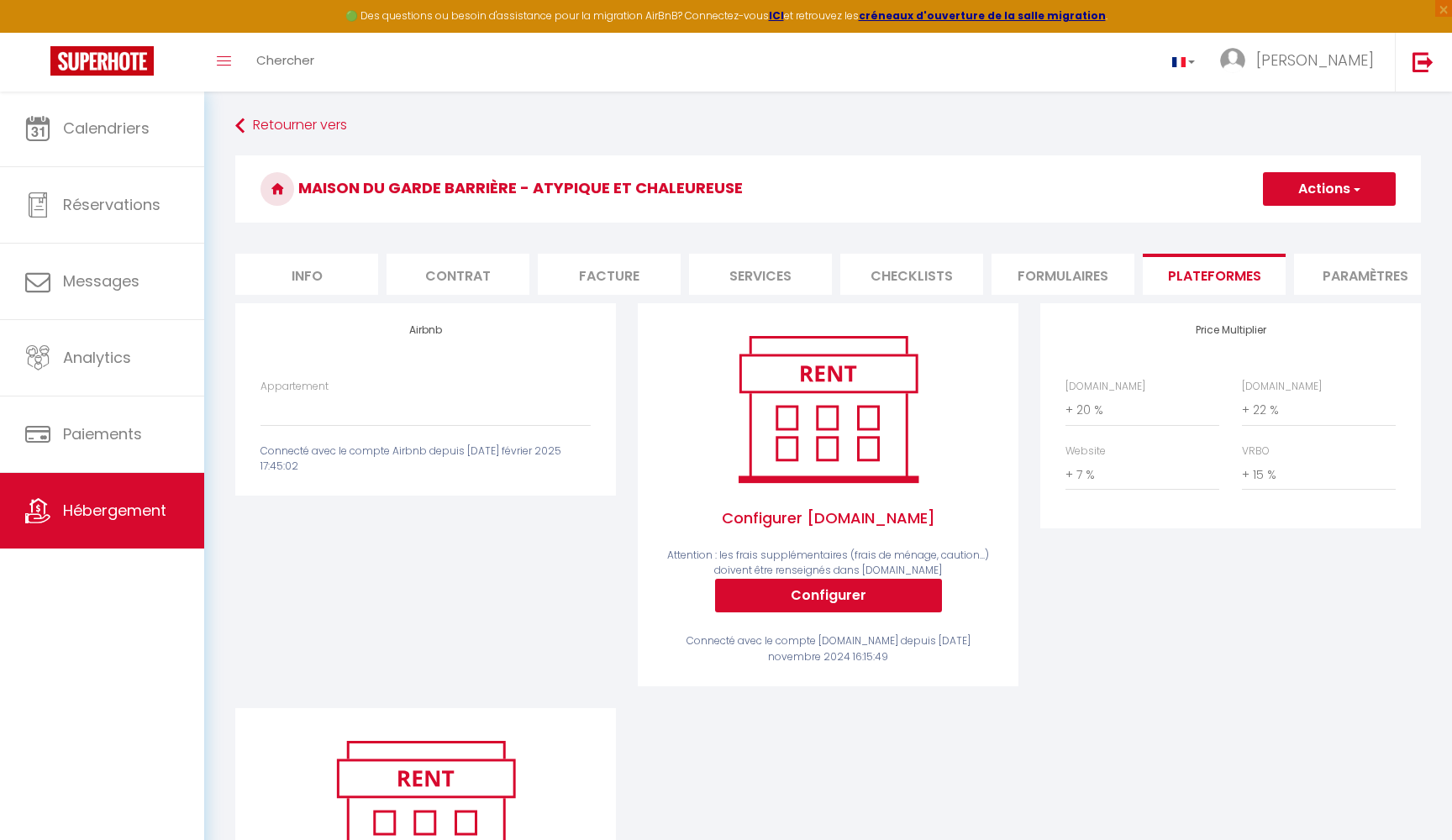
scroll to position [0, 0]
click at [1336, 279] on li "Paramètres" at bounding box center [1366, 274] width 143 height 41
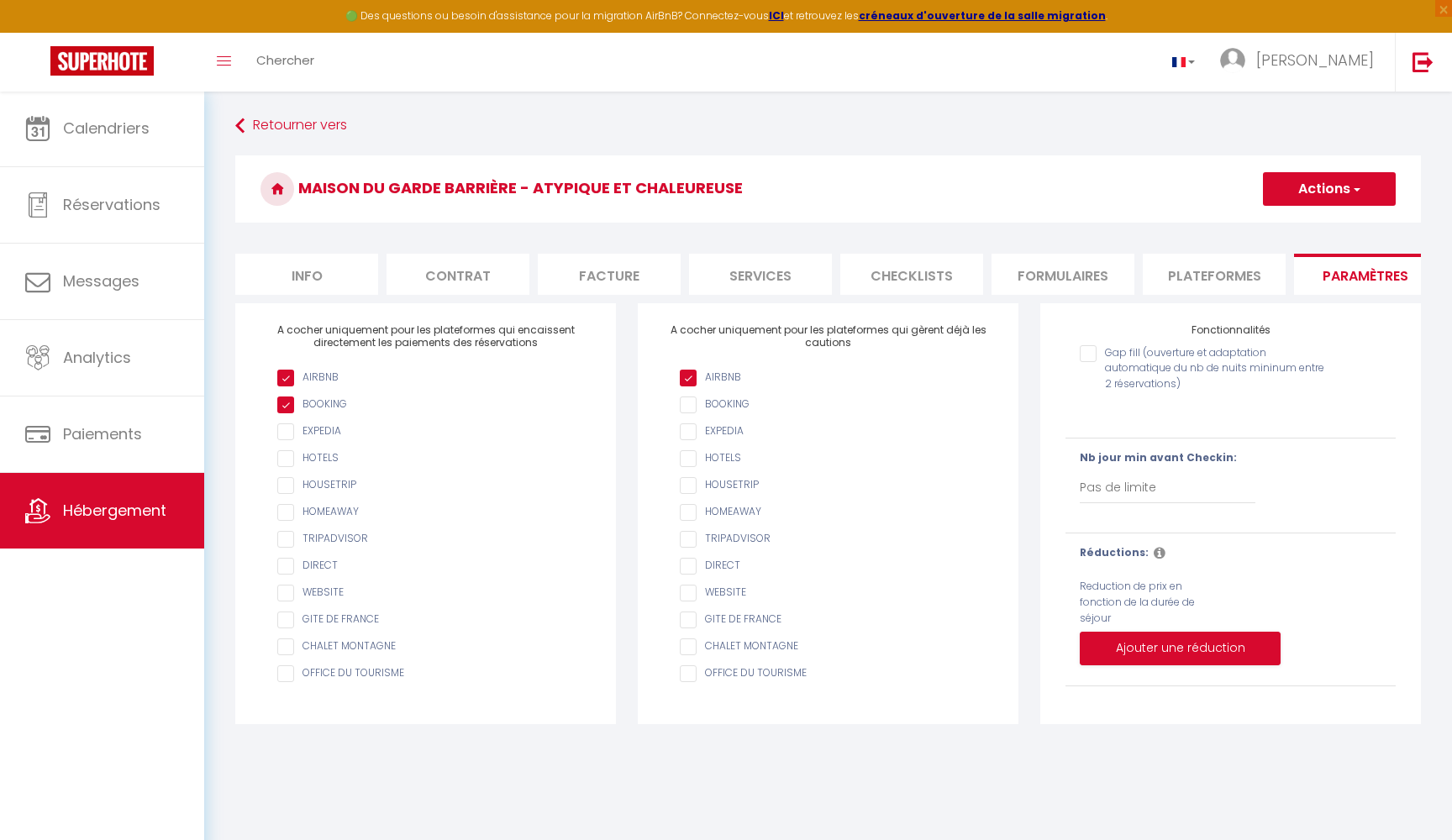
click at [1190, 274] on li "Plateformes" at bounding box center [1215, 274] width 143 height 41
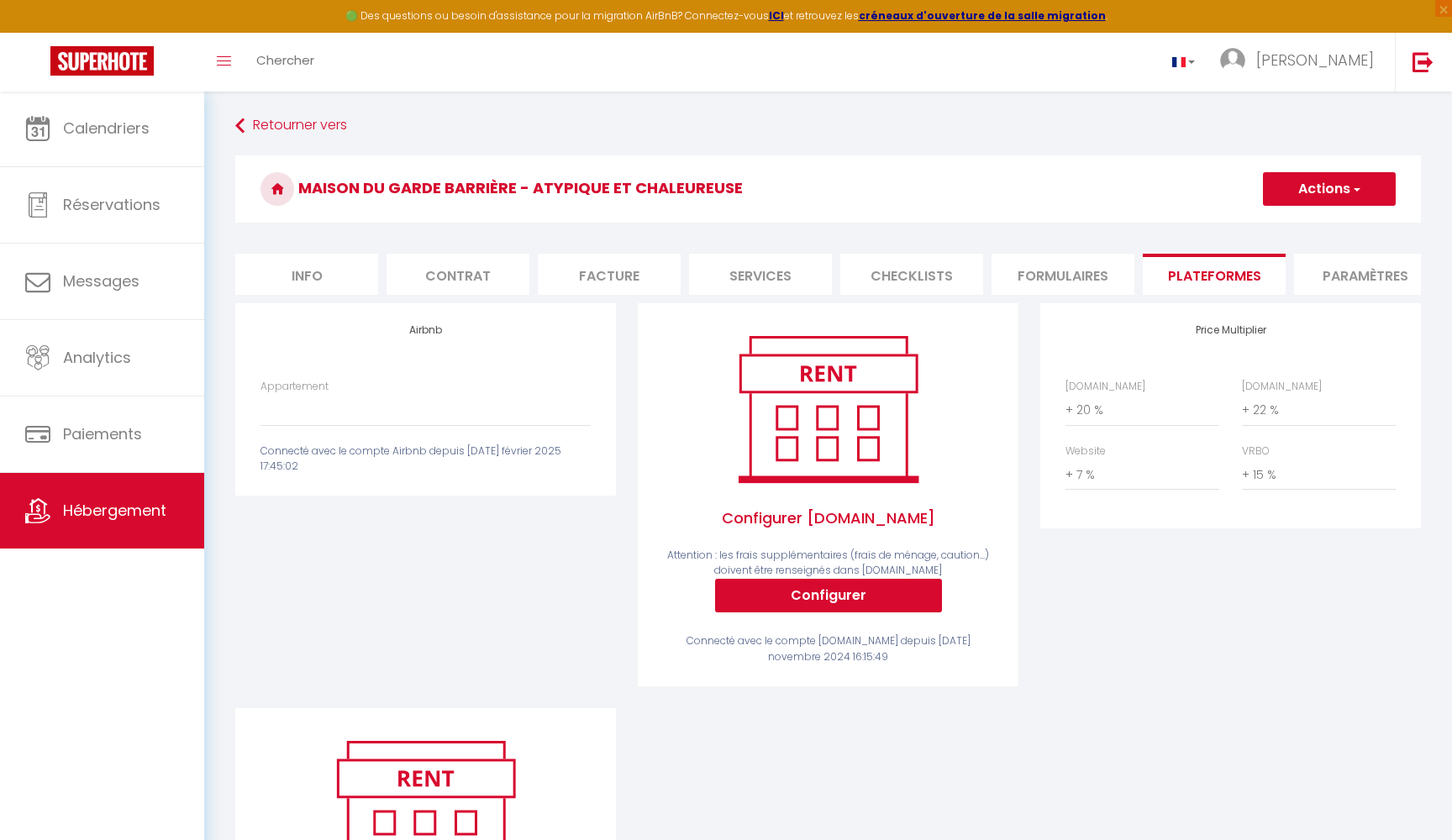
click at [427, 327] on h4 "Airbnb" at bounding box center [425, 330] width 330 height 12
click at [302, 388] on label "Appartement" at bounding box center [294, 386] width 68 height 16
click at [302, 394] on select "Le Vieux Fenil - [EMAIL_ADDRESS][DOMAIN_NAME] [GEOGRAPHIC_DATA] - [EMAIL_ADDRES…" at bounding box center [425, 410] width 330 height 32
click at [312, 446] on div "Connecté avec le compte Airbnb depuis [DATE] février 2025 17:45:02" at bounding box center [425, 459] width 330 height 32
click at [803, 587] on button "Configurer" at bounding box center [828, 595] width 227 height 34
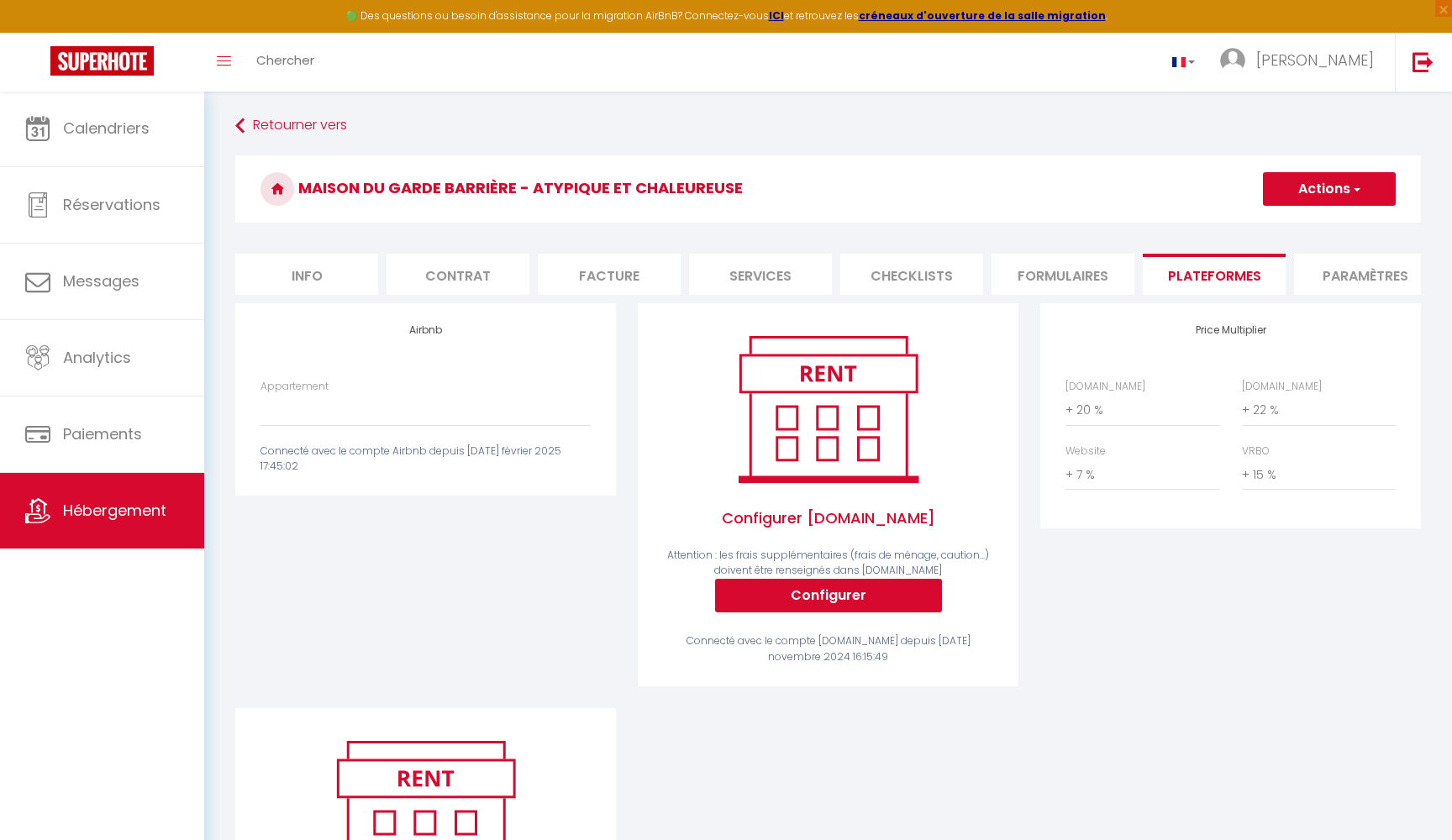
select select
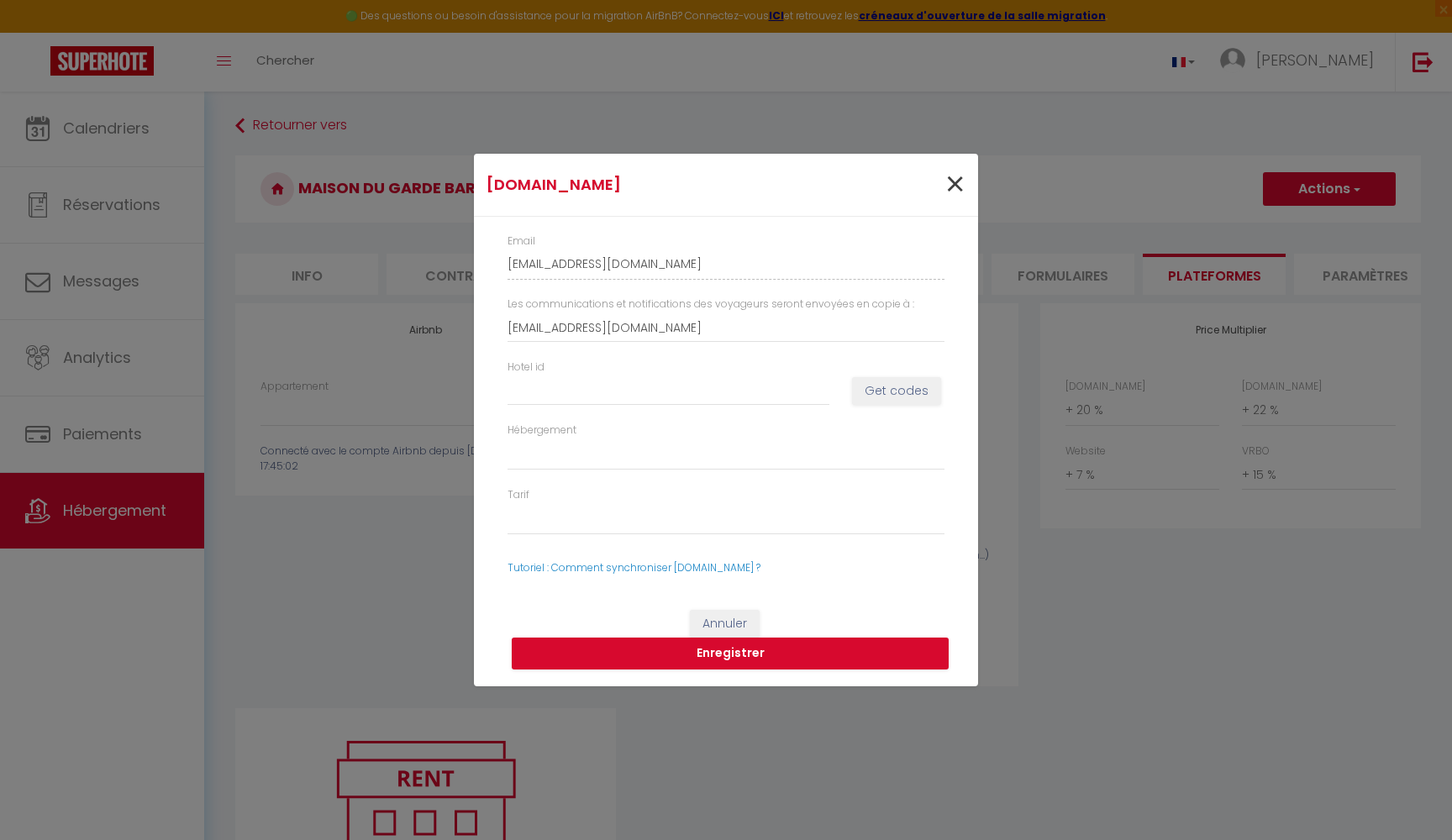
click at [956, 185] on span "×" at bounding box center [955, 185] width 21 height 50
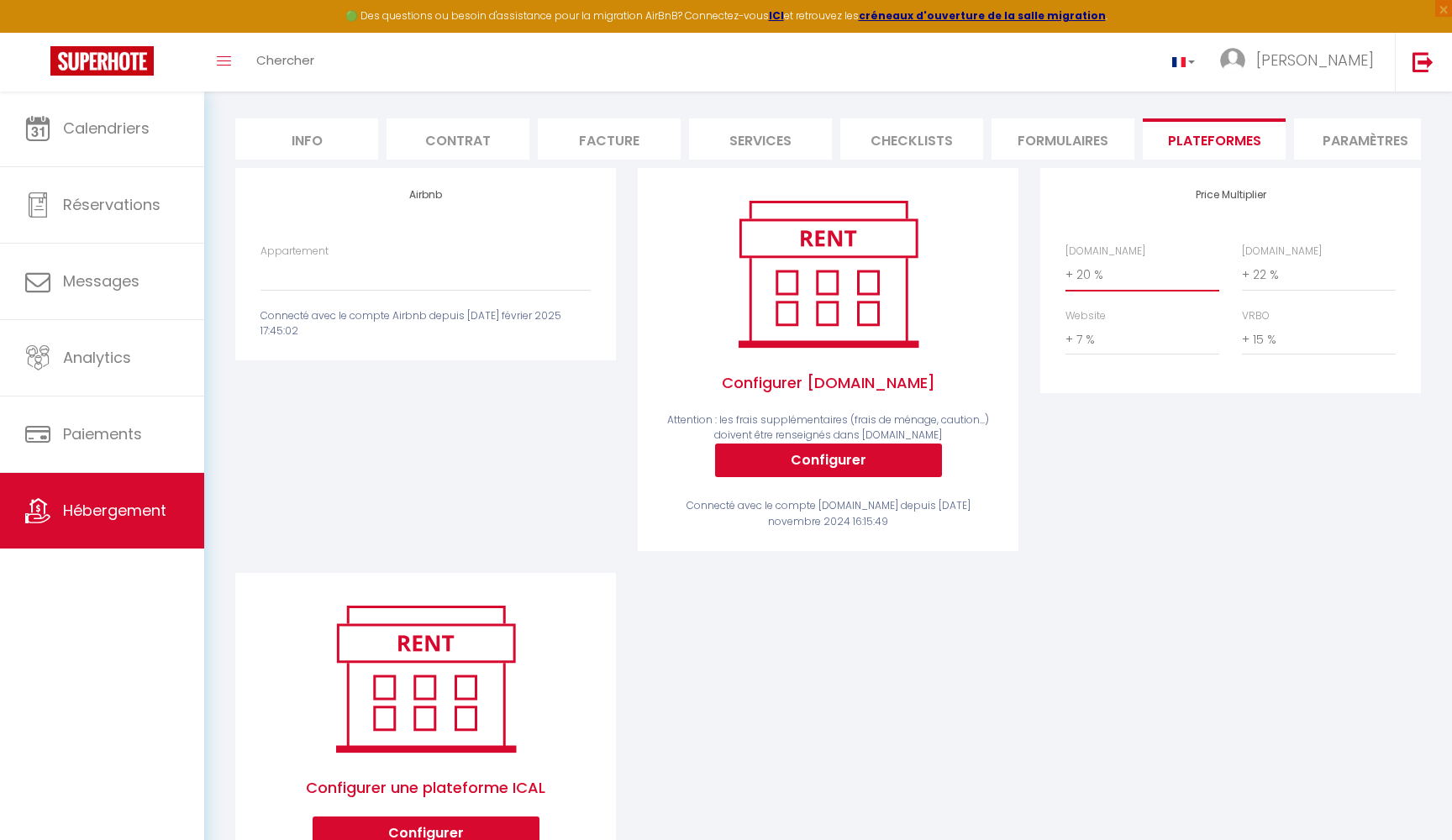
scroll to position [140, 0]
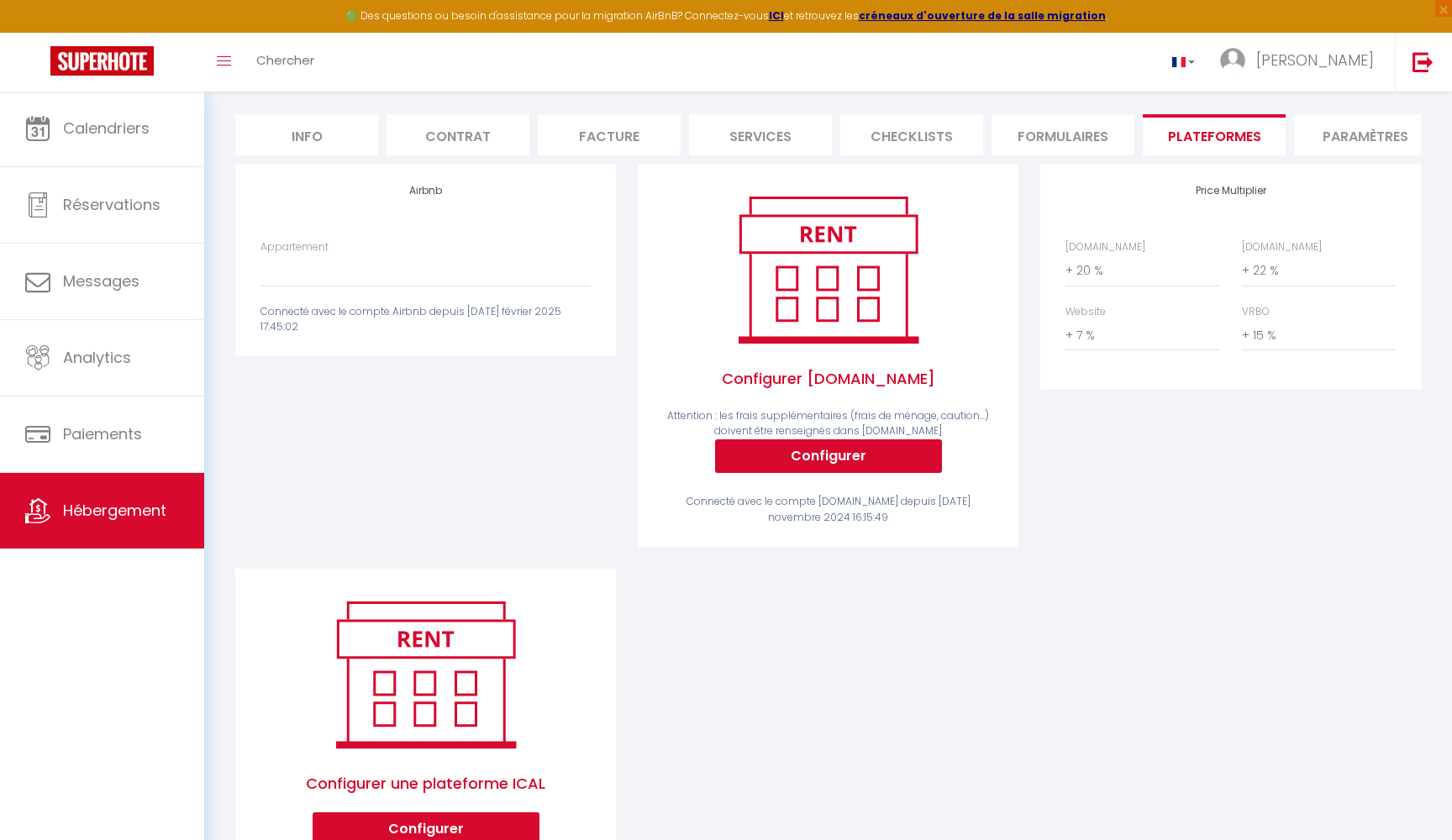
click at [1159, 588] on div "Airbnb Appartement Le [GEOGRAPHIC_DATA] - [EMAIL_ADDRESS][DOMAIN_NAME] [GEOGRAP…" at bounding box center [828, 526] width 1208 height 725
click at [724, 653] on div "Airbnb Appartement Le [GEOGRAPHIC_DATA] - [EMAIL_ADDRESS][DOMAIN_NAME] [GEOGRAP…" at bounding box center [828, 526] width 1208 height 725
click at [552, 216] on div "Airbnb Appartement Le [GEOGRAPHIC_DATA] - [EMAIL_ADDRESS][DOMAIN_NAME] [GEOGRAP…" at bounding box center [425, 260] width 380 height 192
click at [271, 197] on div "Airbnb Appartement Le [GEOGRAPHIC_DATA] - [EMAIL_ADDRESS][DOMAIN_NAME] [GEOGRAP…" at bounding box center [425, 260] width 380 height 192
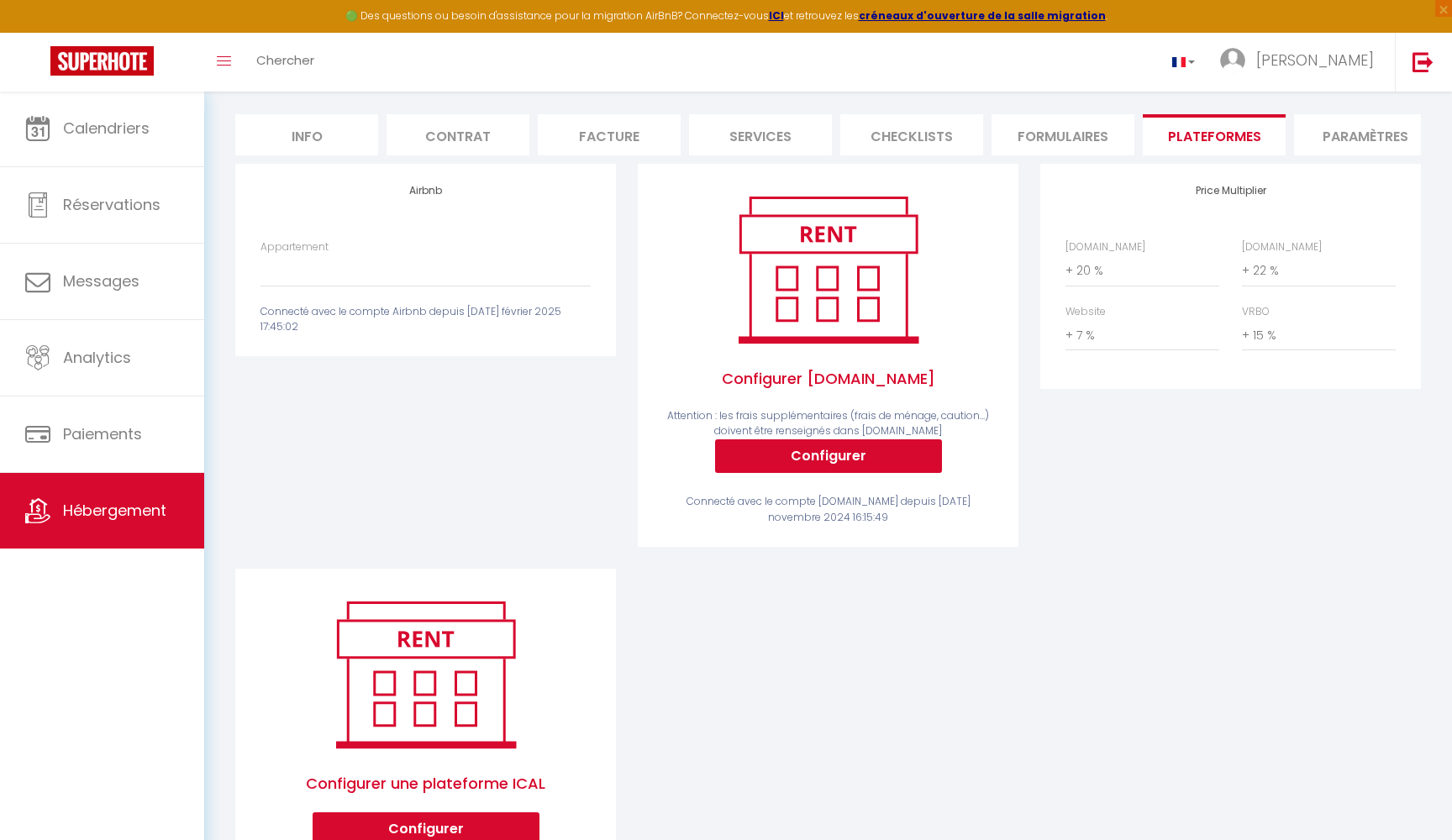
click at [434, 185] on h4 "Airbnb" at bounding box center [425, 191] width 330 height 12
click at [357, 326] on div "Connecté avec le compte Airbnb depuis [DATE] février 2025 17:45:02" at bounding box center [425, 320] width 330 height 32
click at [1342, 53] on span "[PERSON_NAME]" at bounding box center [1315, 60] width 117 height 21
click at [1345, 115] on link "Paramètres" at bounding box center [1328, 116] width 124 height 28
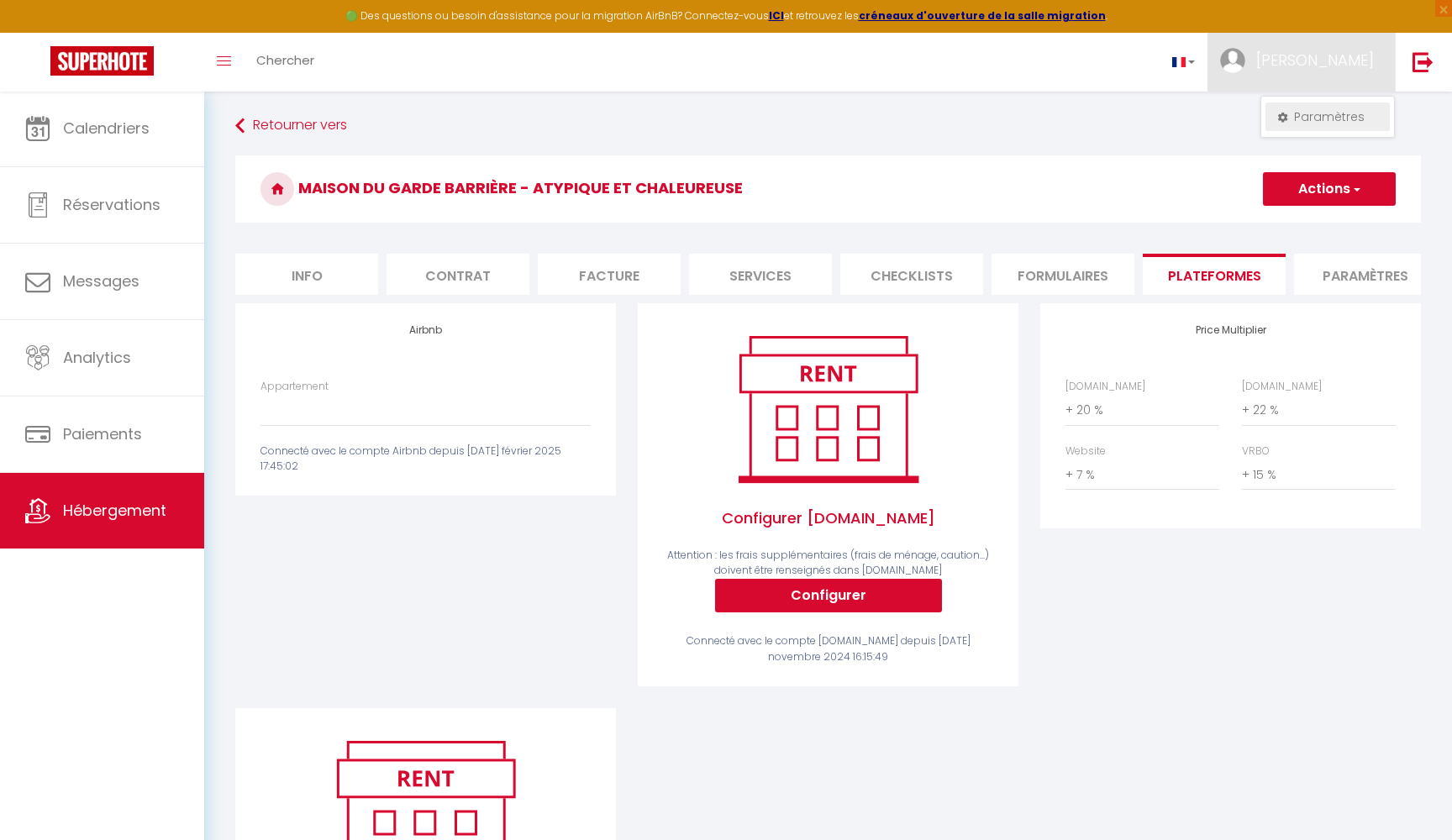
select select
select select "28"
select select "fr"
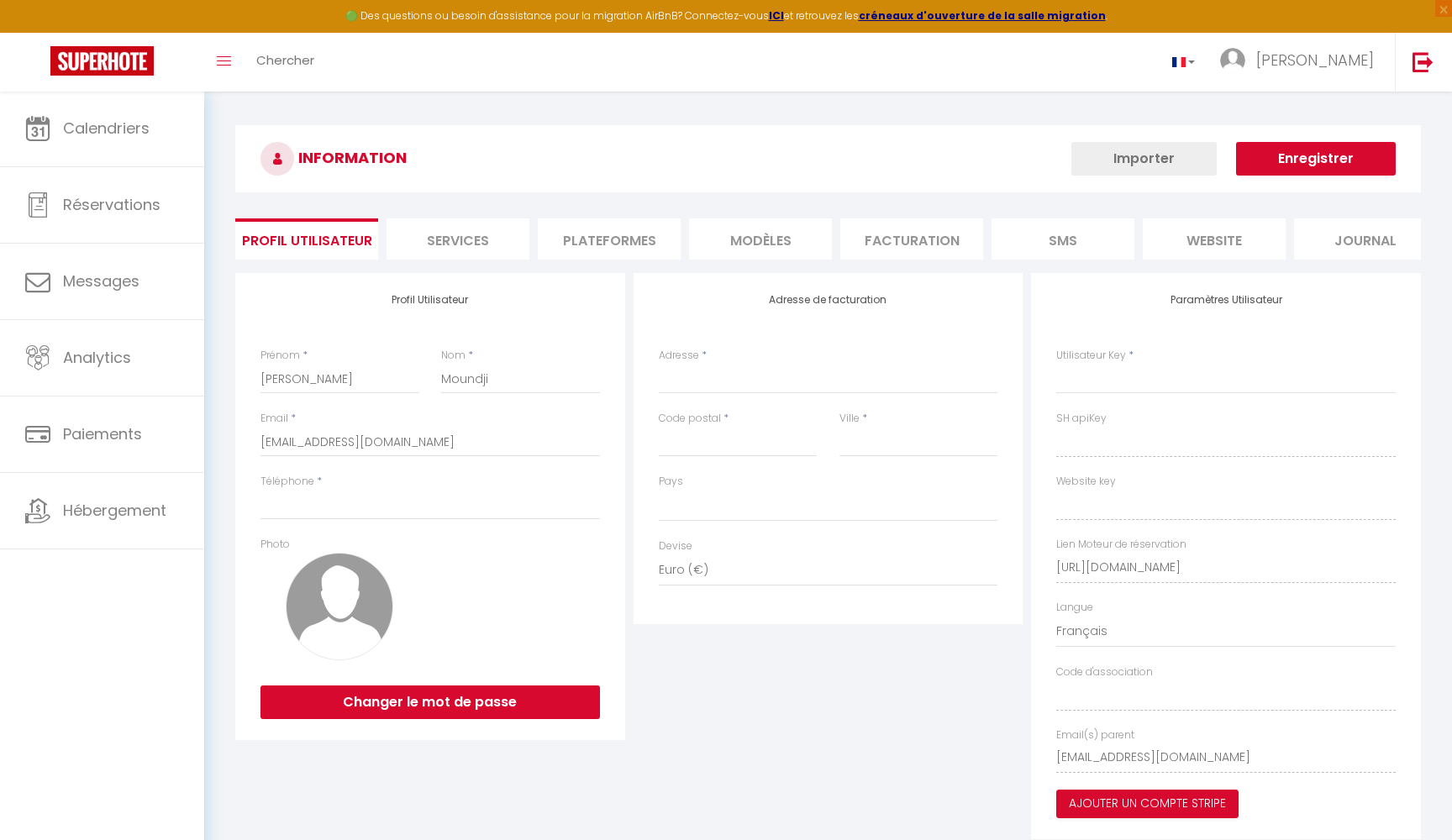
select select
